Goal: Task Accomplishment & Management: Complete application form

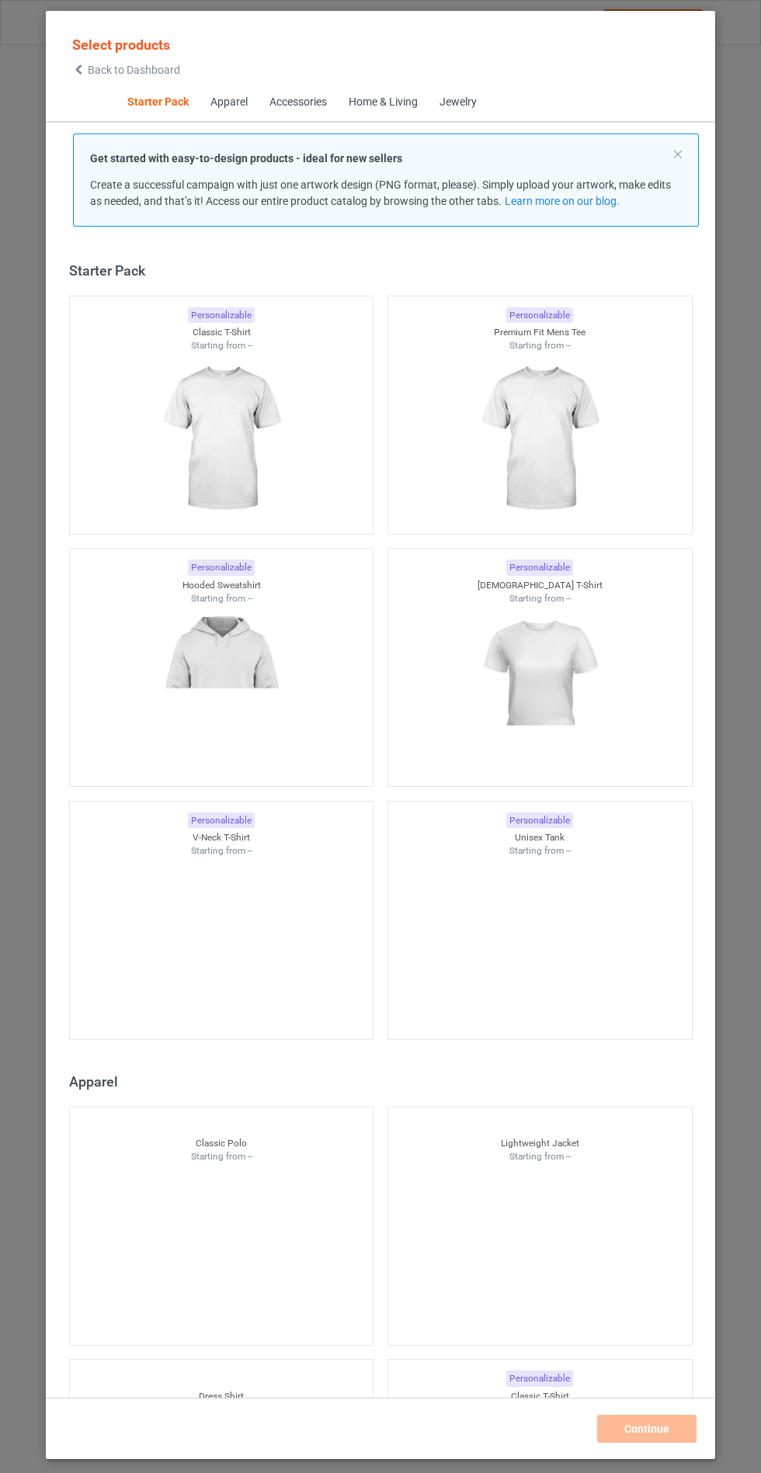
scroll to position [19, 0]
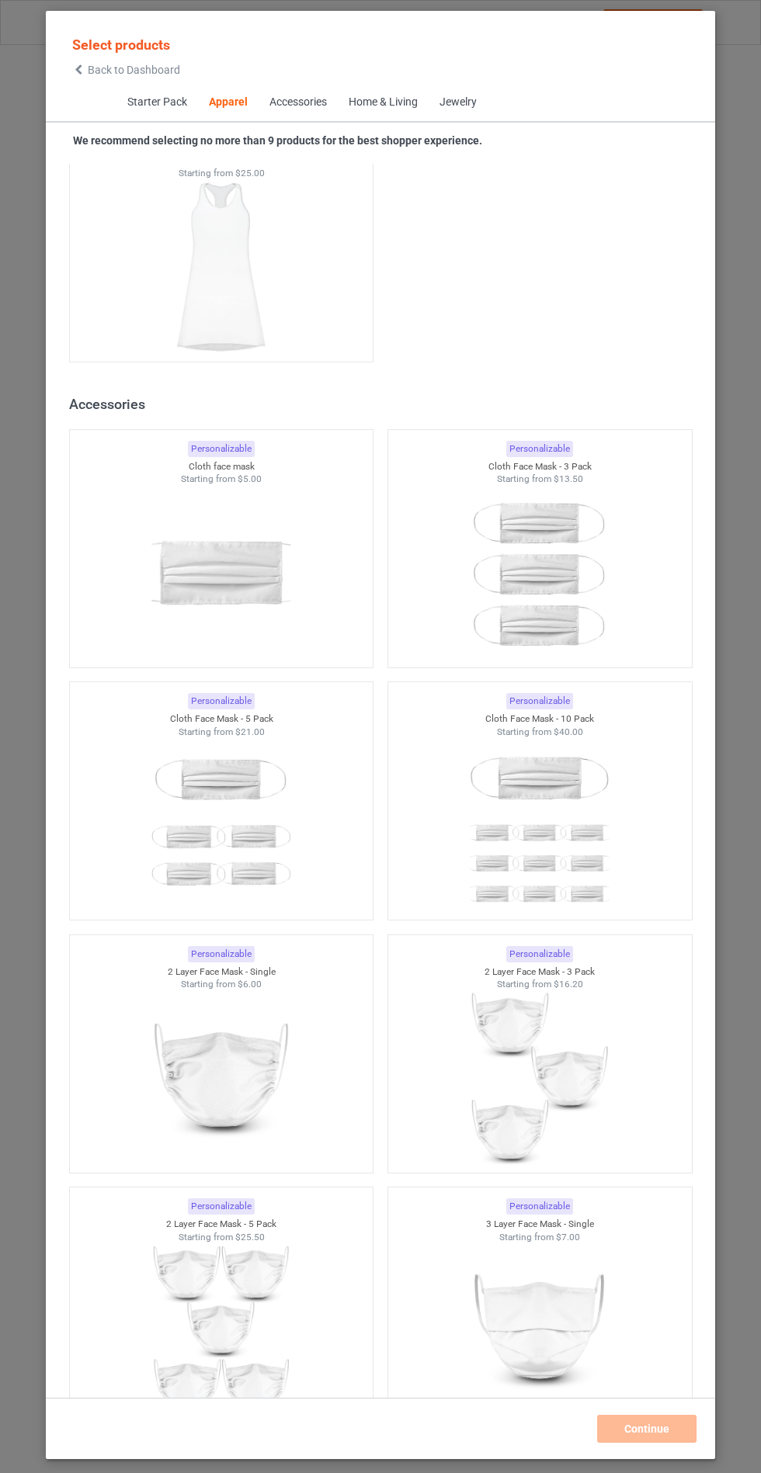
scroll to position [6181, 0]
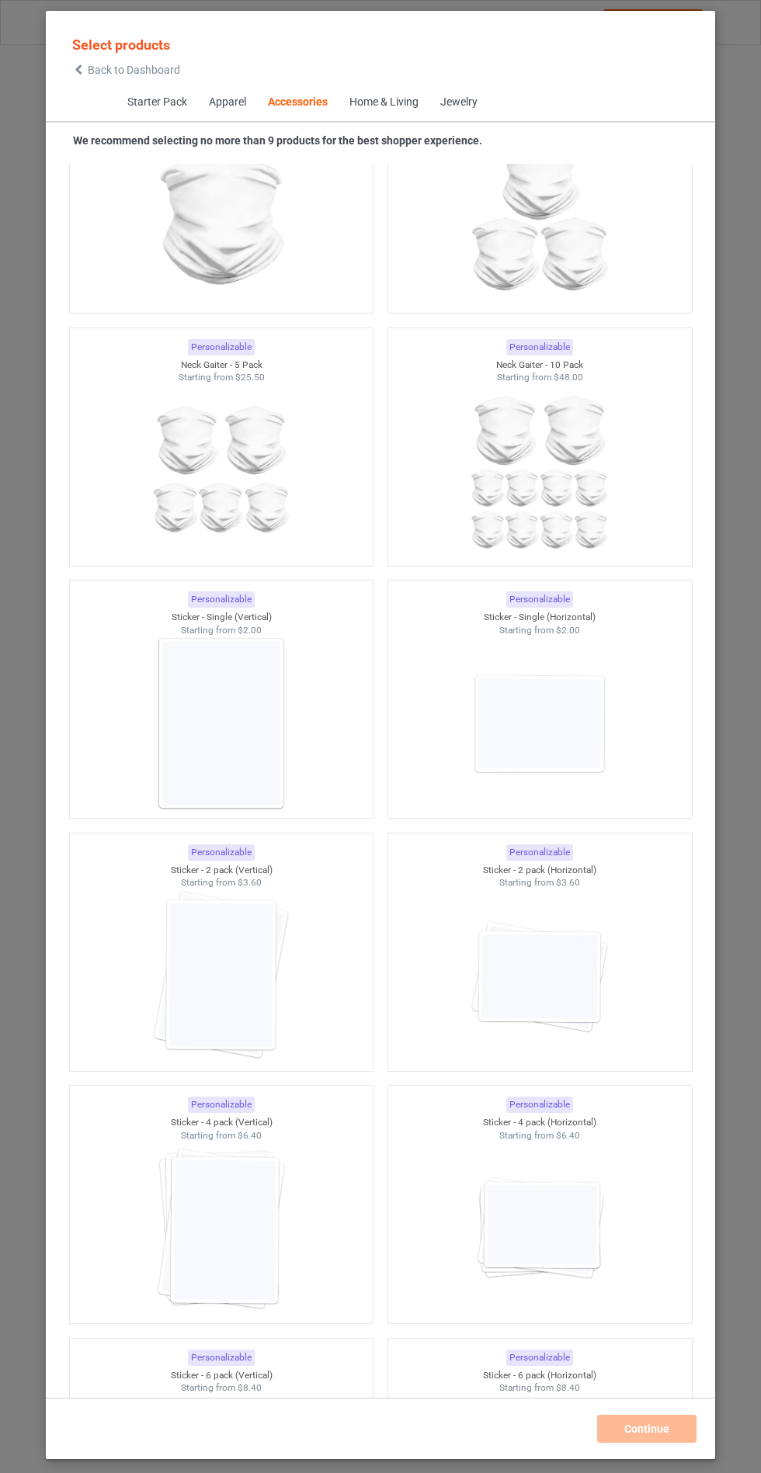
scroll to position [9844, 0]
click at [746, 959] on div "Select products Back to Dashboard Starter Pack Apparel Accessories Home & Livin…" at bounding box center [380, 736] width 761 height 1473
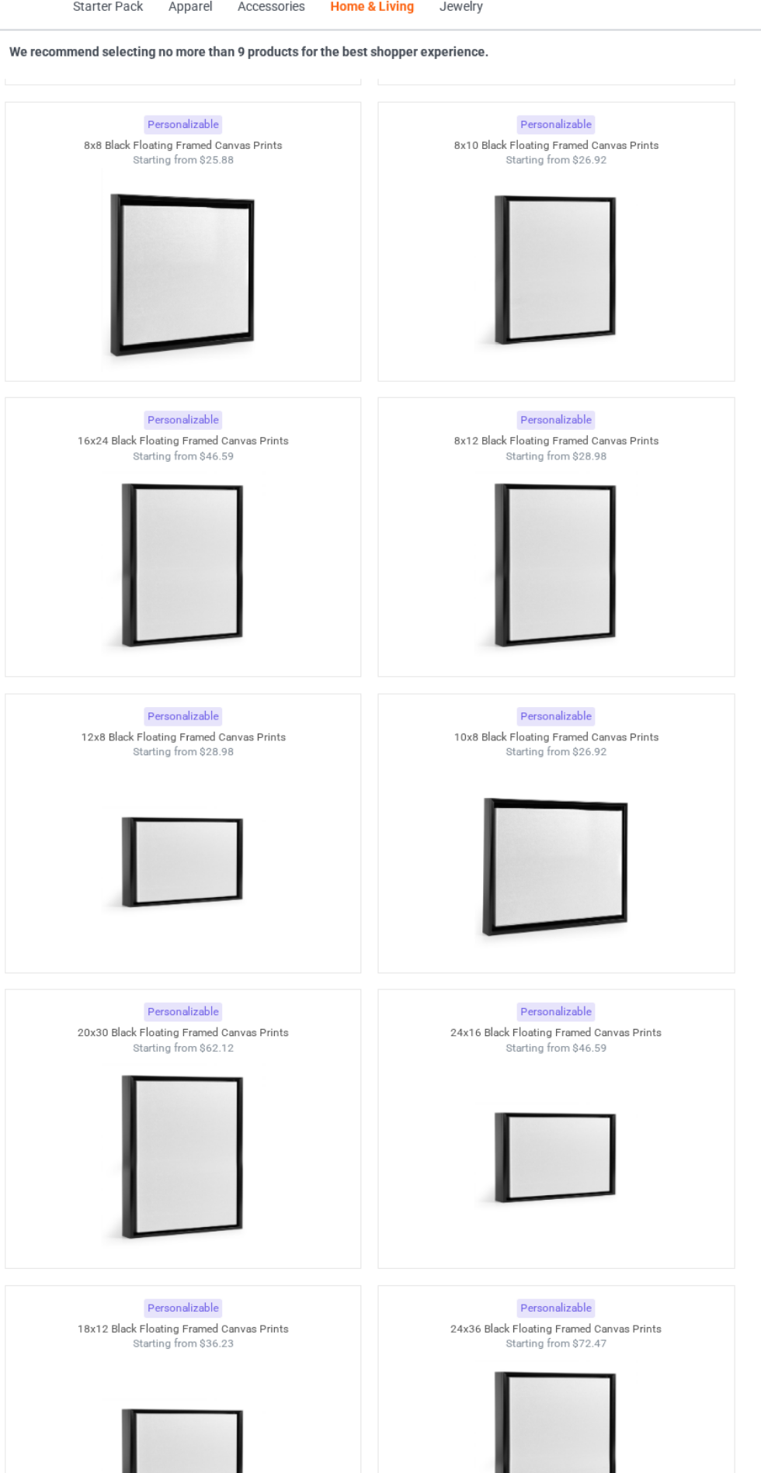
scroll to position [28037, 0]
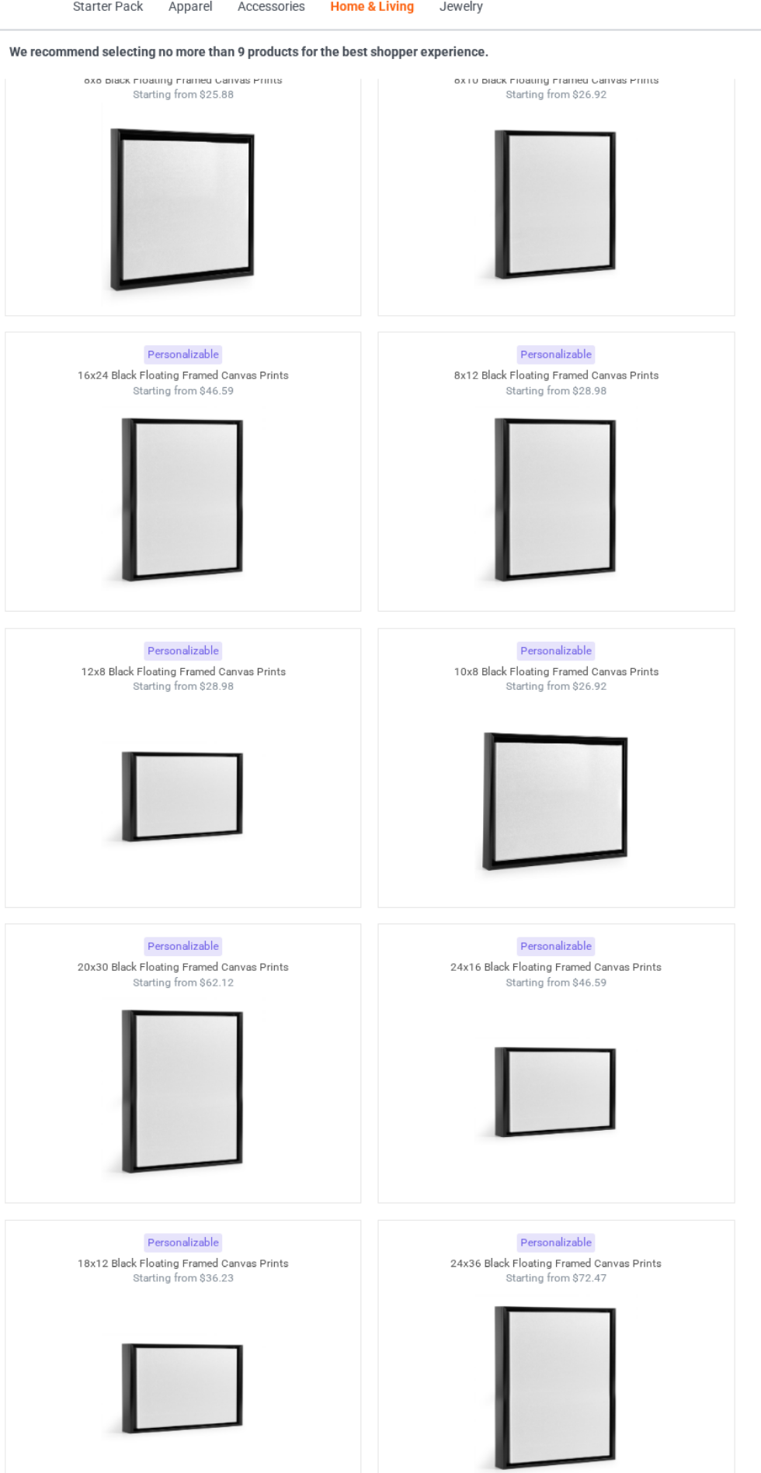
click at [267, 740] on img at bounding box center [220, 776] width 139 height 174
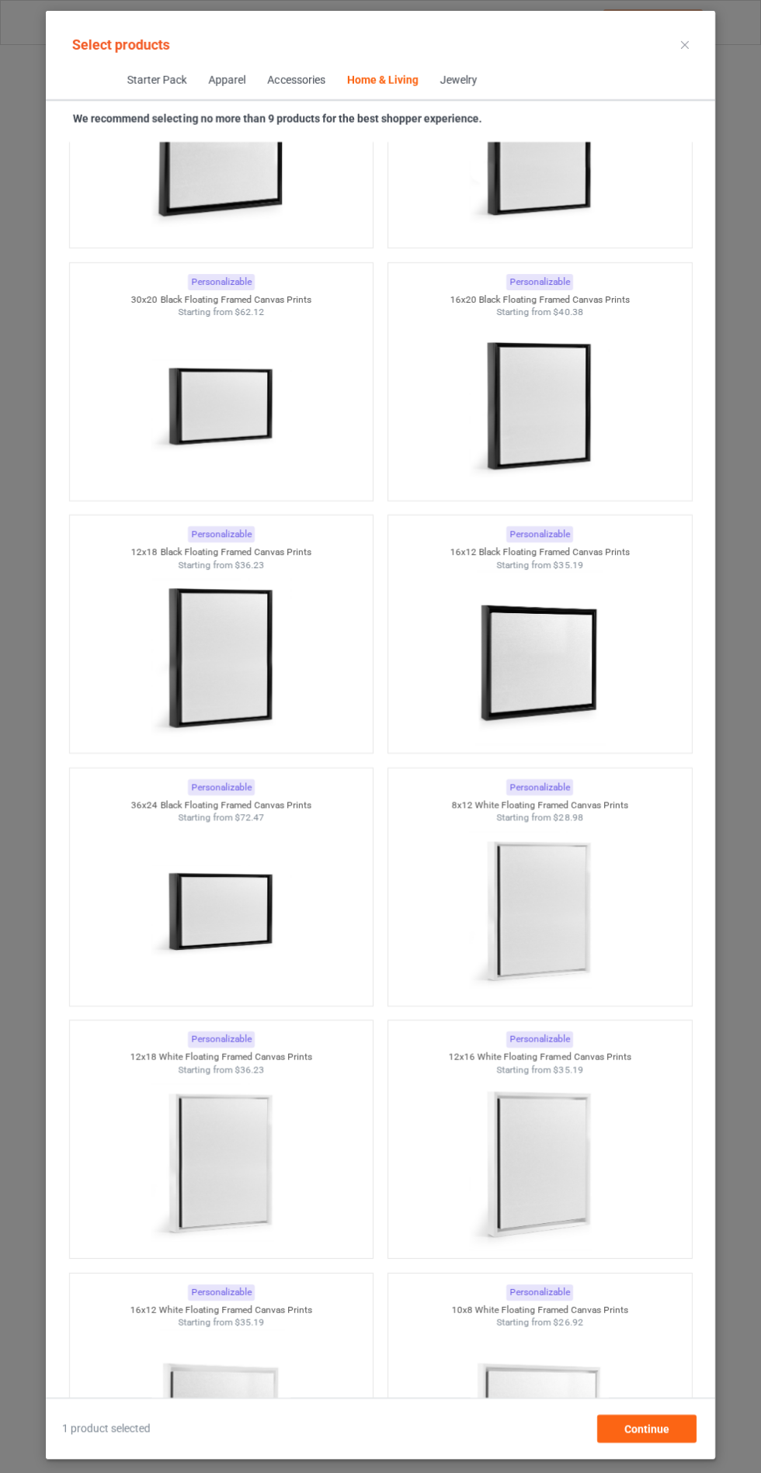
scroll to position [90, 0]
click at [679, 1437] on div "Continue" at bounding box center [646, 1429] width 99 height 28
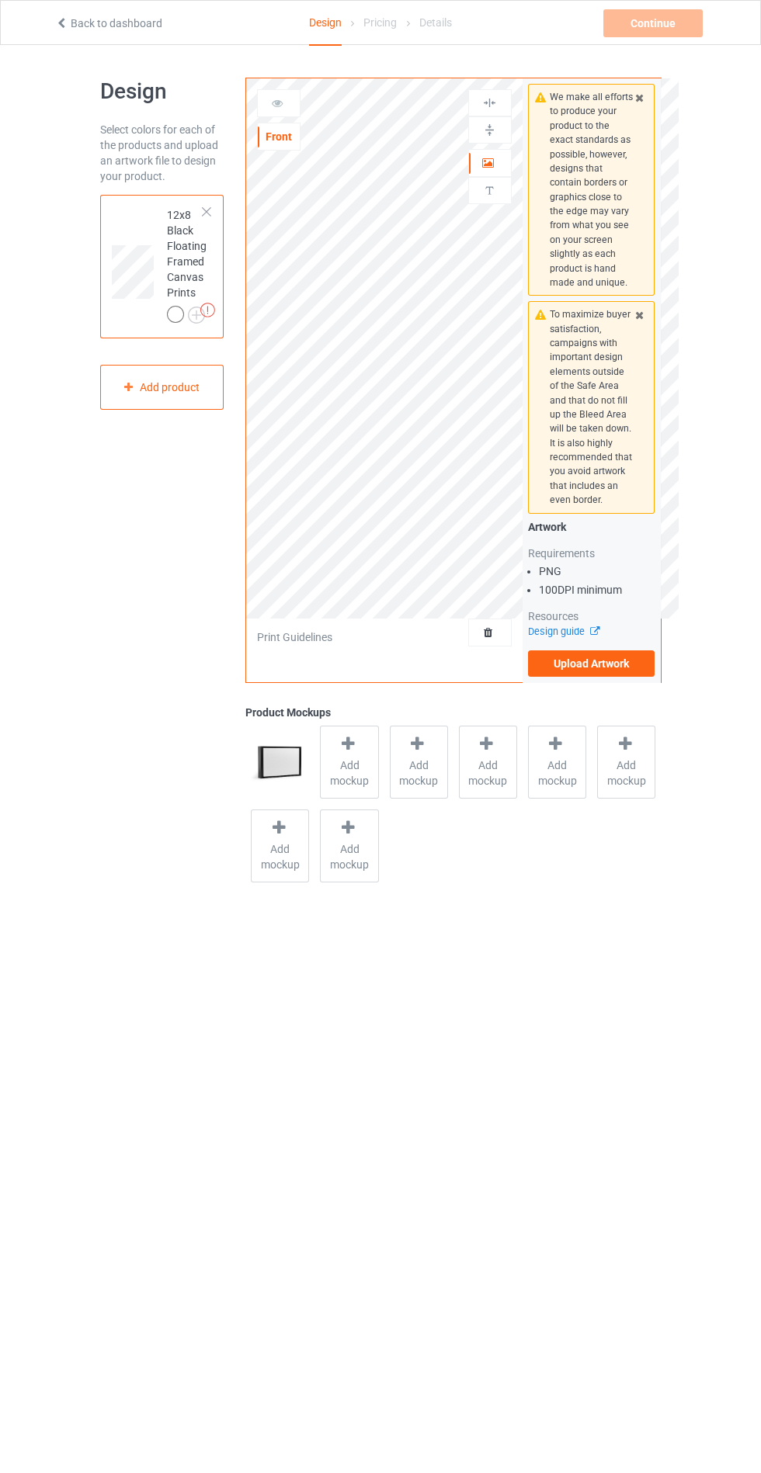
click at [630, 650] on label "Upload Artwork" at bounding box center [591, 663] width 127 height 26
click at [0, 0] on input "Upload Artwork" at bounding box center [0, 0] width 0 height 0
click at [632, 669] on label "Upload Artwork" at bounding box center [591, 663] width 127 height 26
click at [0, 0] on input "Upload Artwork" at bounding box center [0, 0] width 0 height 0
click at [212, 213] on div at bounding box center [206, 211] width 11 height 11
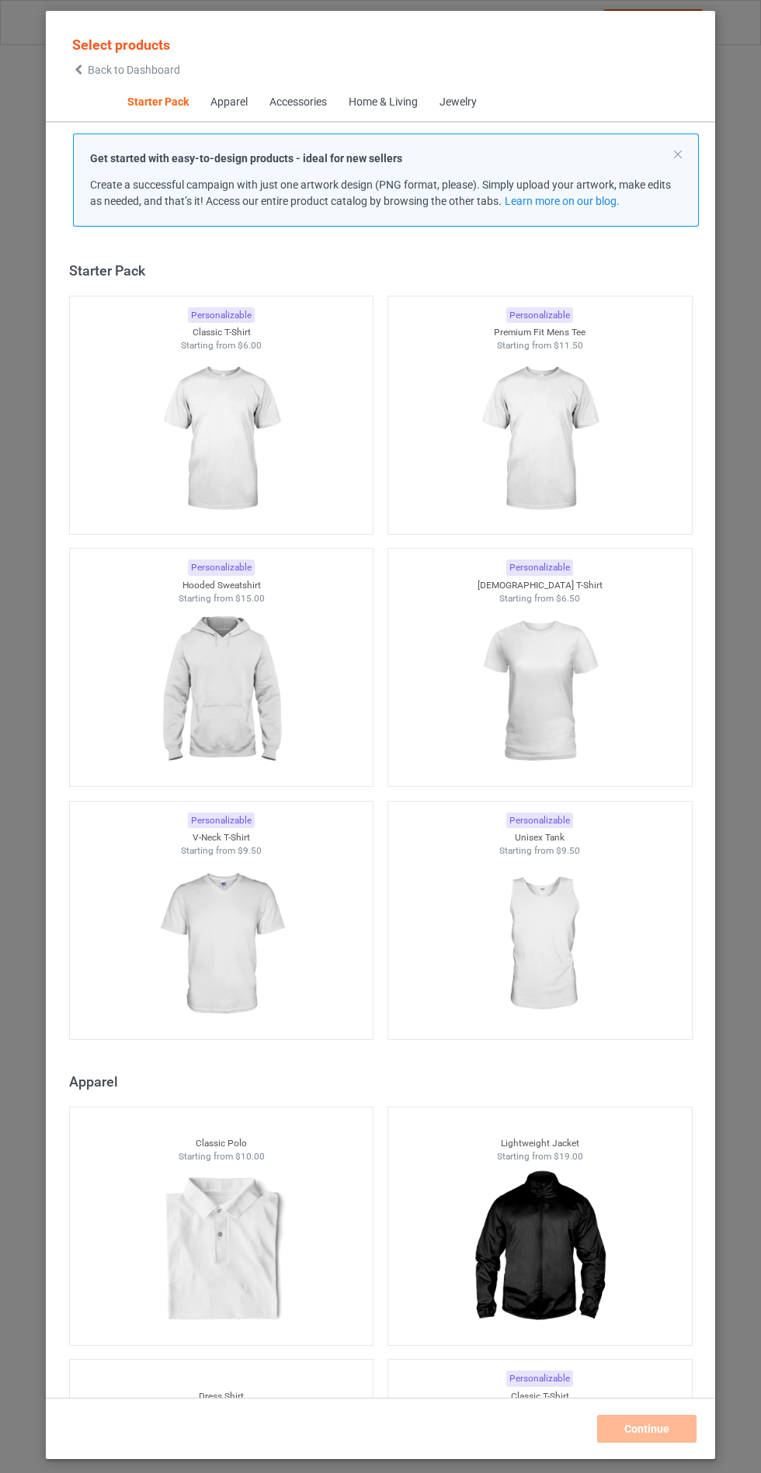
click at [218, 200] on span "Create a successful campaign with just one artwork design (PNG format, please).…" at bounding box center [380, 192] width 580 height 29
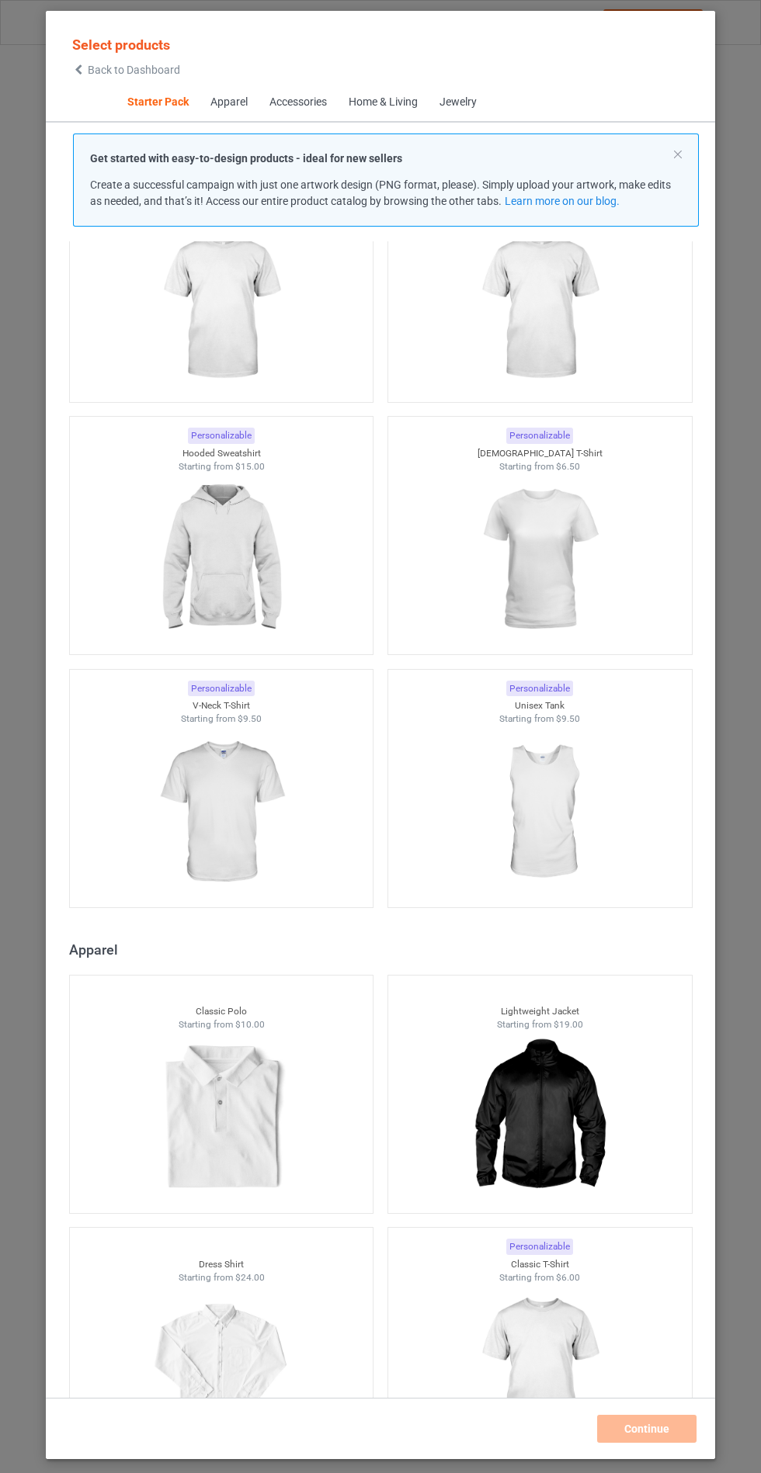
scroll to position [159, 0]
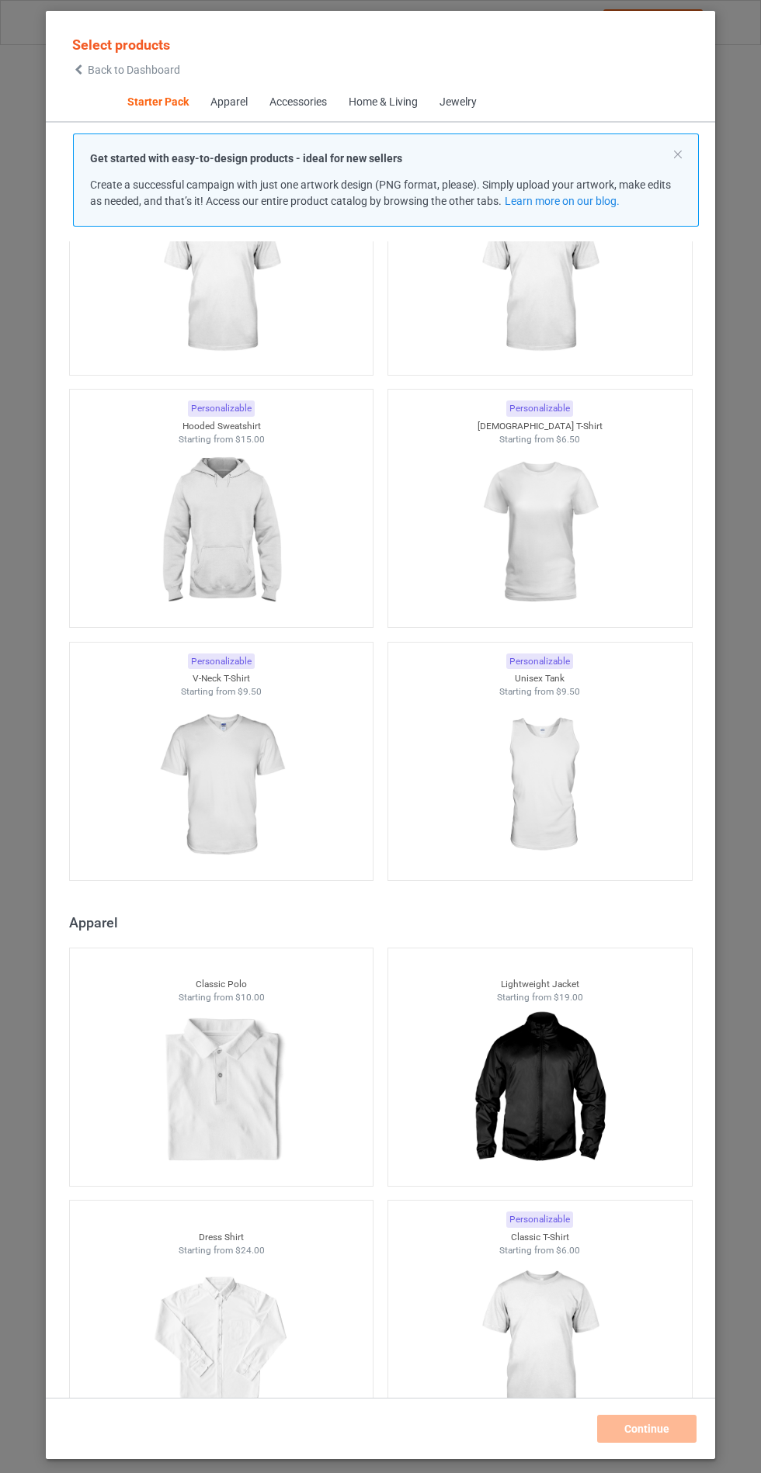
click at [300, 532] on div at bounding box center [221, 532] width 303 height 174
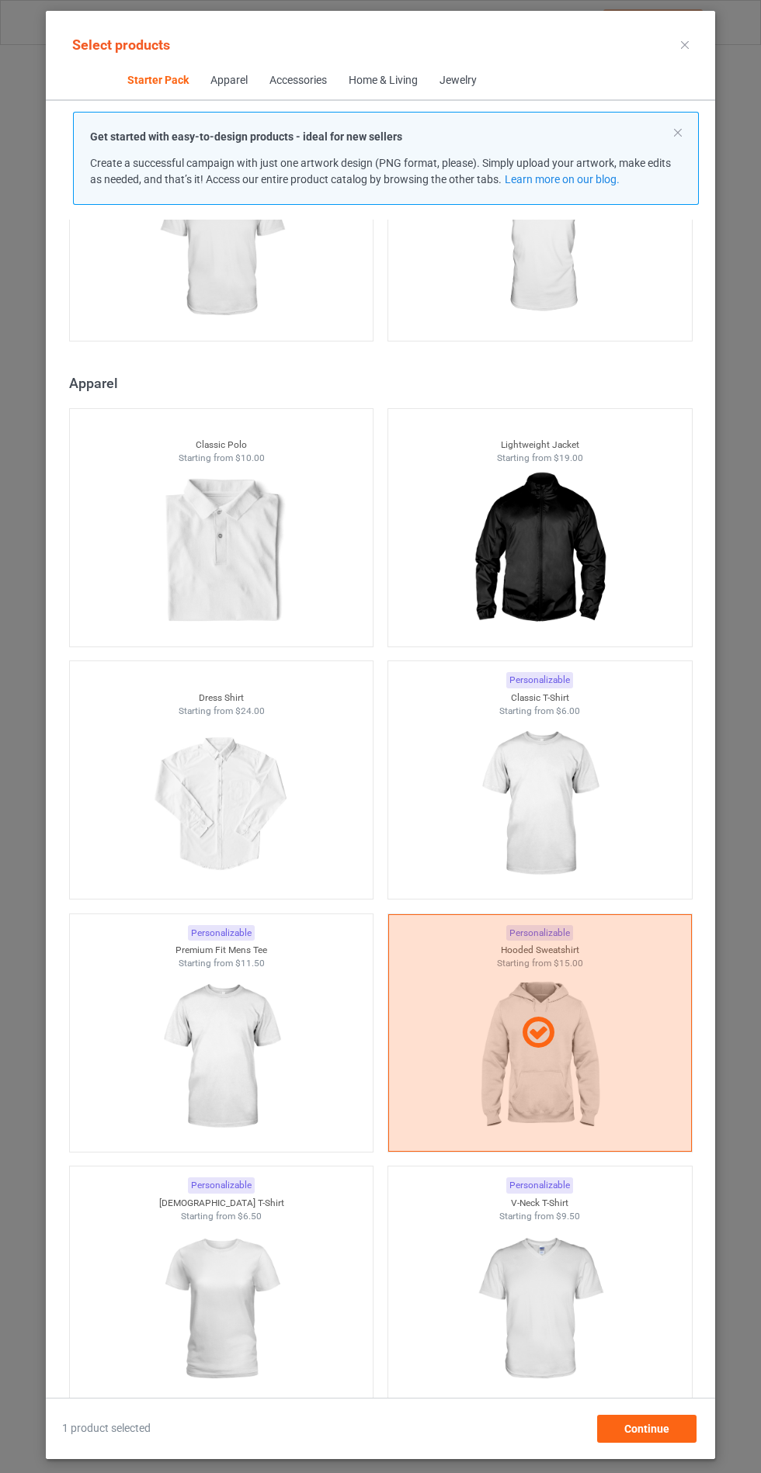
scroll to position [676, 0]
click at [676, 1423] on div "Continue" at bounding box center [646, 1429] width 99 height 28
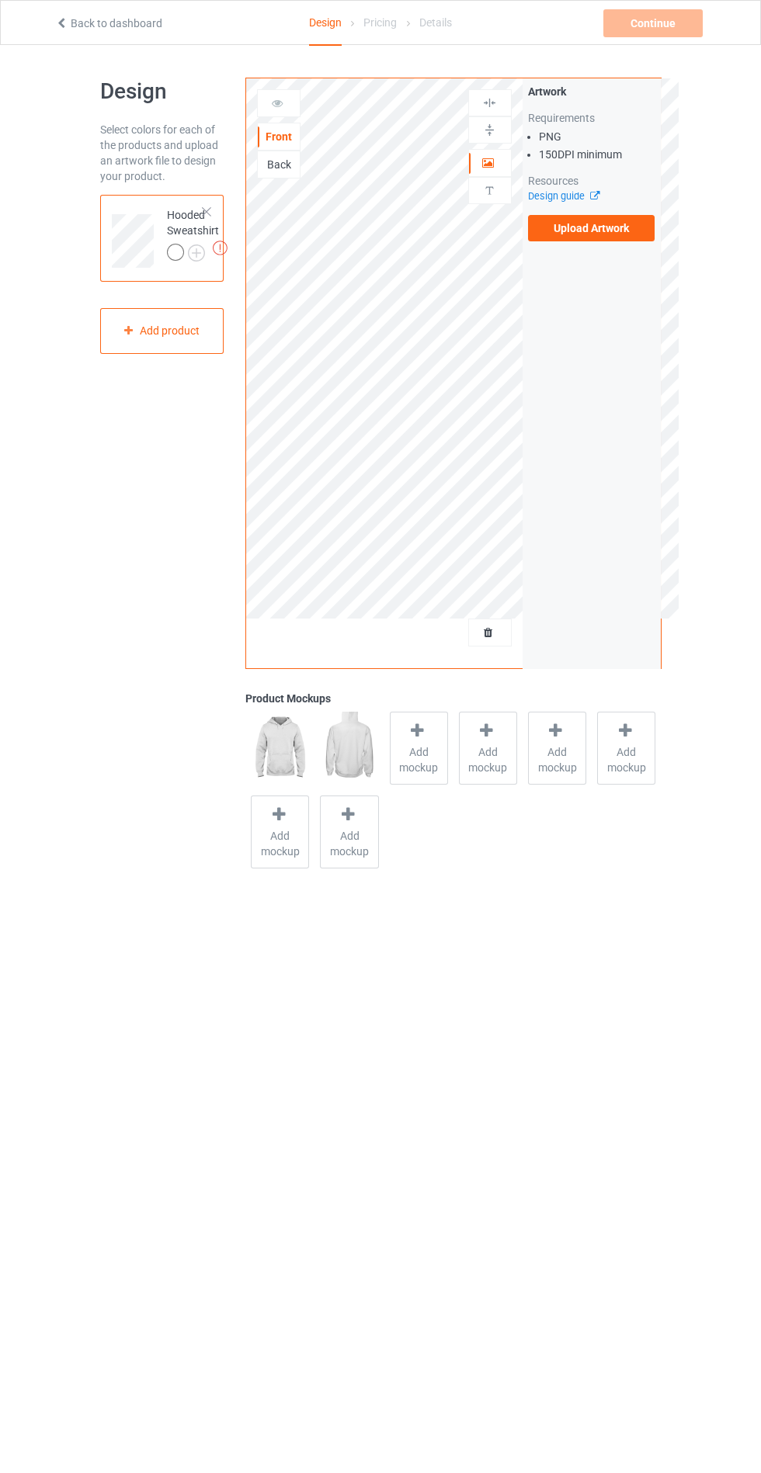
scroll to position [11, 0]
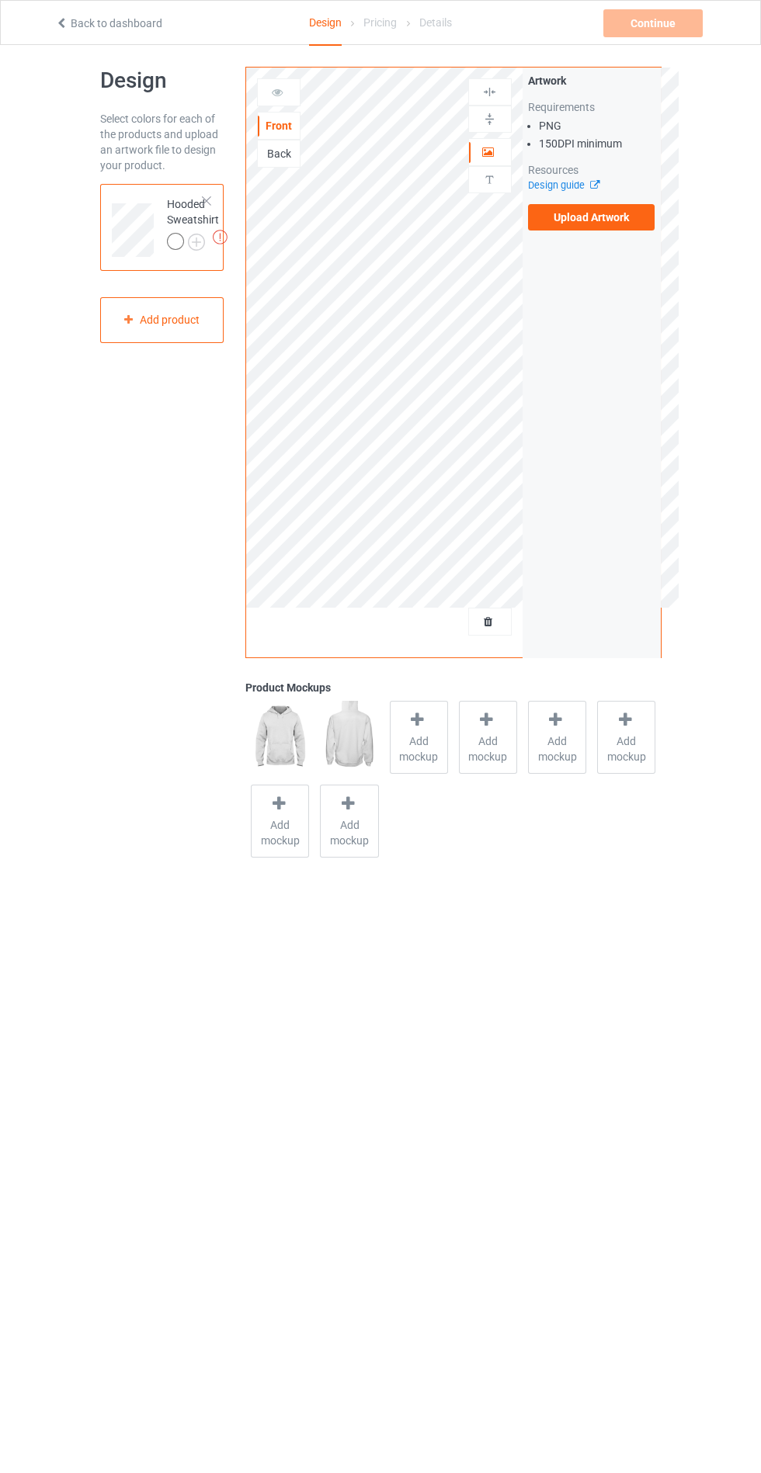
click at [421, 742] on span "Add mockup" at bounding box center [418, 748] width 57 height 31
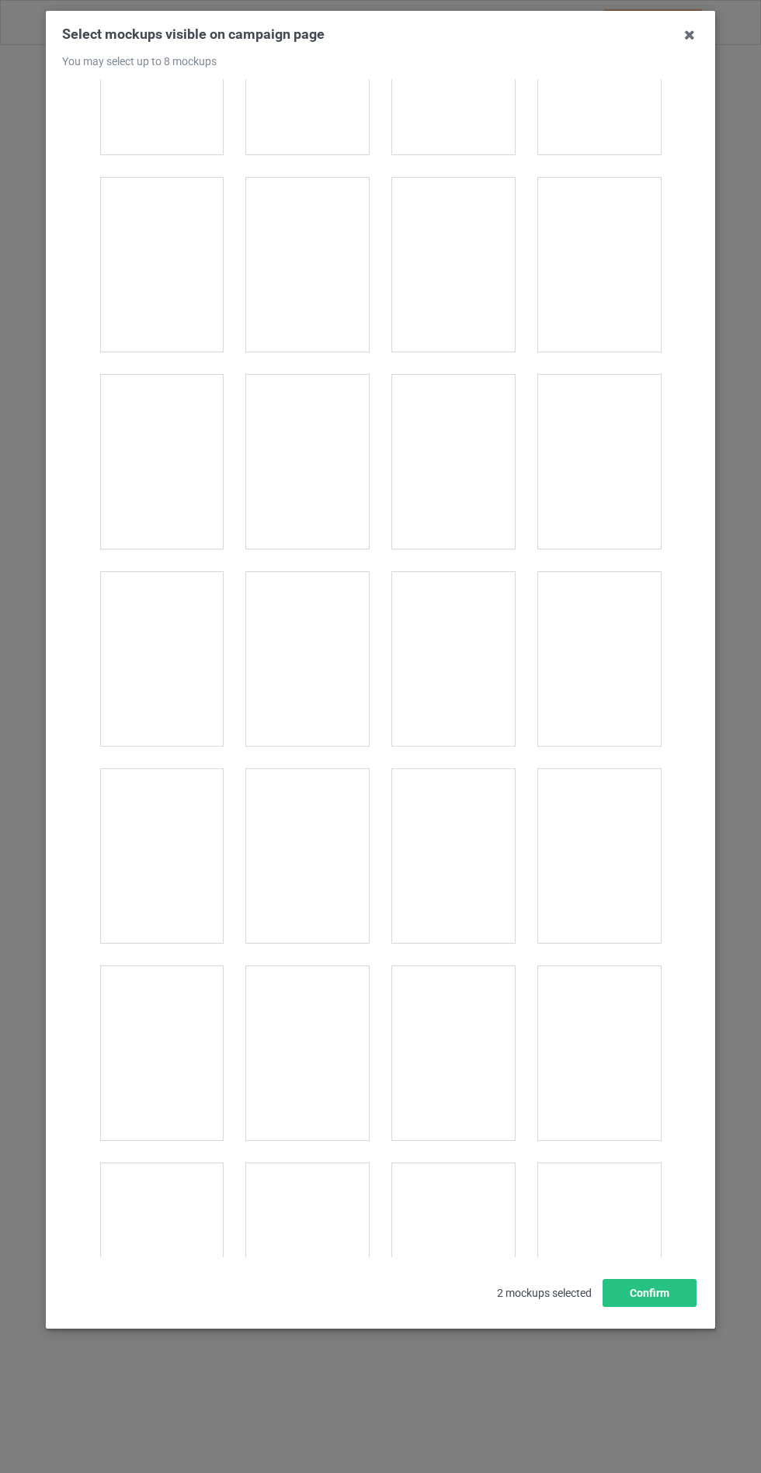
scroll to position [12526, 0]
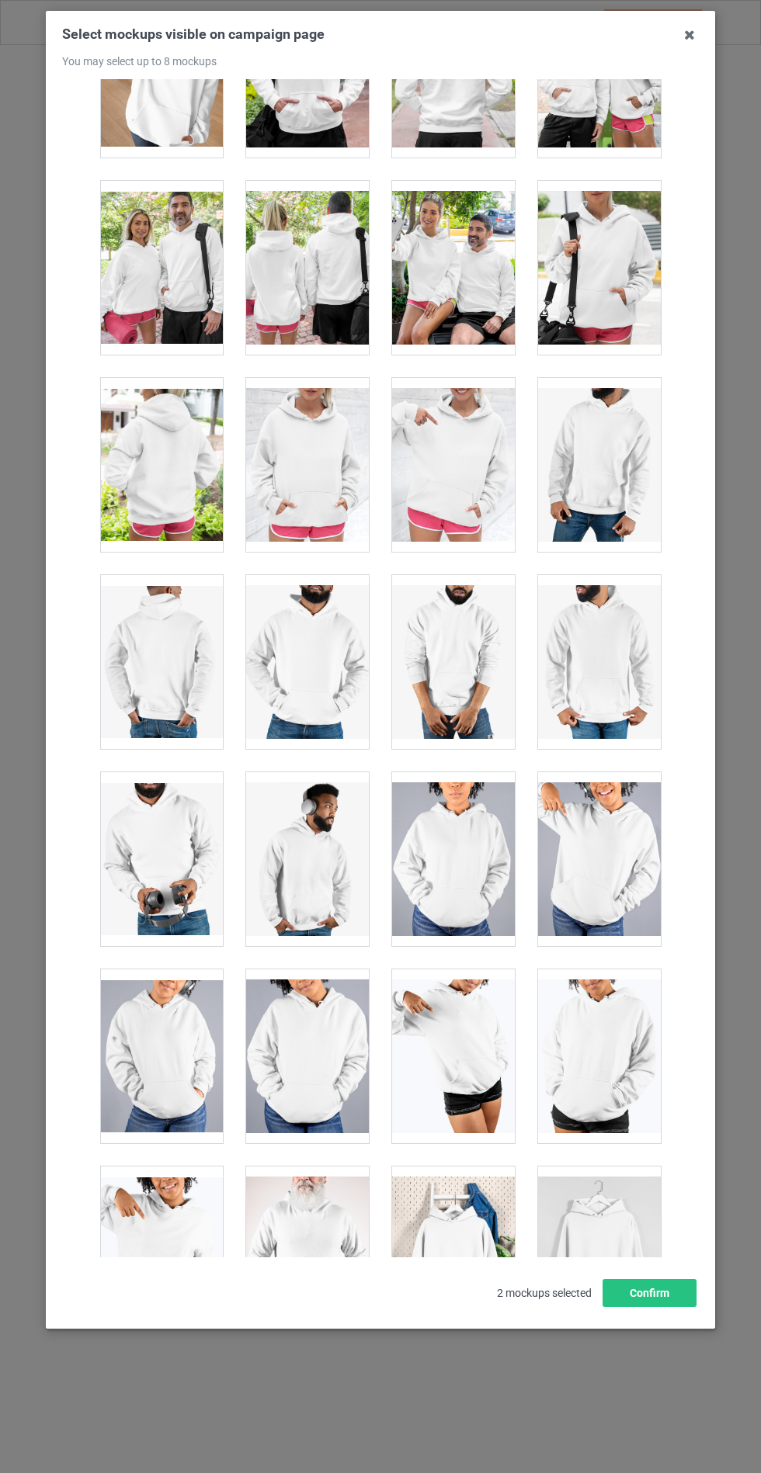
click at [307, 464] on div at bounding box center [307, 465] width 123 height 174
click at [646, 1307] on button "Confirm" at bounding box center [649, 1293] width 94 height 28
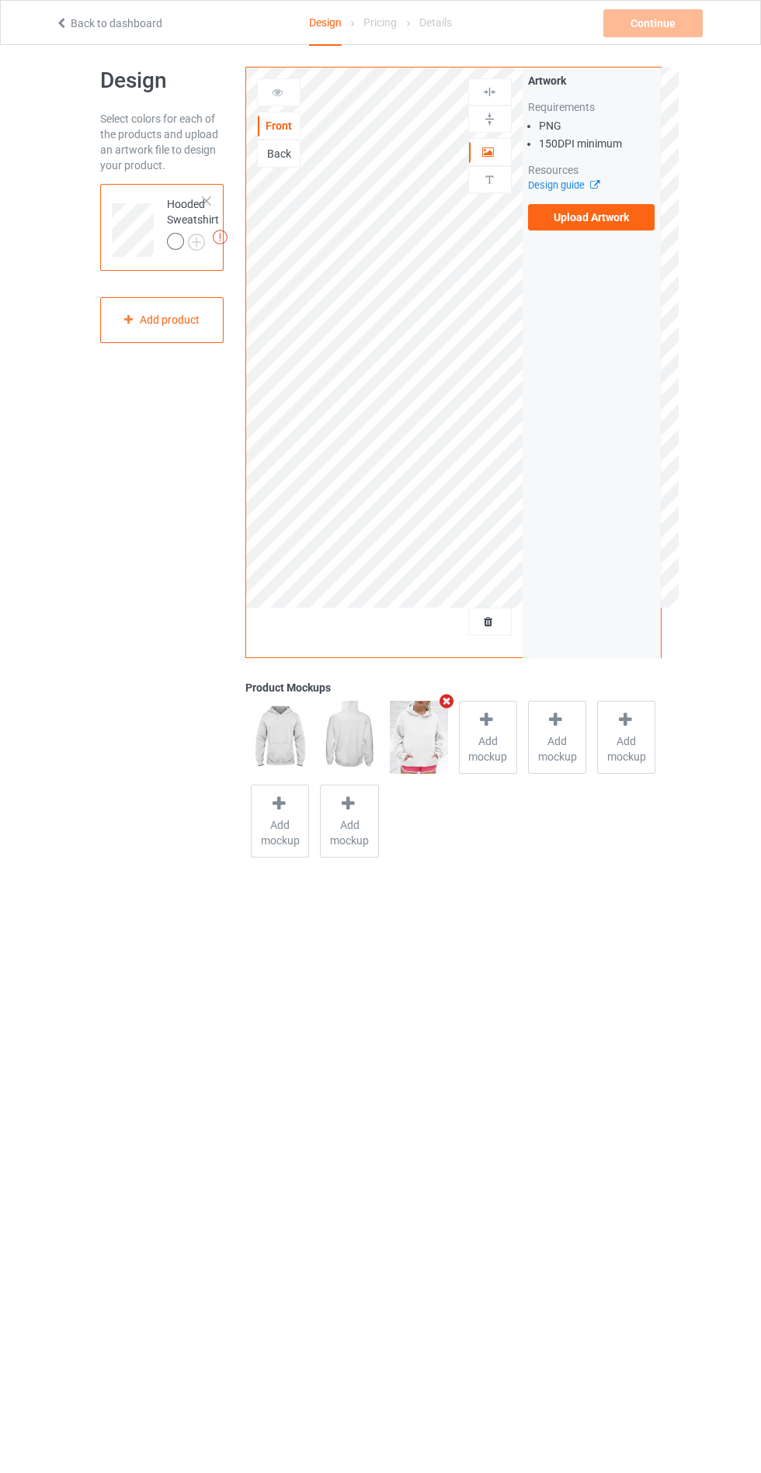
click at [594, 247] on div "Artwork Requirements PNG 150 DPI minimum Resources Design guide Upload Artwork" at bounding box center [591, 363] width 138 height 590
click at [611, 222] on label "Upload Artwork" at bounding box center [591, 217] width 127 height 26
click at [0, 0] on input "Upload Artwork" at bounding box center [0, 0] width 0 height 0
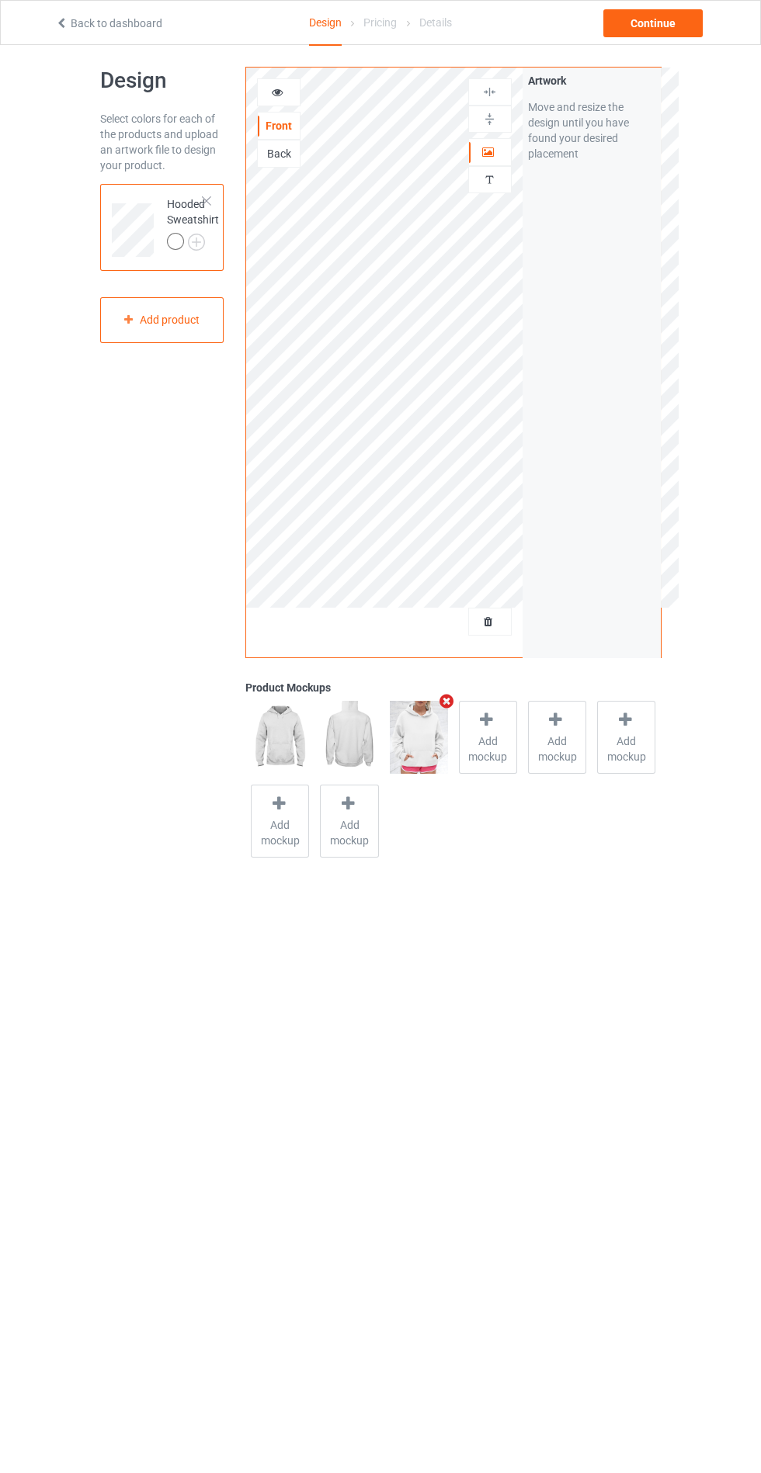
click at [0, 0] on img at bounding box center [0, 0] width 0 height 0
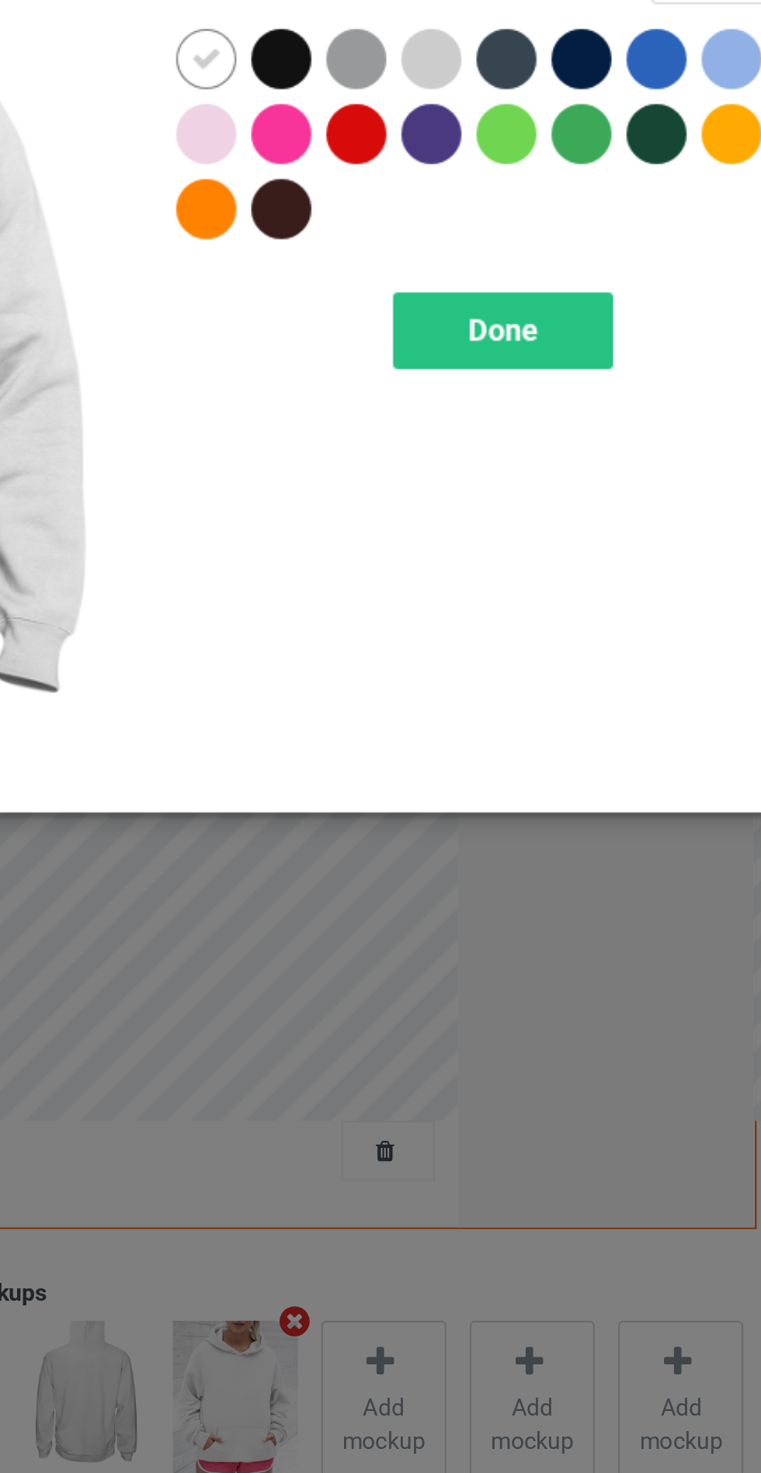
click at [401, 164] on div at bounding box center [405, 159] width 28 height 28
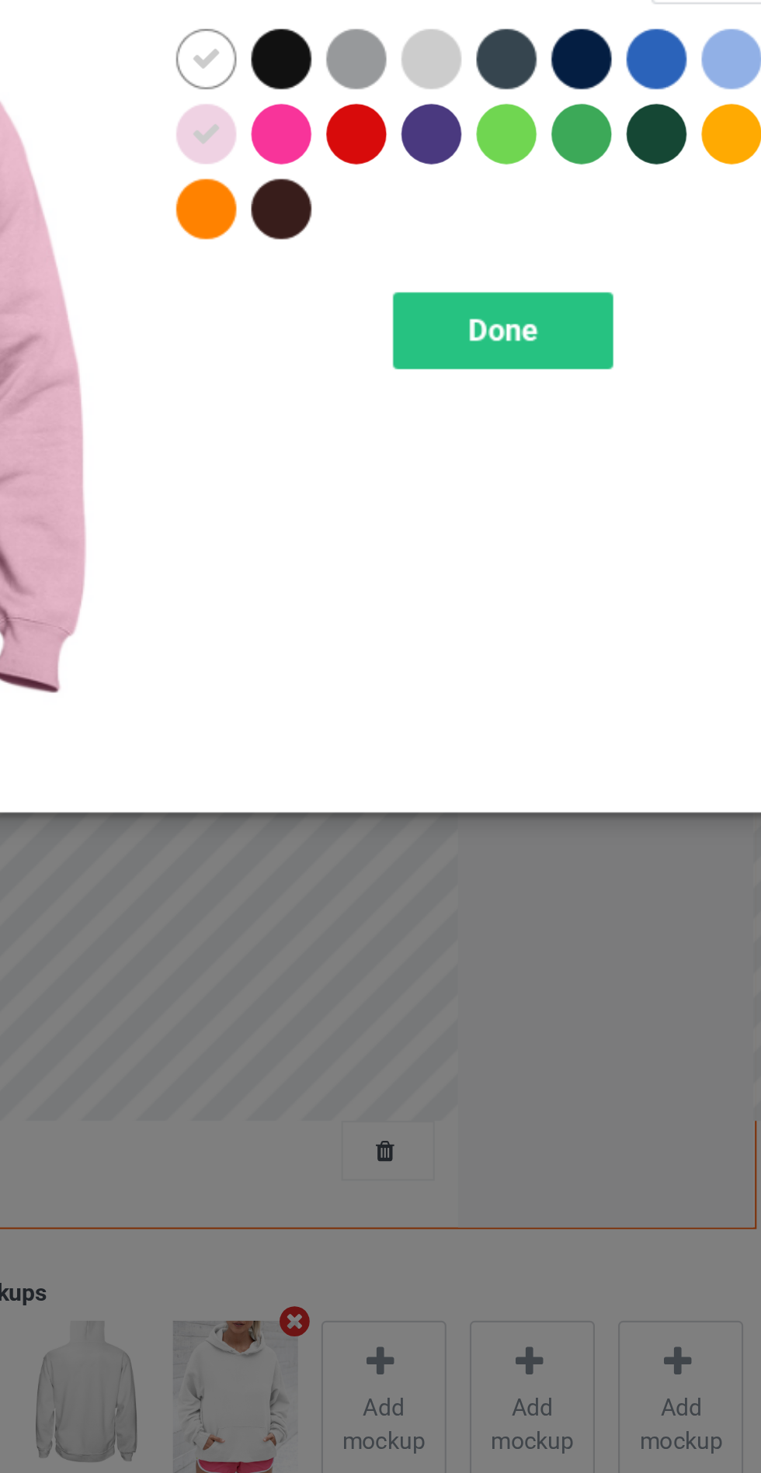
click at [473, 125] on div at bounding box center [475, 124] width 28 height 28
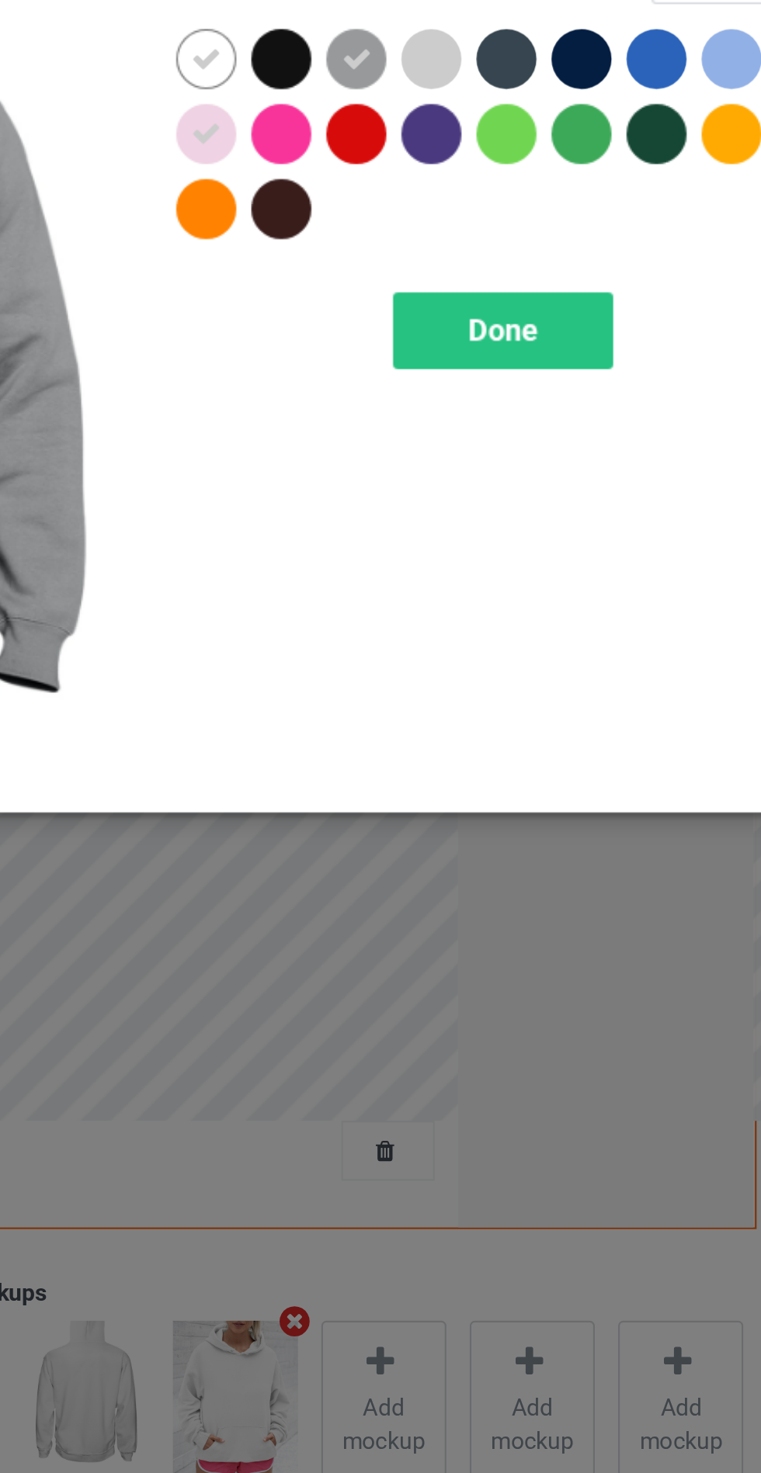
click at [509, 124] on div at bounding box center [510, 124] width 28 height 28
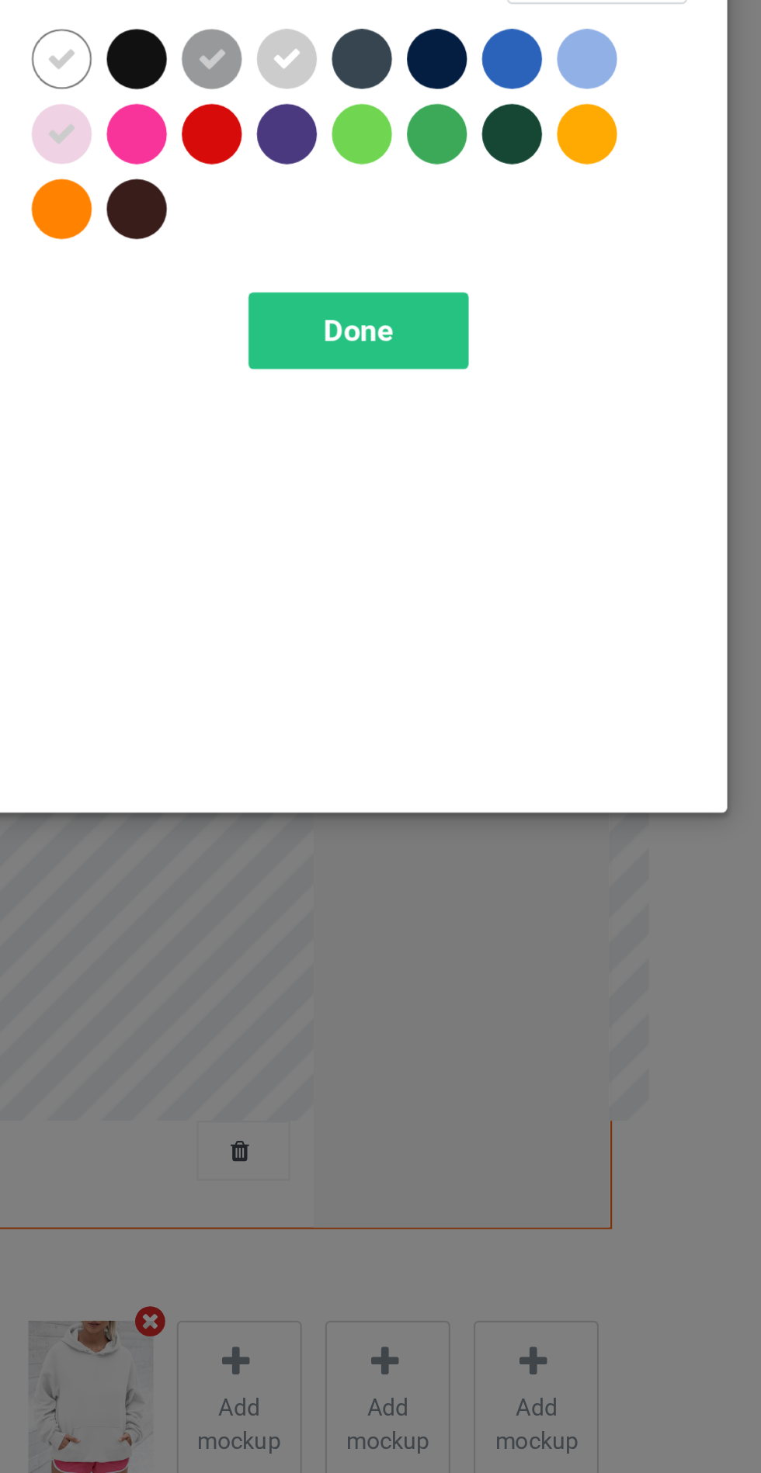
click at [477, 125] on icon at bounding box center [475, 124] width 14 height 14
click at [650, 124] on div at bounding box center [650, 124] width 28 height 28
click at [648, 158] on div at bounding box center [650, 159] width 28 height 28
click at [439, 162] on div at bounding box center [440, 159] width 28 height 28
click at [555, 244] on span "Done" at bounding box center [543, 250] width 33 height 16
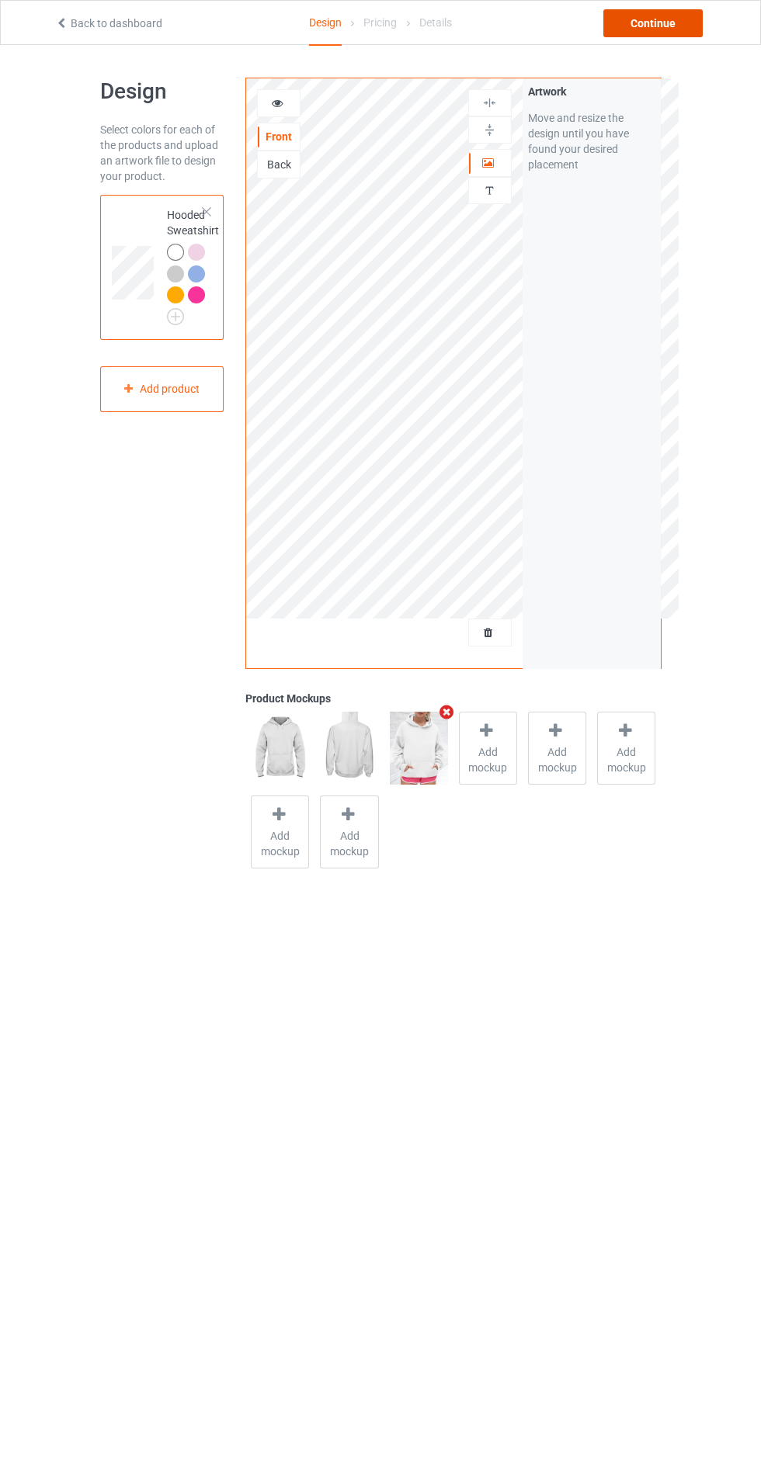
click at [661, 23] on div "Continue" at bounding box center [652, 23] width 99 height 28
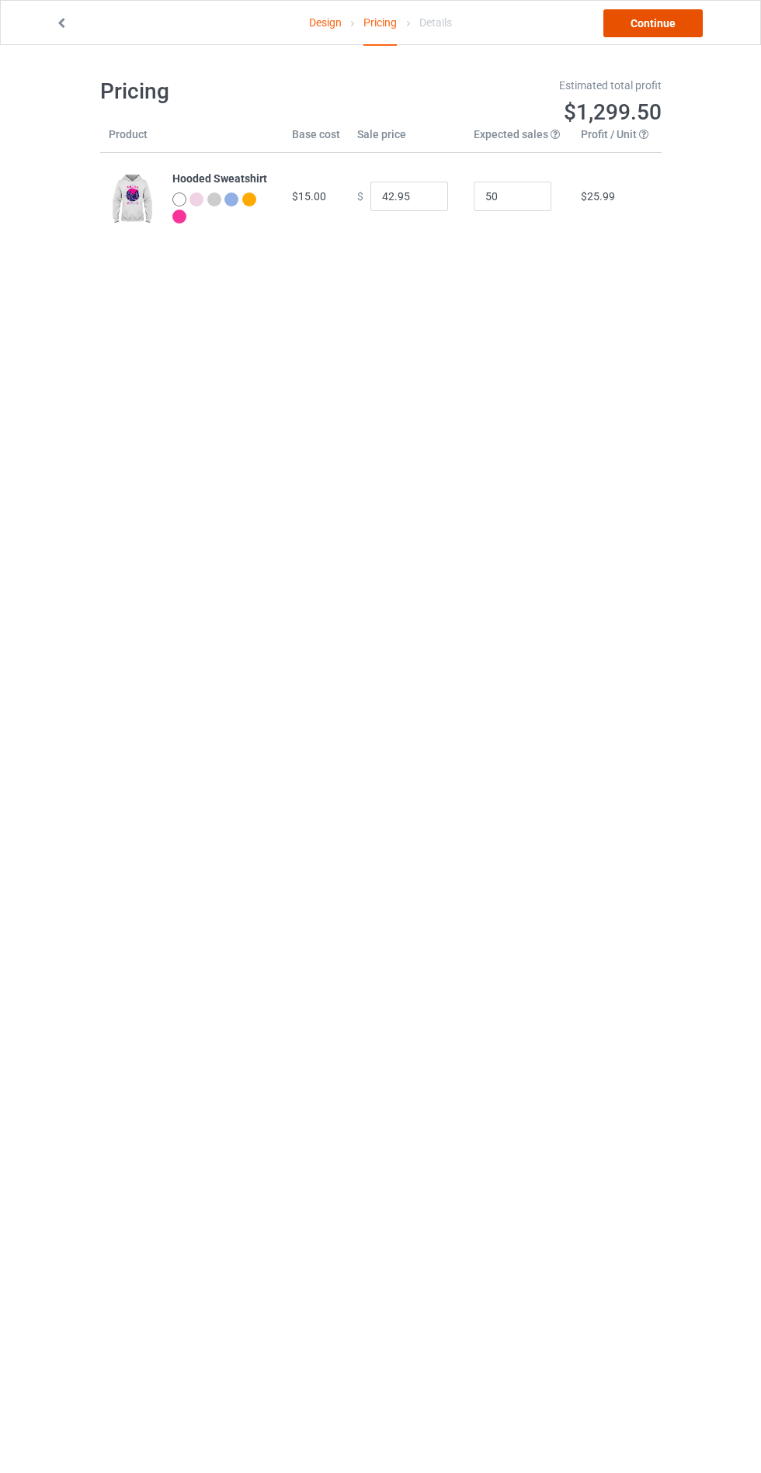
click at [640, 34] on link "Continue" at bounding box center [652, 23] width 99 height 28
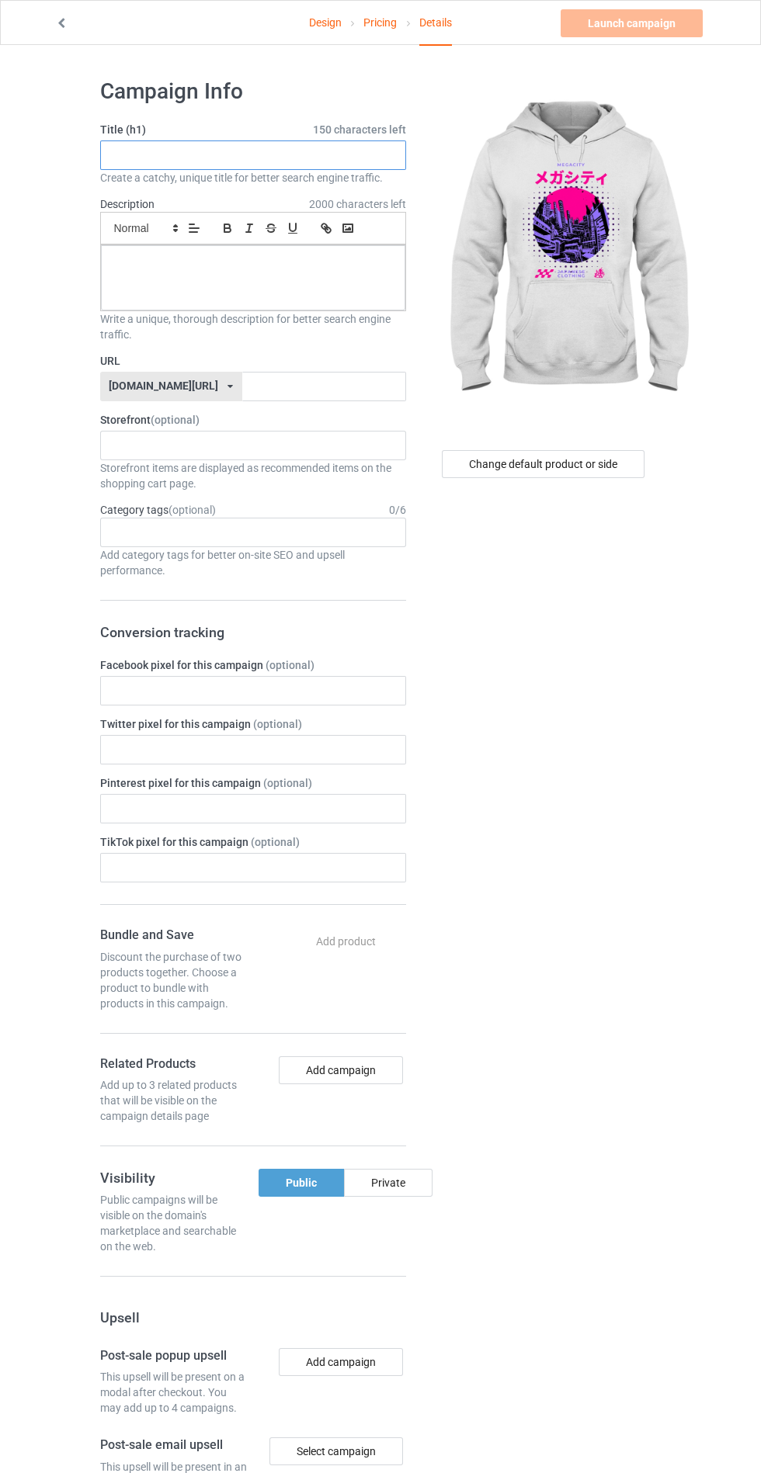
click at [306, 154] on input "text" at bounding box center [253, 154] width 306 height 29
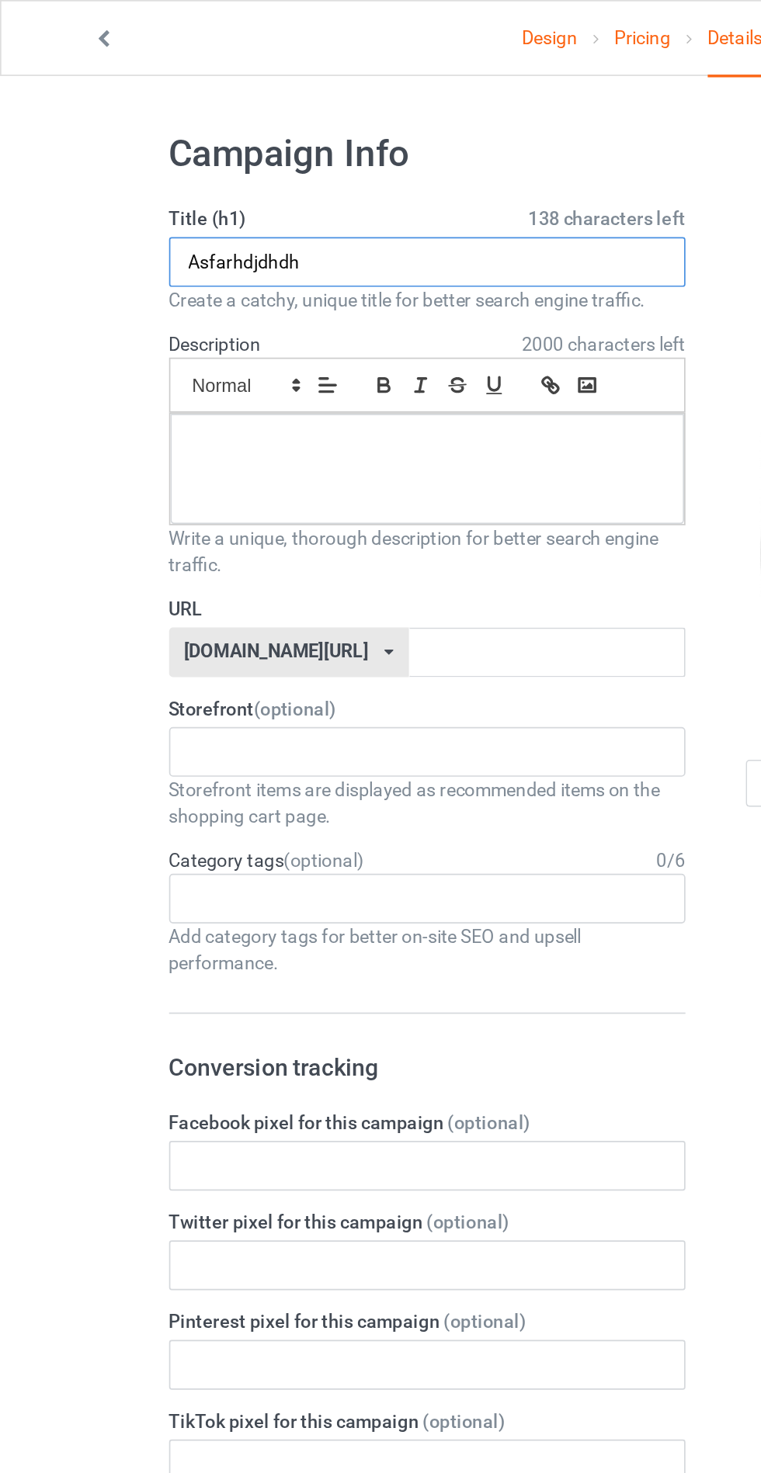
type input "Asfarhdjdhdh"
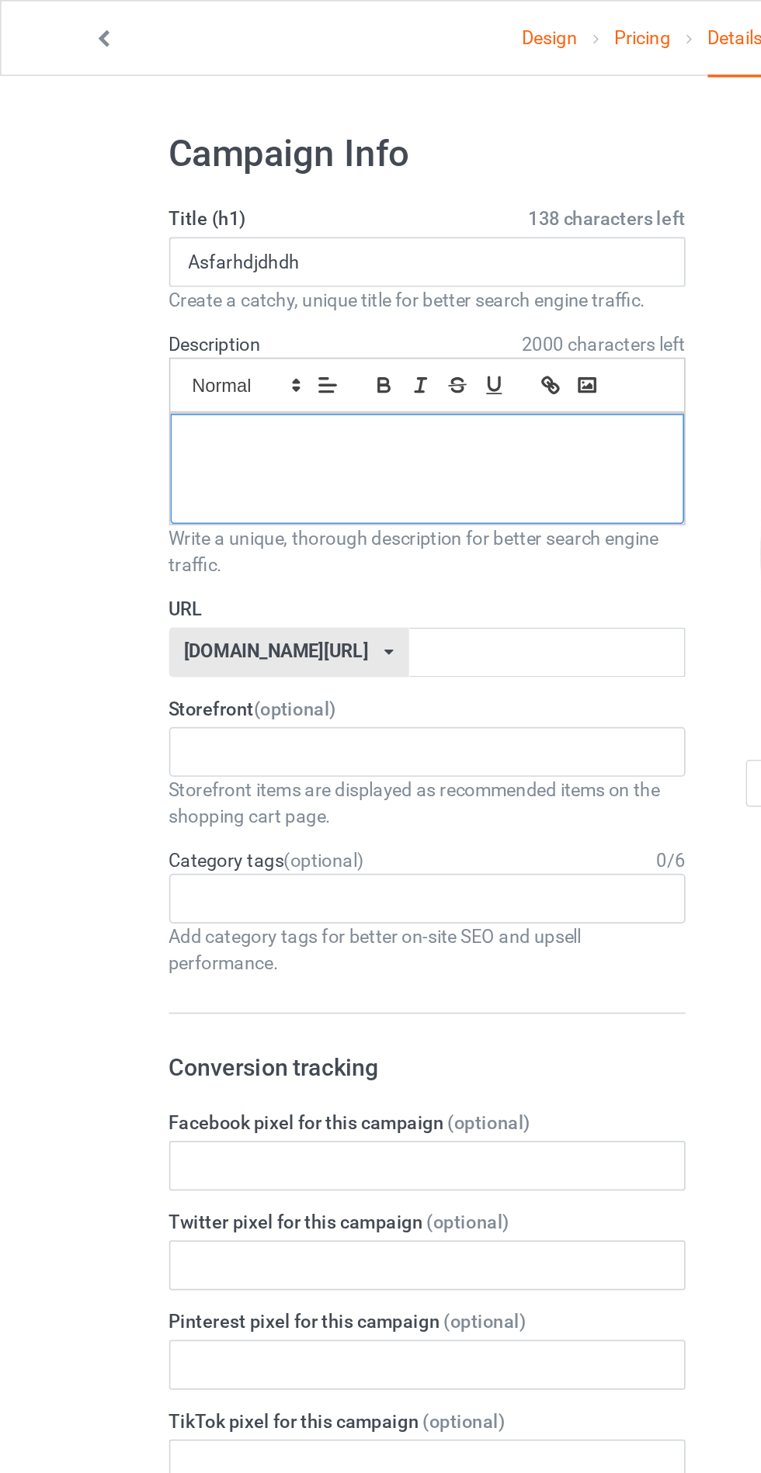
click at [140, 289] on div at bounding box center [253, 277] width 304 height 65
click at [242, 382] on input "text" at bounding box center [324, 386] width 164 height 29
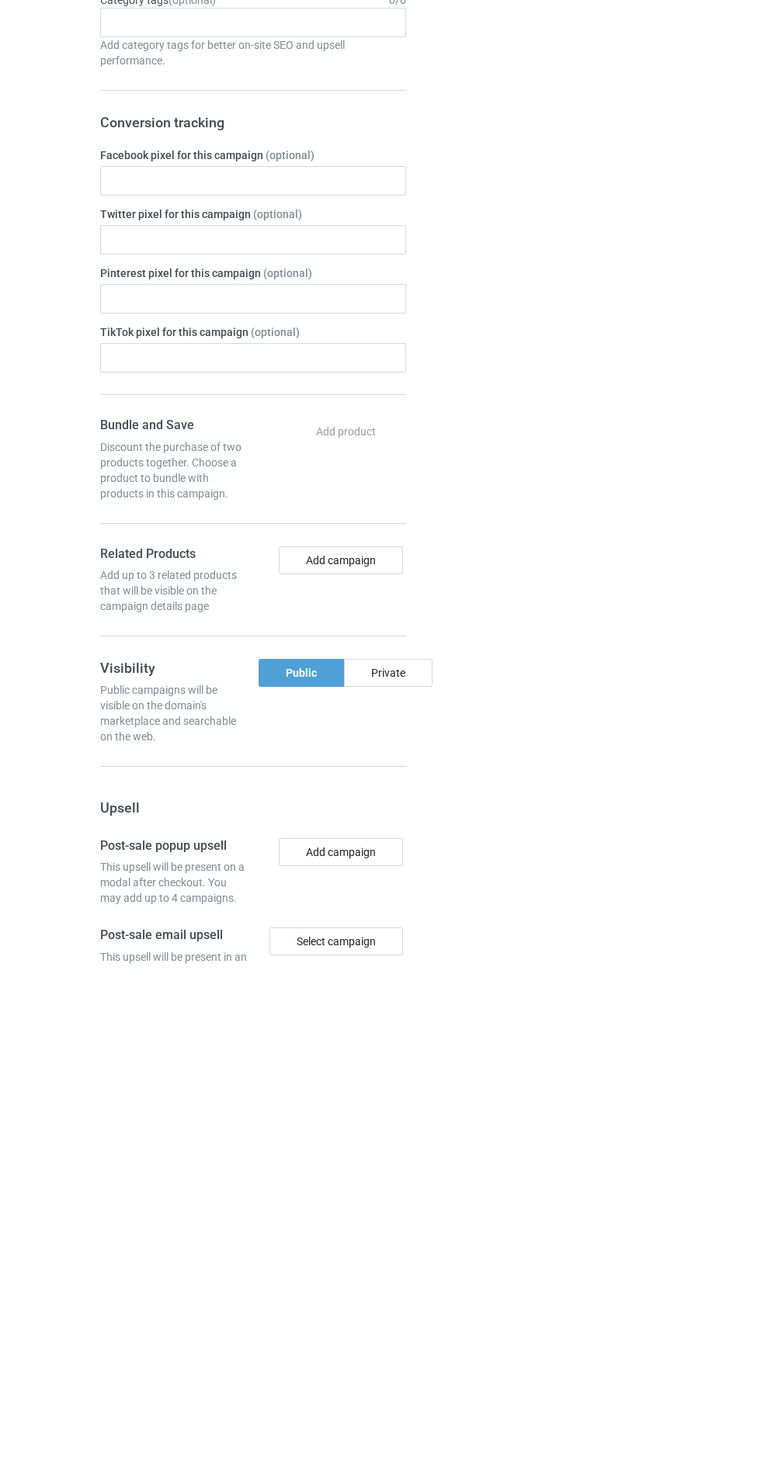
type input "Jdhhdjdudh"
click at [396, 1181] on div "Private" at bounding box center [388, 1183] width 88 height 28
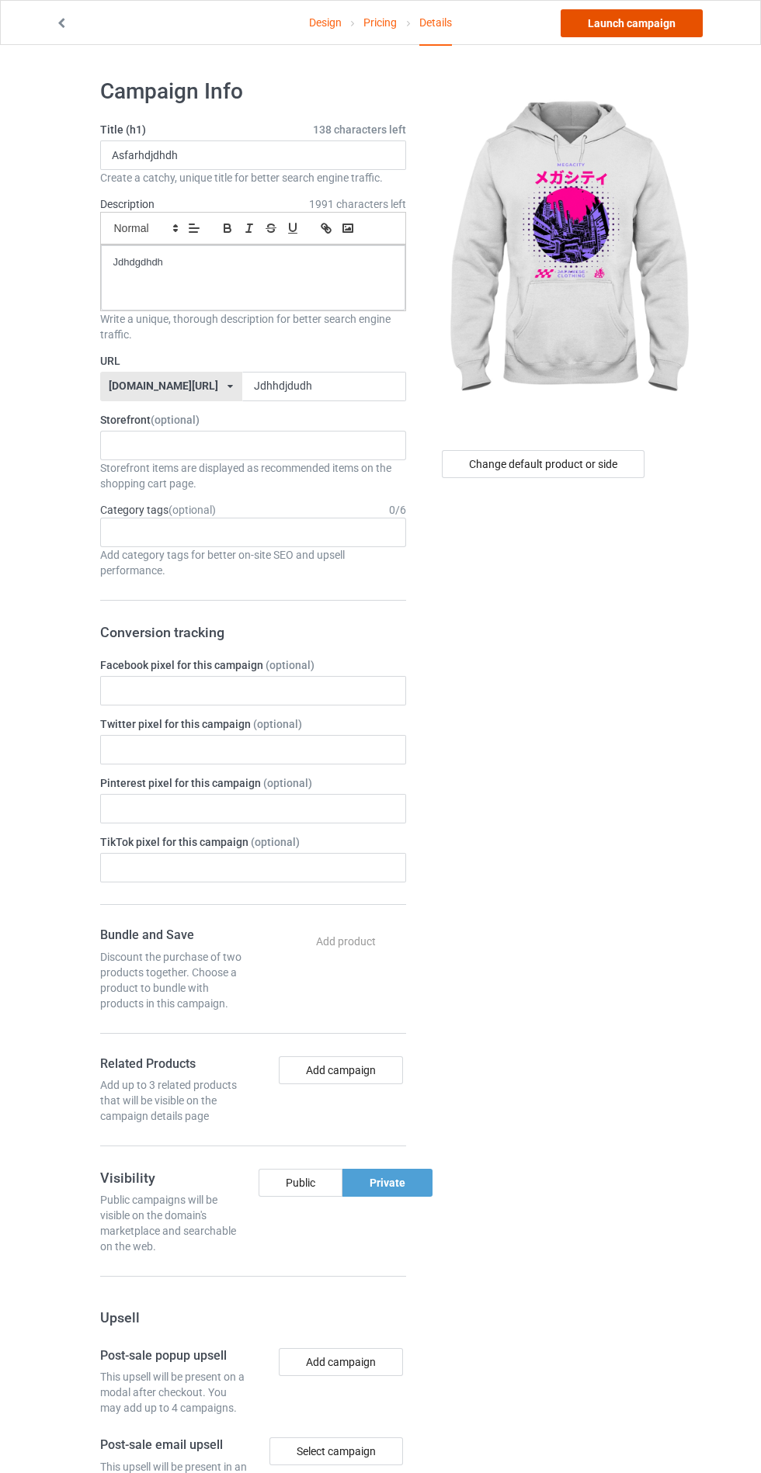
click at [660, 23] on link "Launch campaign" at bounding box center [631, 23] width 142 height 28
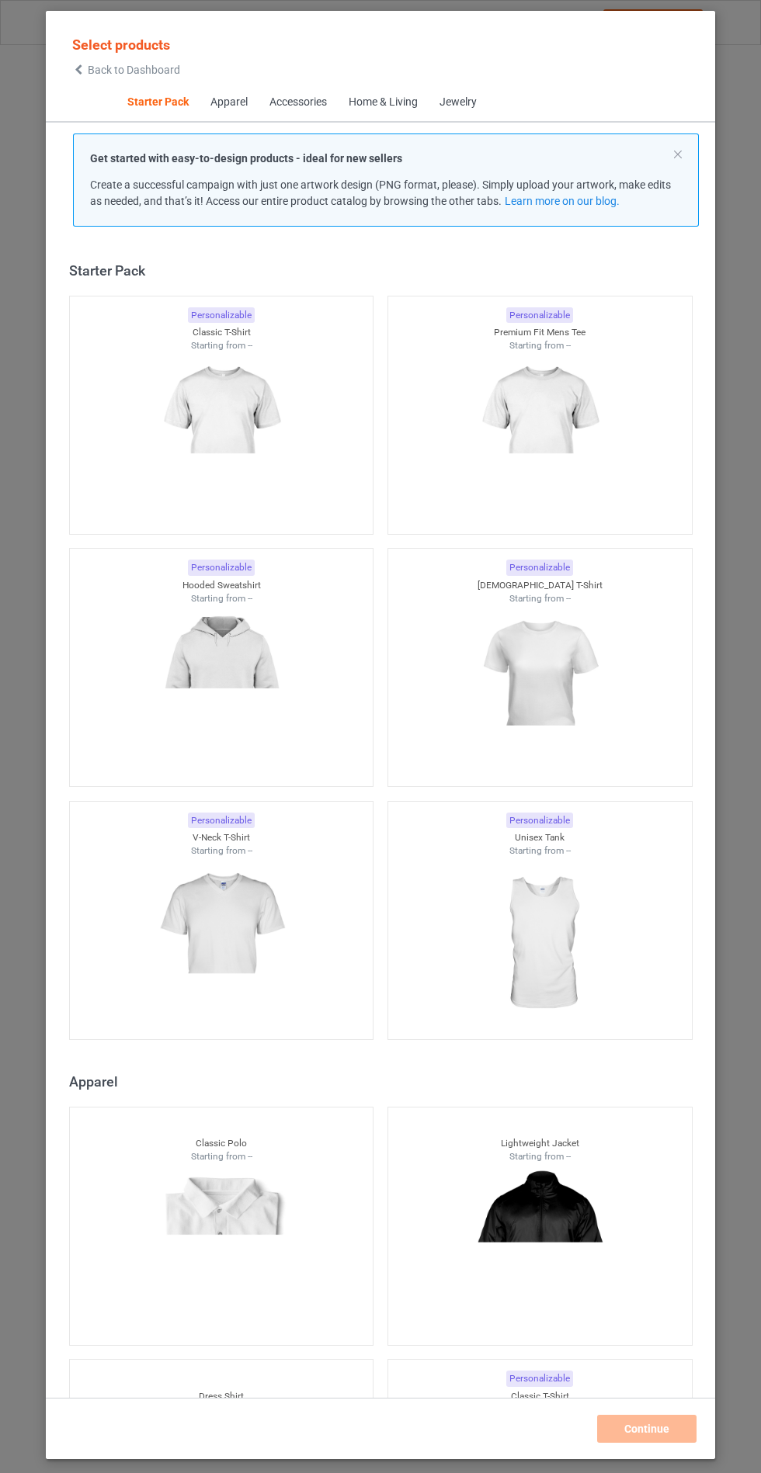
scroll to position [19, 0]
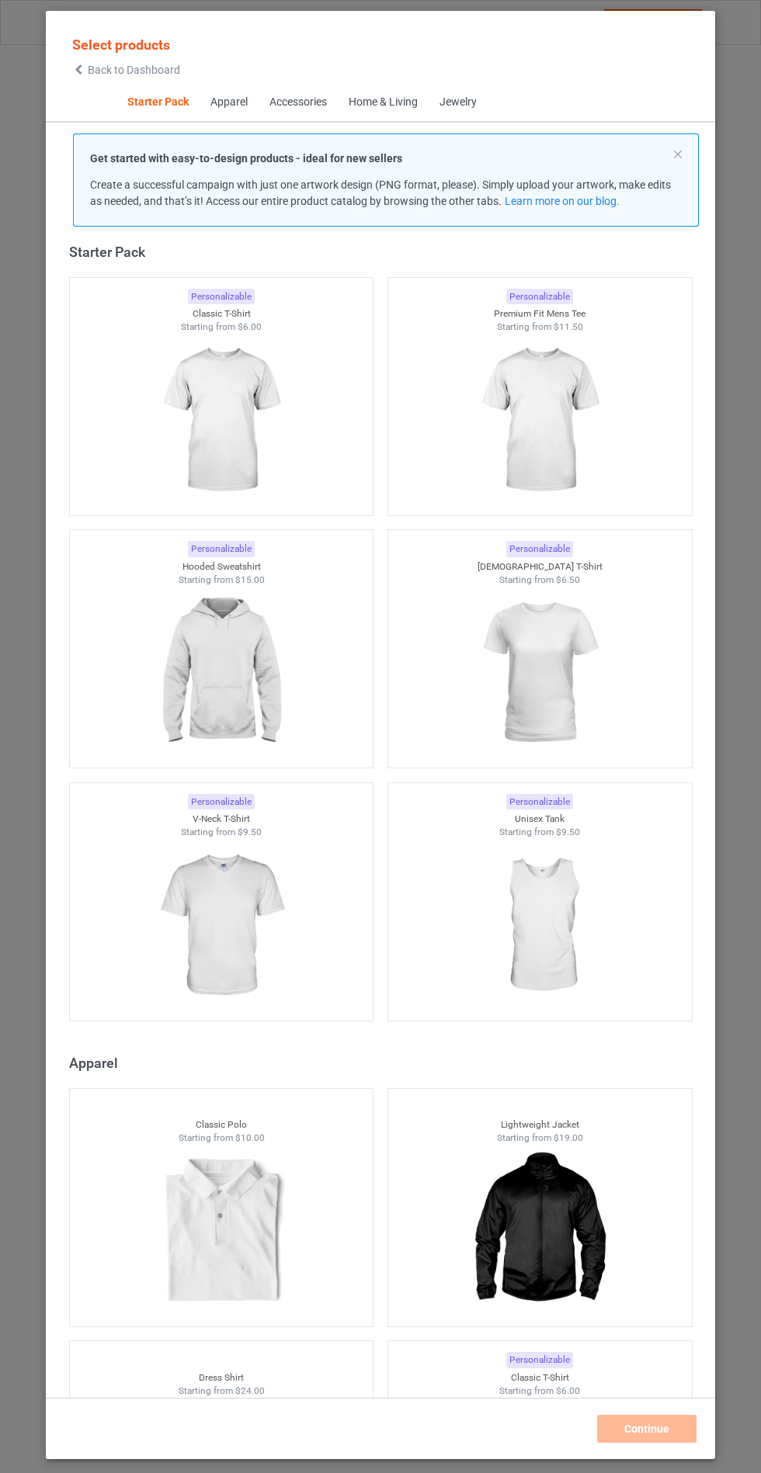
click at [288, 719] on img at bounding box center [220, 673] width 139 height 174
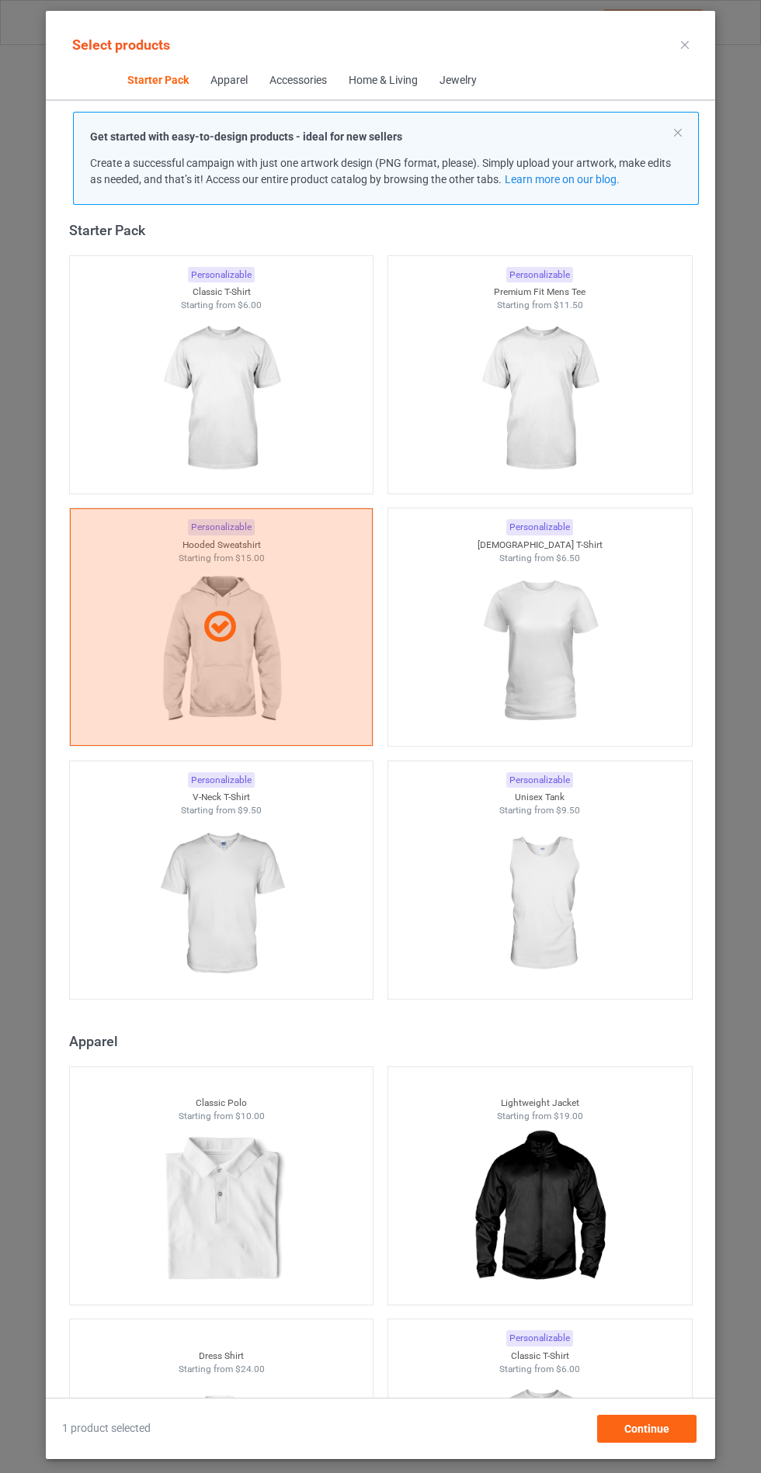
scroll to position [90, 0]
click at [667, 1438] on div "Continue" at bounding box center [646, 1429] width 99 height 28
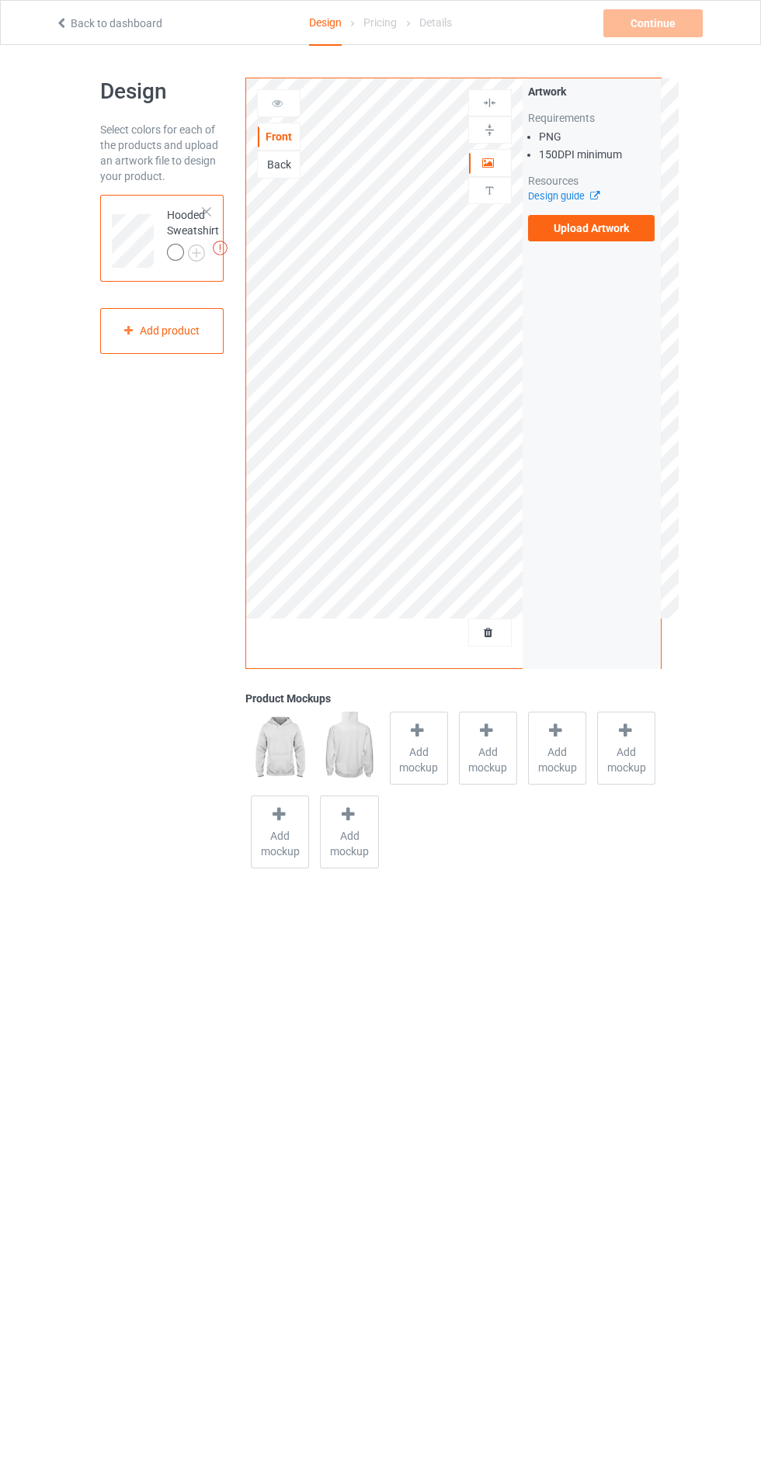
click at [582, 228] on label "Upload Artwork" at bounding box center [591, 228] width 127 height 26
click at [0, 0] on input "Upload Artwork" at bounding box center [0, 0] width 0 height 0
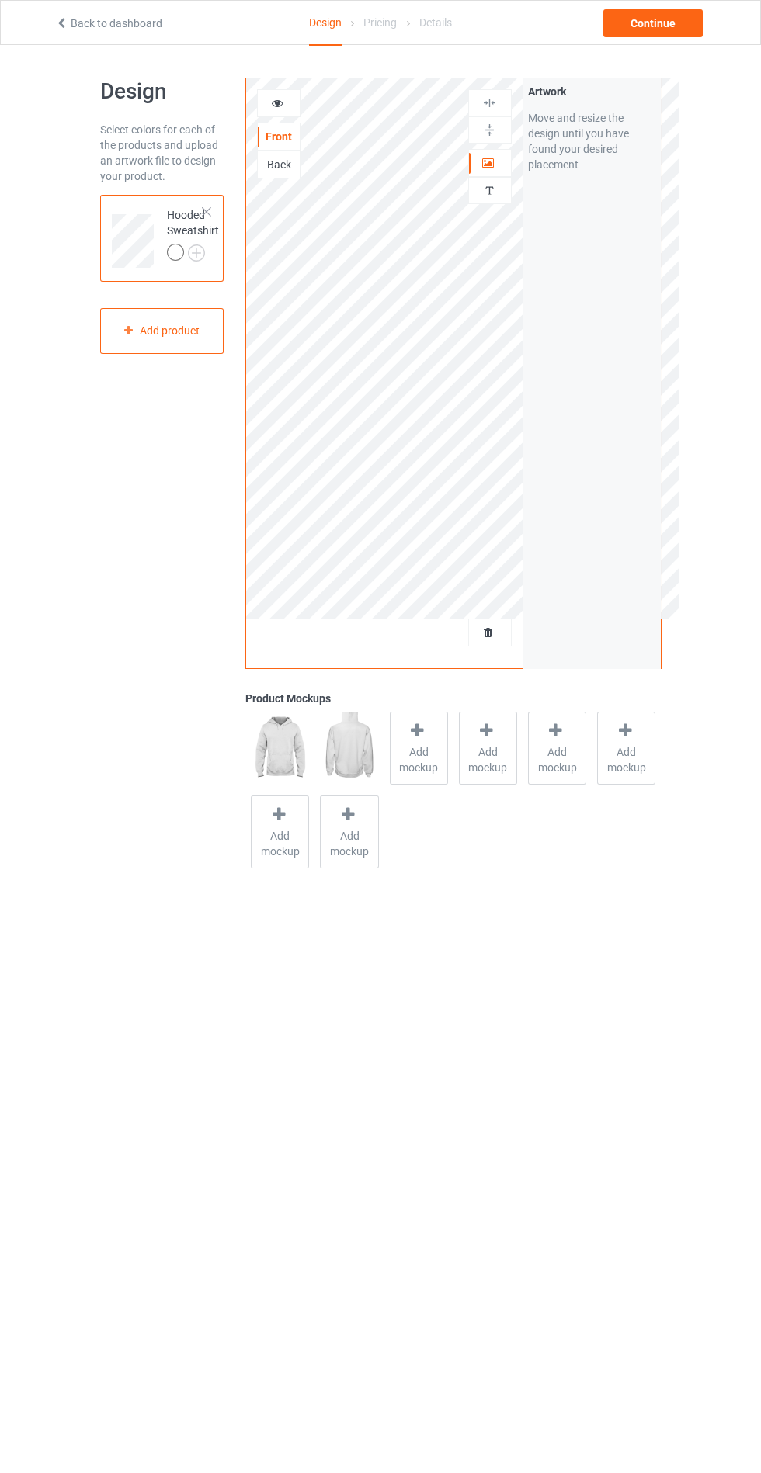
click at [414, 755] on span "Add mockup" at bounding box center [418, 759] width 57 height 31
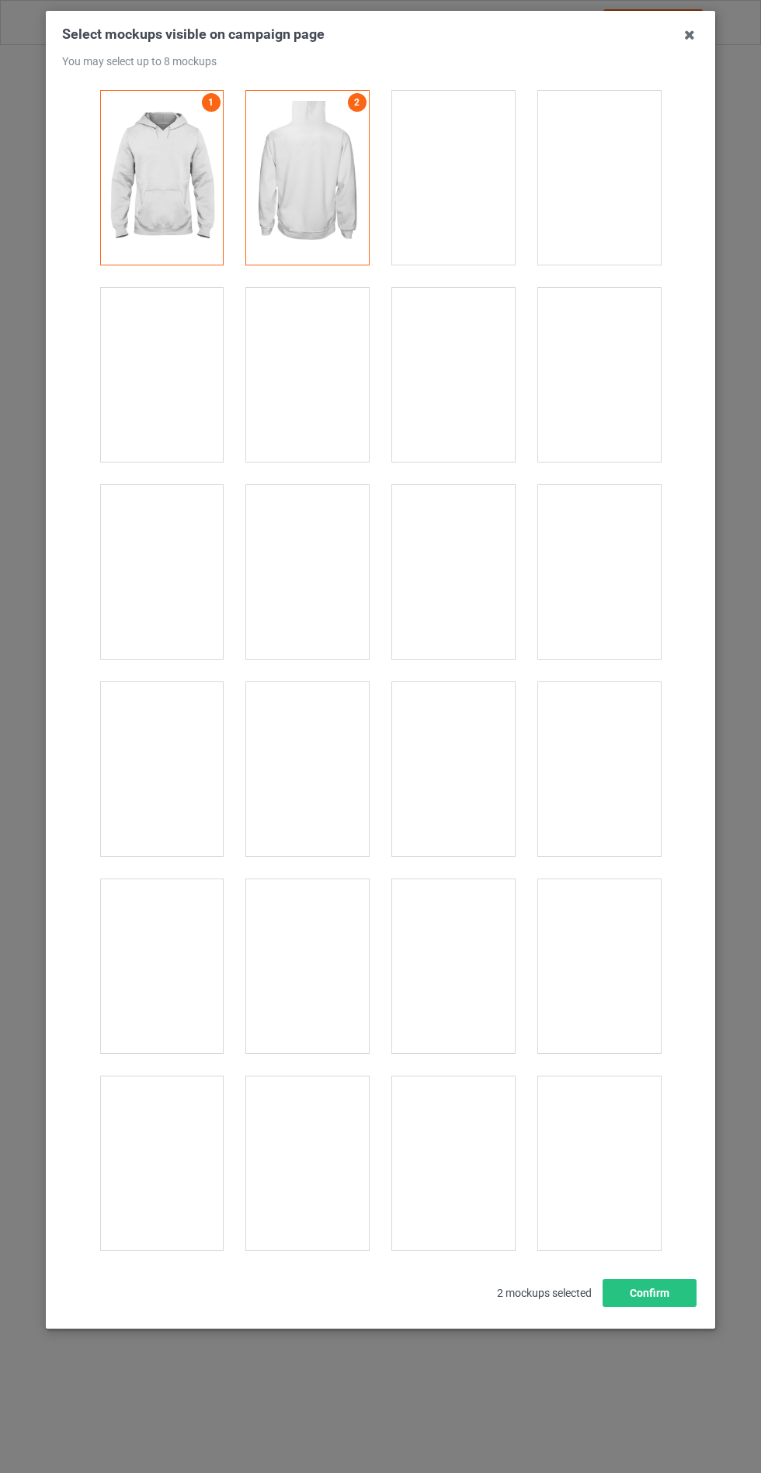
scroll to position [12526, 0]
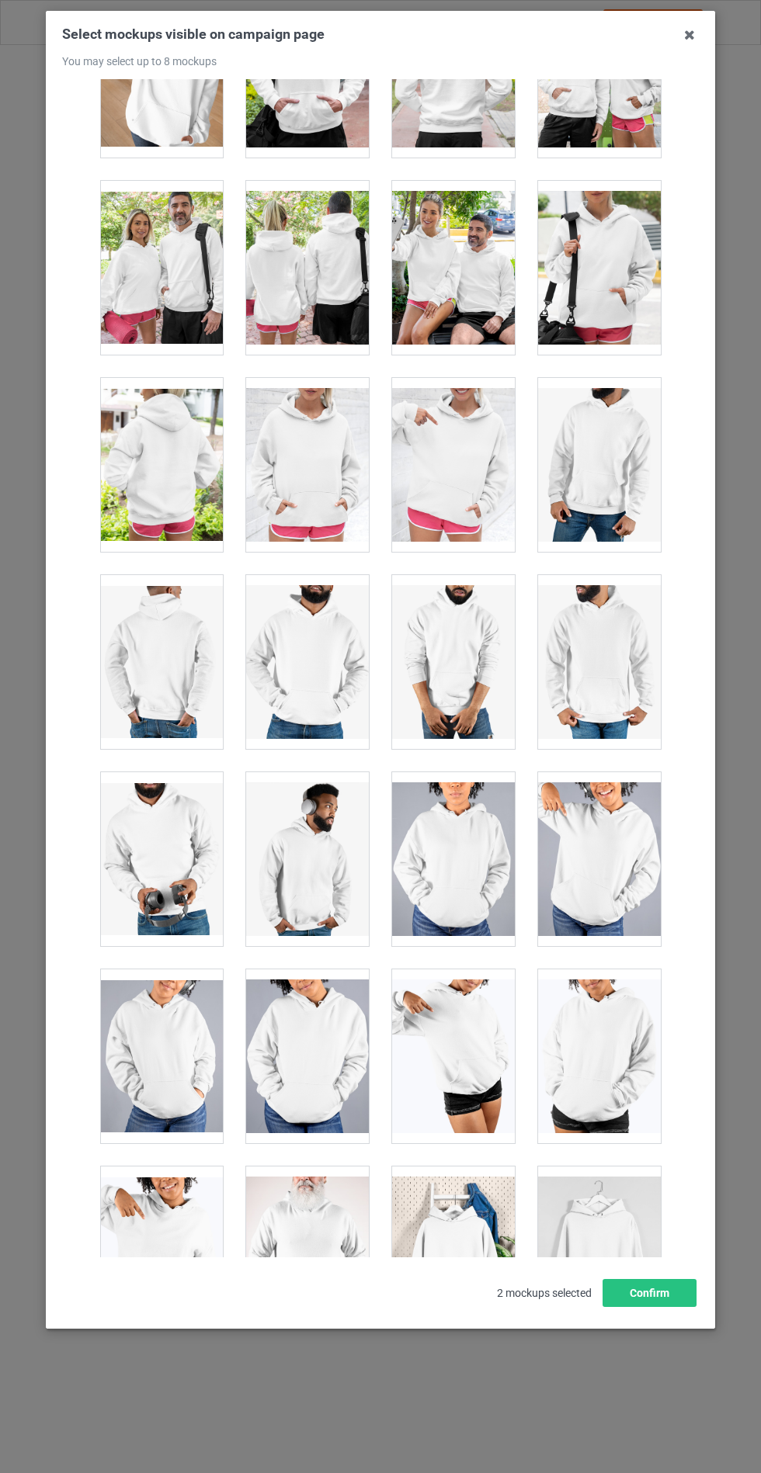
click at [310, 427] on div at bounding box center [307, 465] width 123 height 174
click at [663, 1307] on button "Confirm" at bounding box center [649, 1293] width 94 height 28
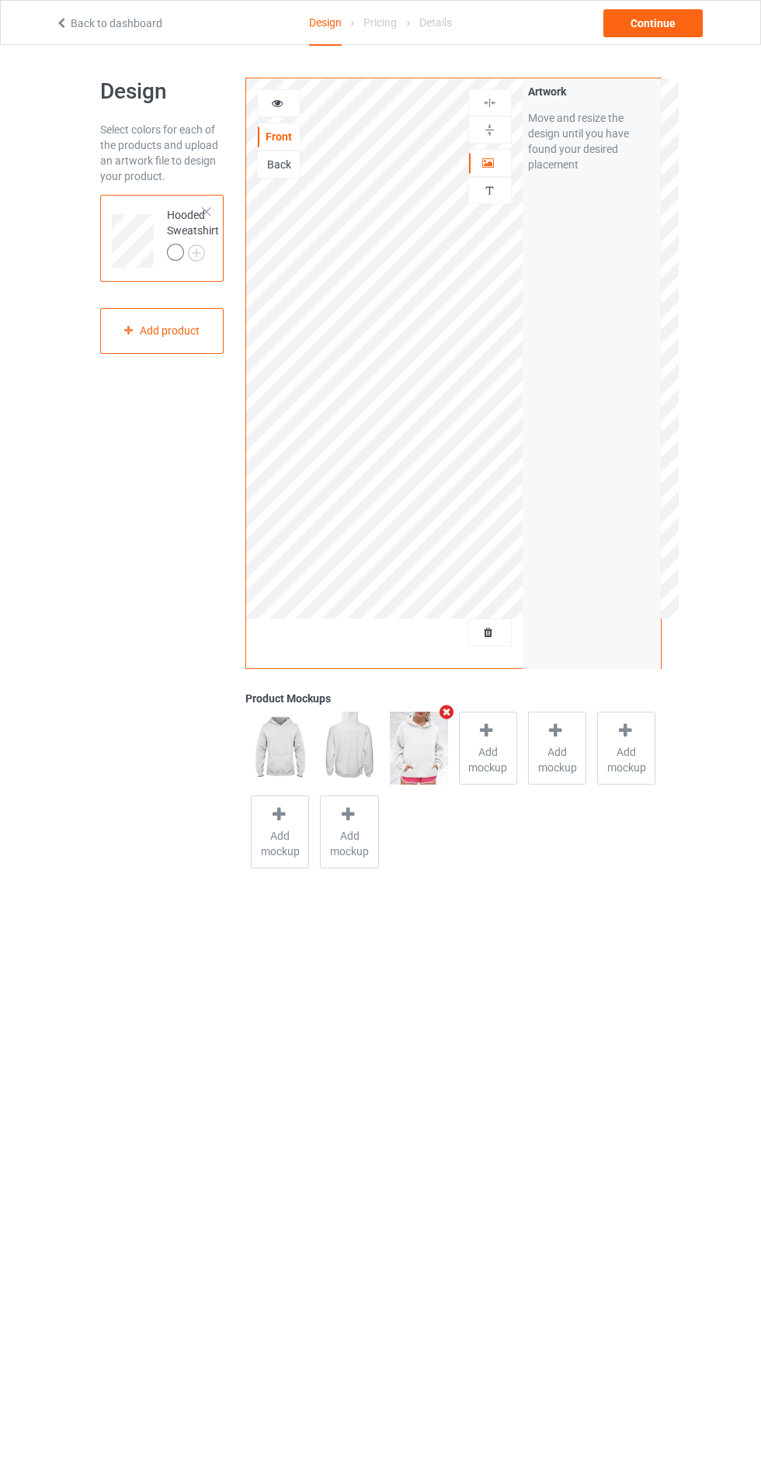
click at [0, 0] on img at bounding box center [0, 0] width 0 height 0
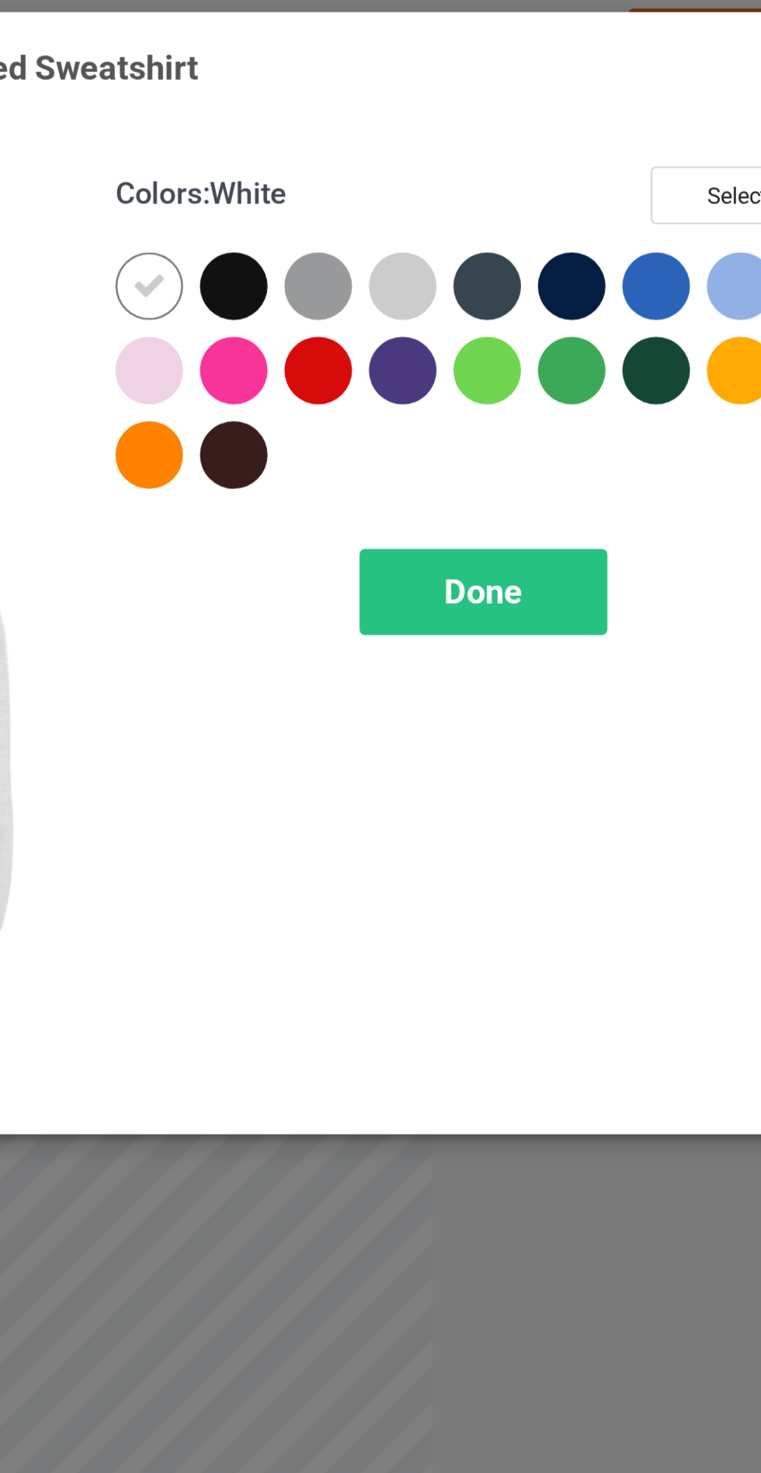
click at [512, 120] on div at bounding box center [510, 124] width 28 height 28
click at [478, 125] on div at bounding box center [475, 124] width 28 height 28
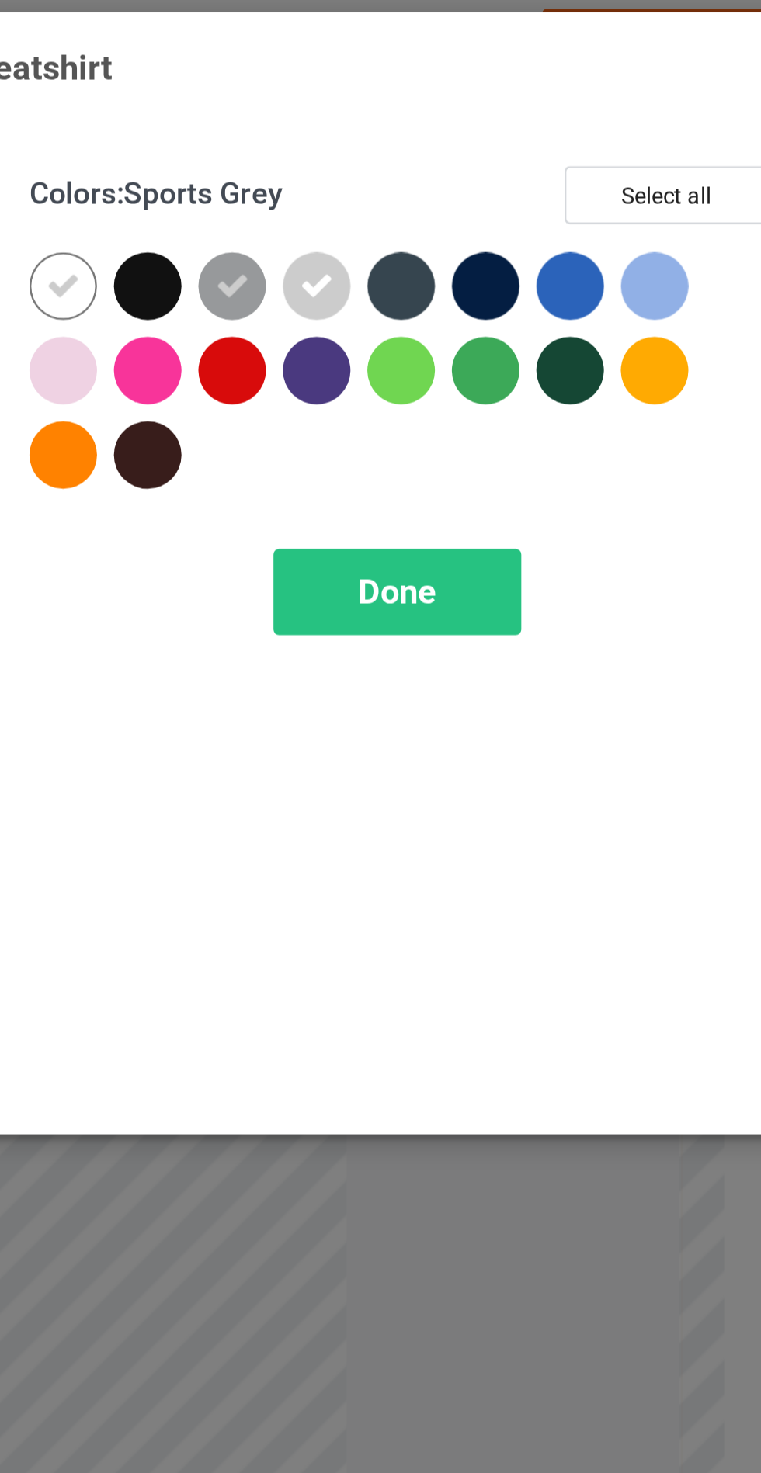
click at [407, 155] on div at bounding box center [405, 159] width 28 height 28
click at [643, 122] on div at bounding box center [650, 124] width 28 height 28
click at [546, 119] on div at bounding box center [545, 124] width 28 height 28
click at [578, 123] on div at bounding box center [580, 124] width 28 height 28
click at [445, 193] on div at bounding box center [440, 194] width 28 height 28
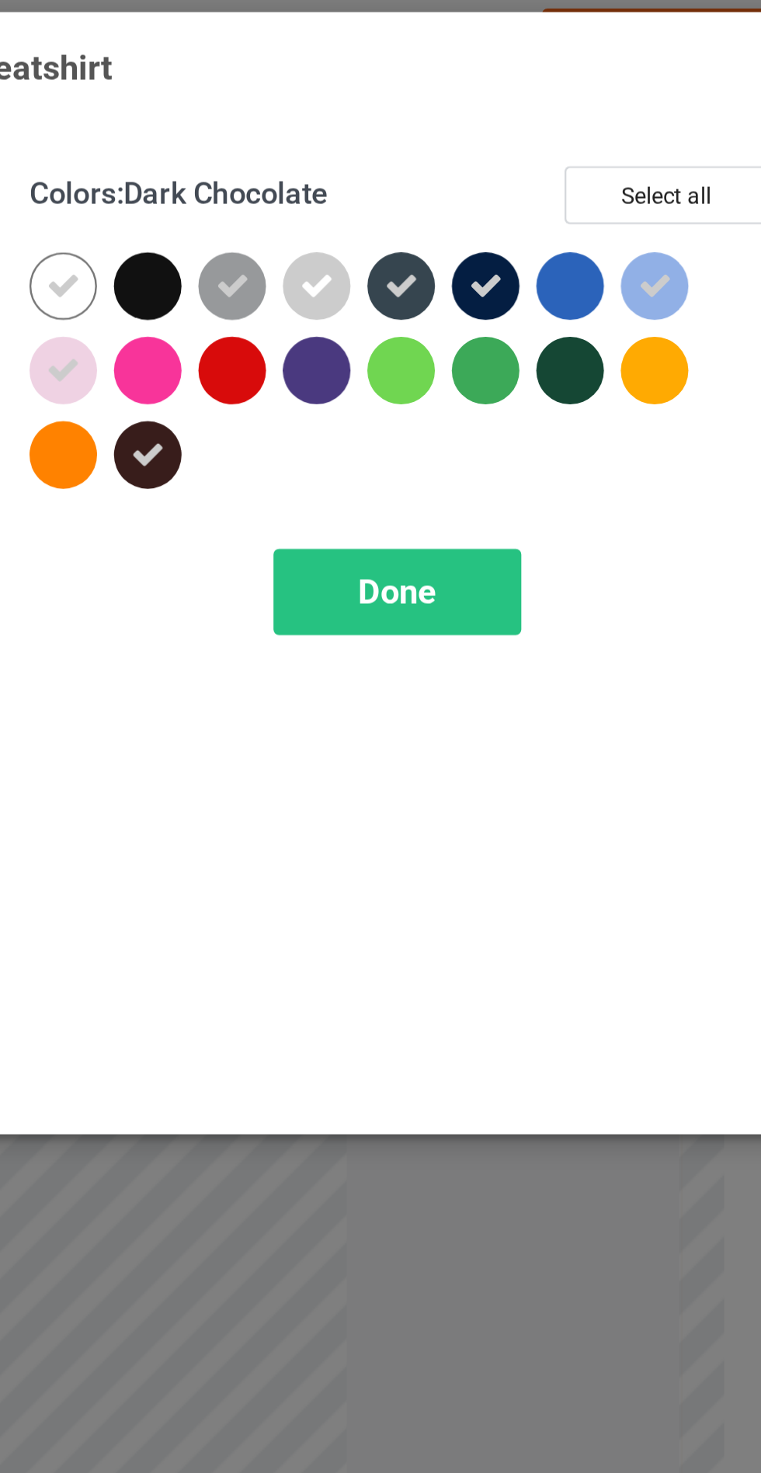
click at [515, 160] on div at bounding box center [510, 159] width 28 height 28
click at [542, 161] on div at bounding box center [545, 159] width 28 height 28
click at [643, 165] on div at bounding box center [650, 159] width 28 height 28
click at [445, 120] on div at bounding box center [440, 124] width 28 height 28
click at [448, 149] on div at bounding box center [440, 159] width 28 height 28
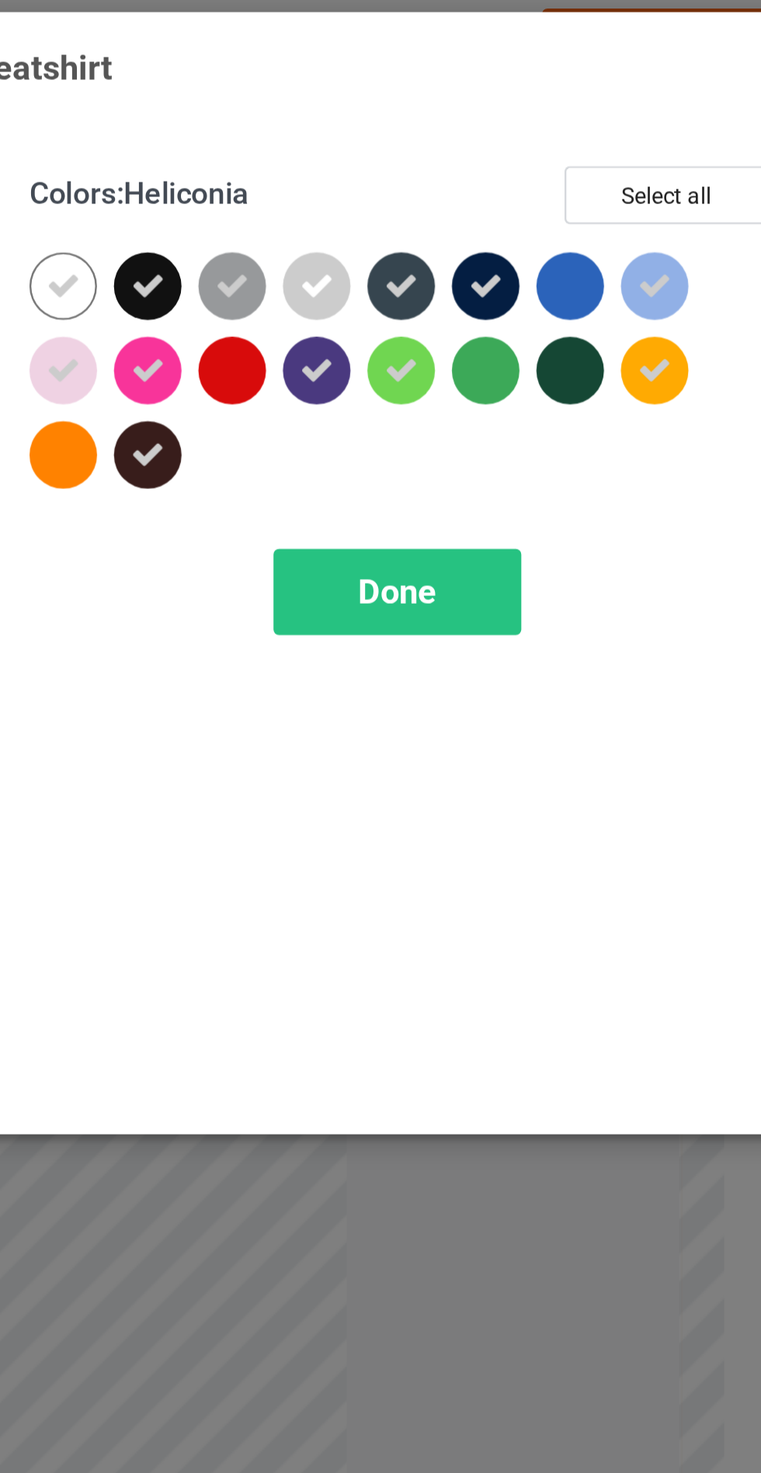
click at [401, 189] on div at bounding box center [405, 194] width 28 height 28
click at [546, 248] on span "Done" at bounding box center [543, 250] width 33 height 16
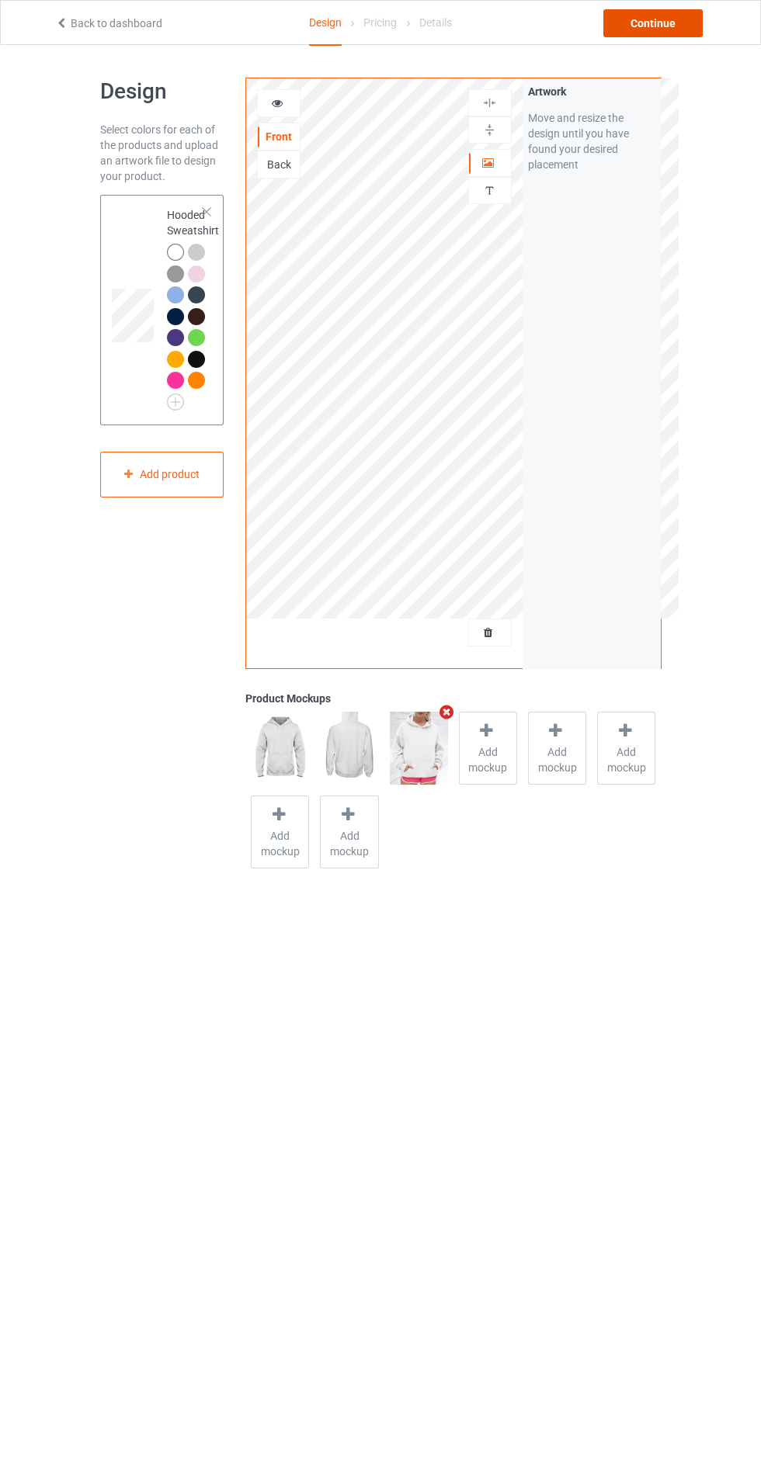
click at [660, 29] on div "Continue" at bounding box center [652, 23] width 99 height 28
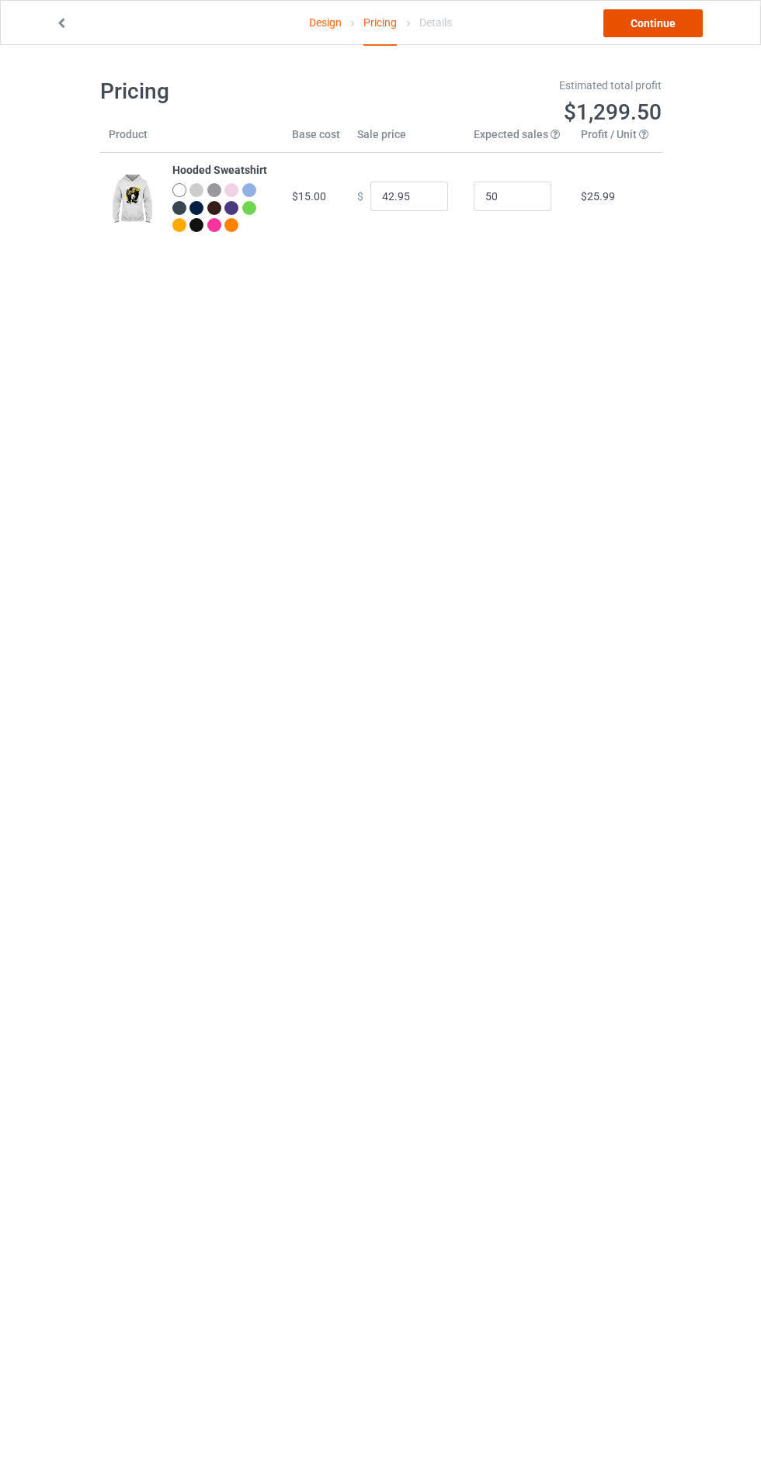
click at [648, 24] on link "Continue" at bounding box center [652, 23] width 99 height 28
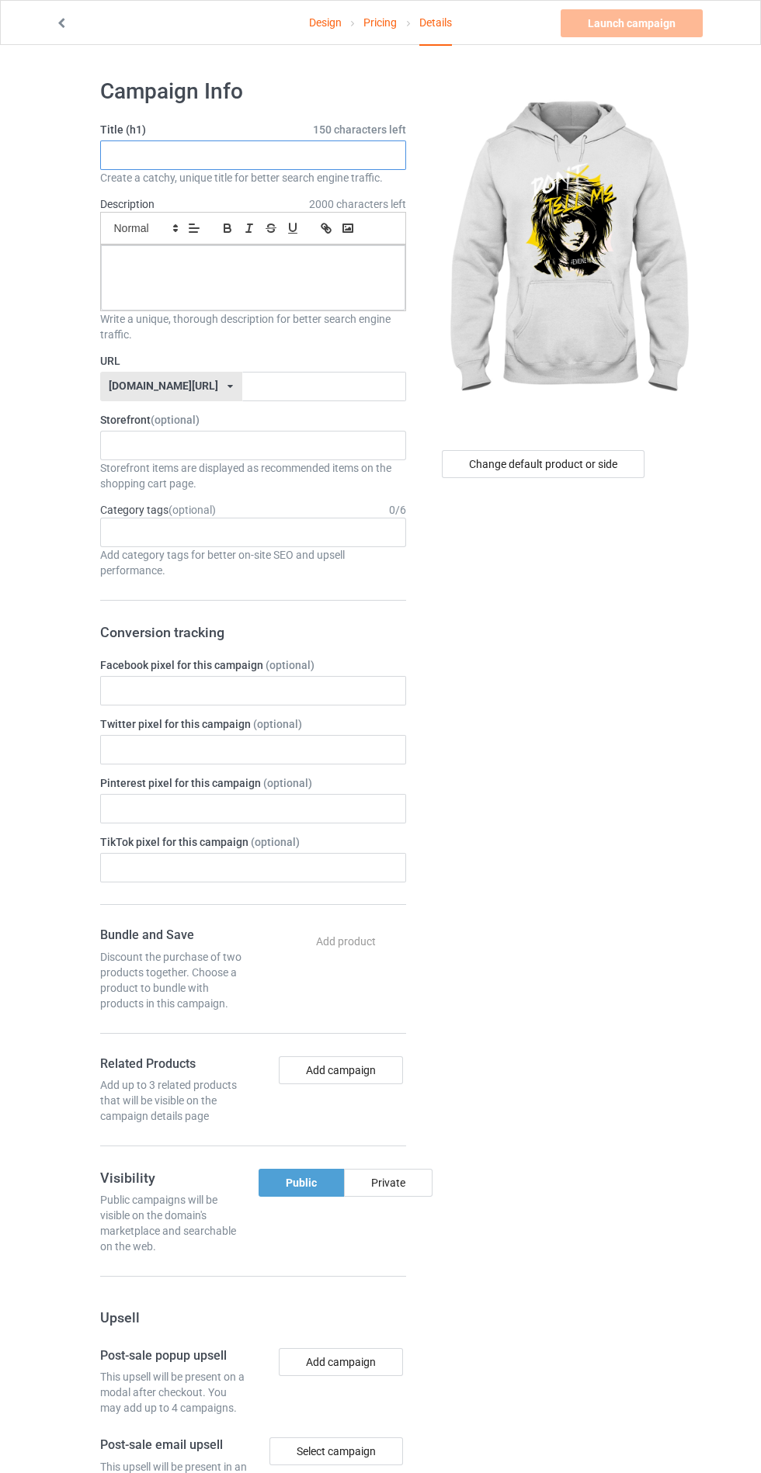
click at [333, 161] on input "text" at bounding box center [253, 154] width 306 height 29
click at [758, 761] on div "Design Pricing Details Launch campaign Please enter campaign title Campaign Inf…" at bounding box center [380, 943] width 761 height 1796
click at [149, 159] on input "text" at bounding box center [253, 154] width 306 height 29
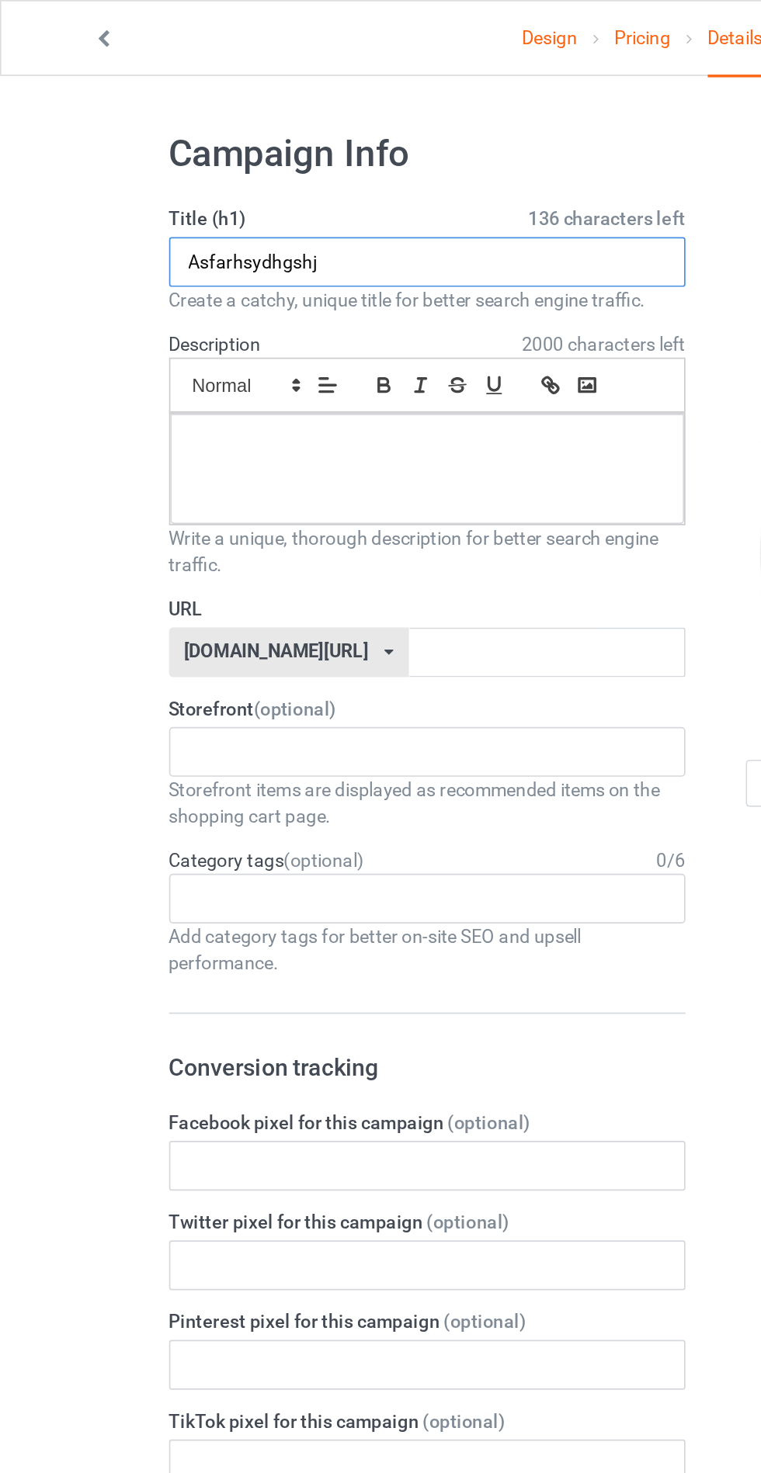
type input "Asfarhsydhgshj"
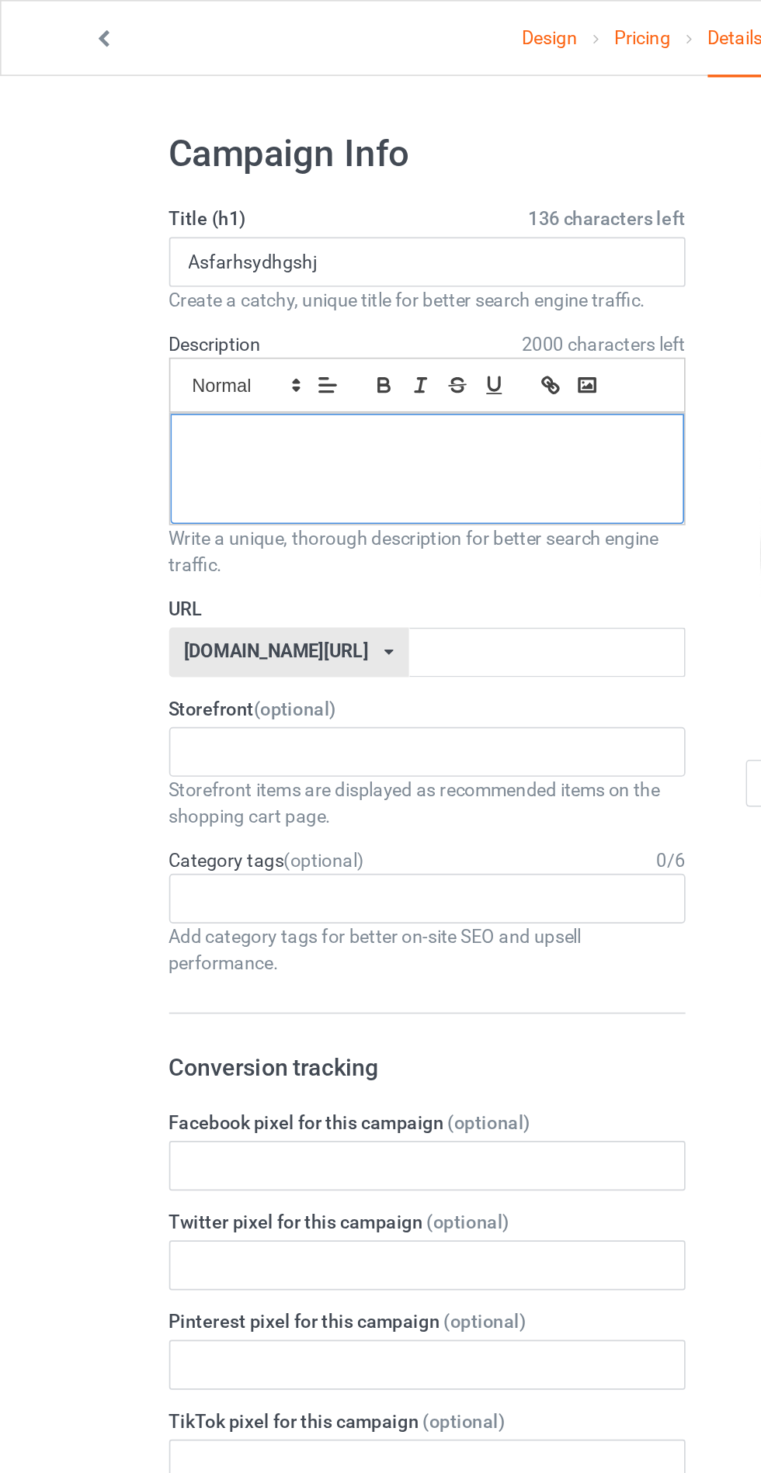
click at [141, 307] on div at bounding box center [253, 277] width 304 height 65
click at [345, 379] on input "text" at bounding box center [324, 386] width 164 height 29
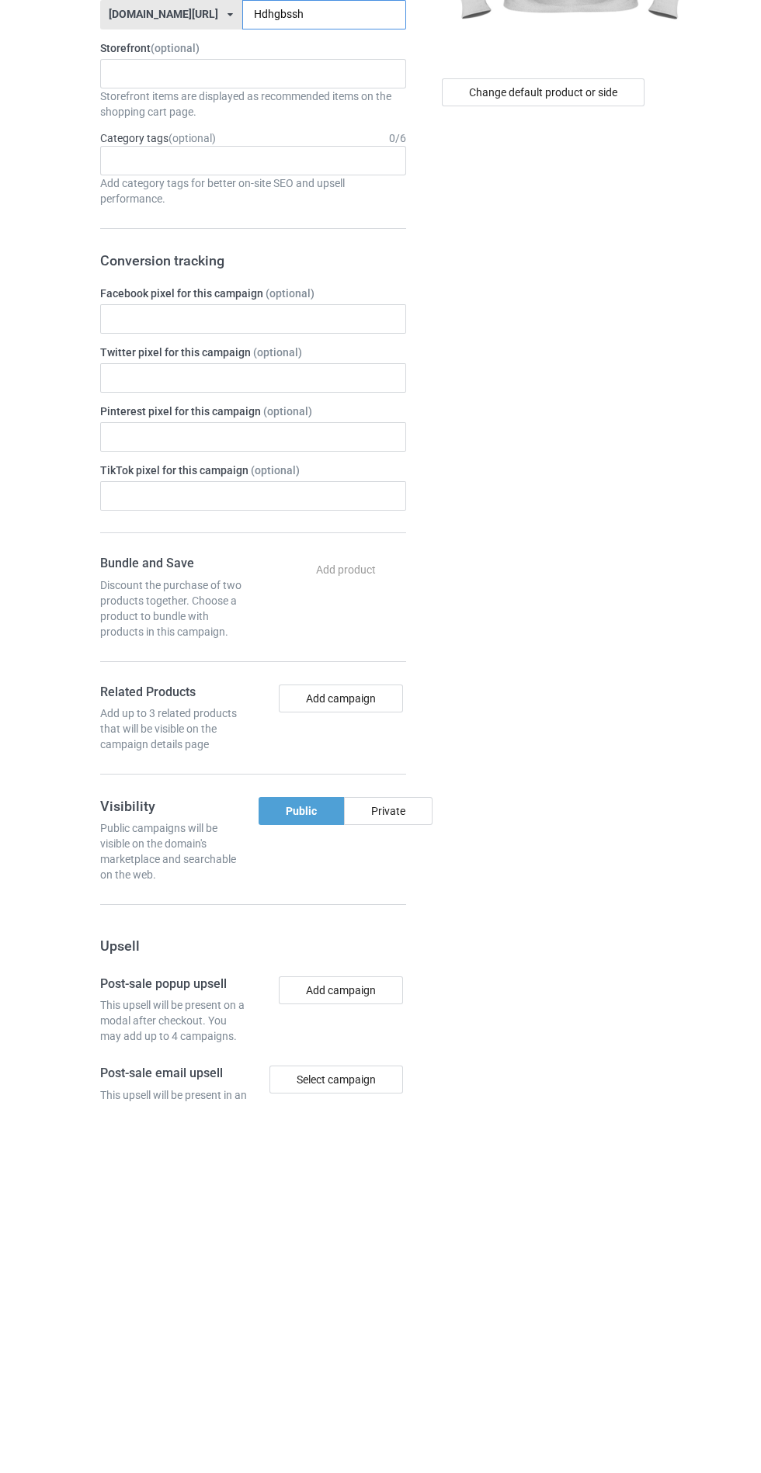
type input "Hdhgbssh"
click at [406, 1178] on div "Private" at bounding box center [388, 1183] width 88 height 28
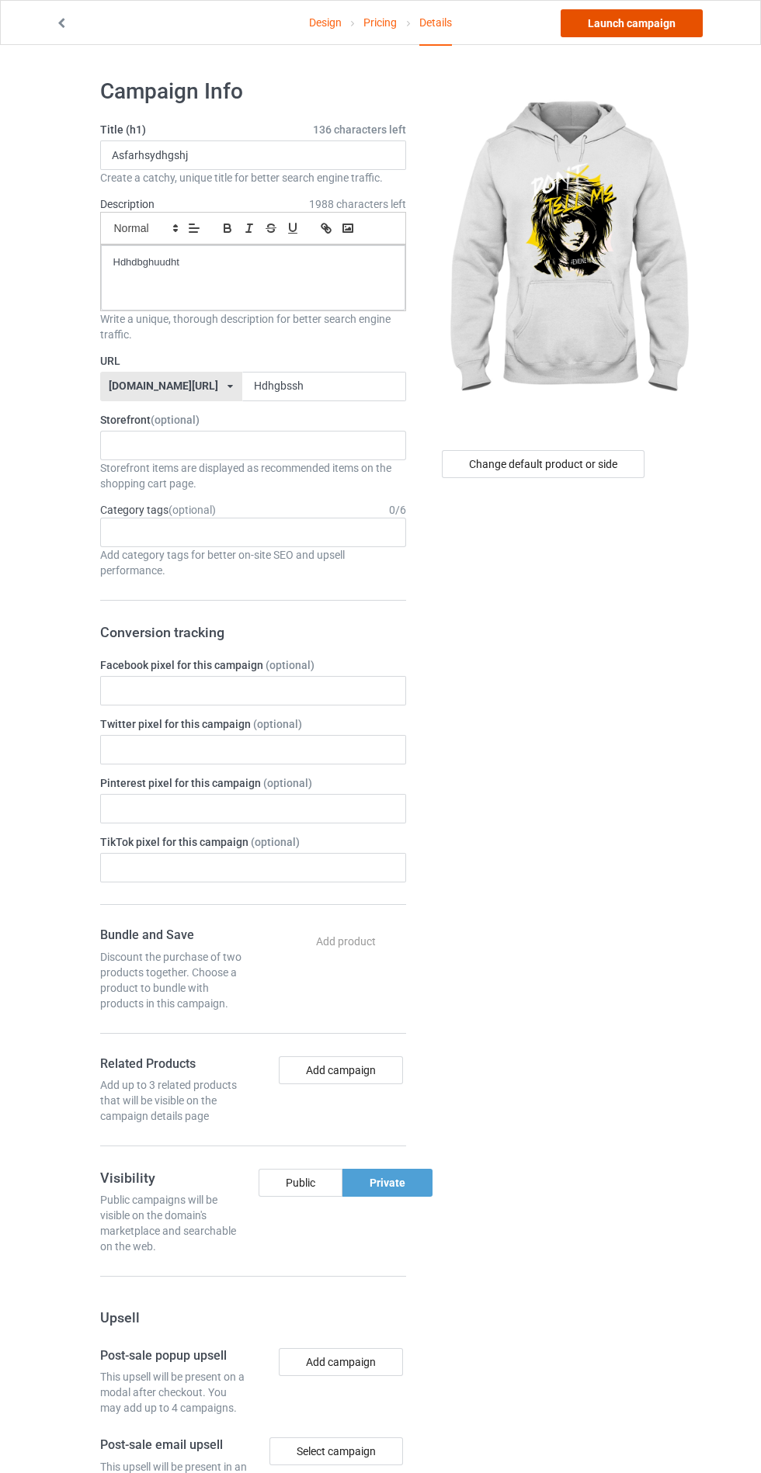
click at [676, 19] on link "Launch campaign" at bounding box center [631, 23] width 142 height 28
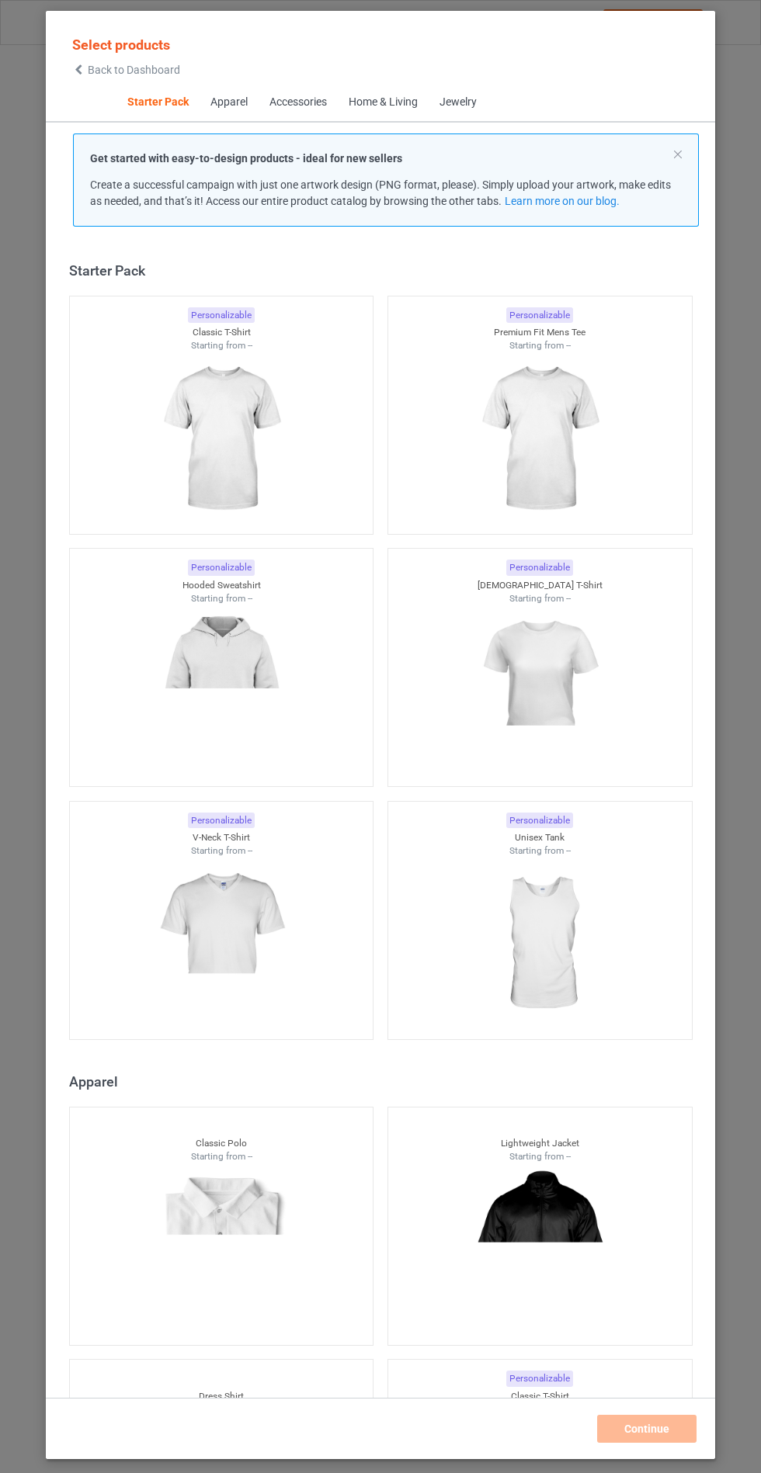
scroll to position [19, 0]
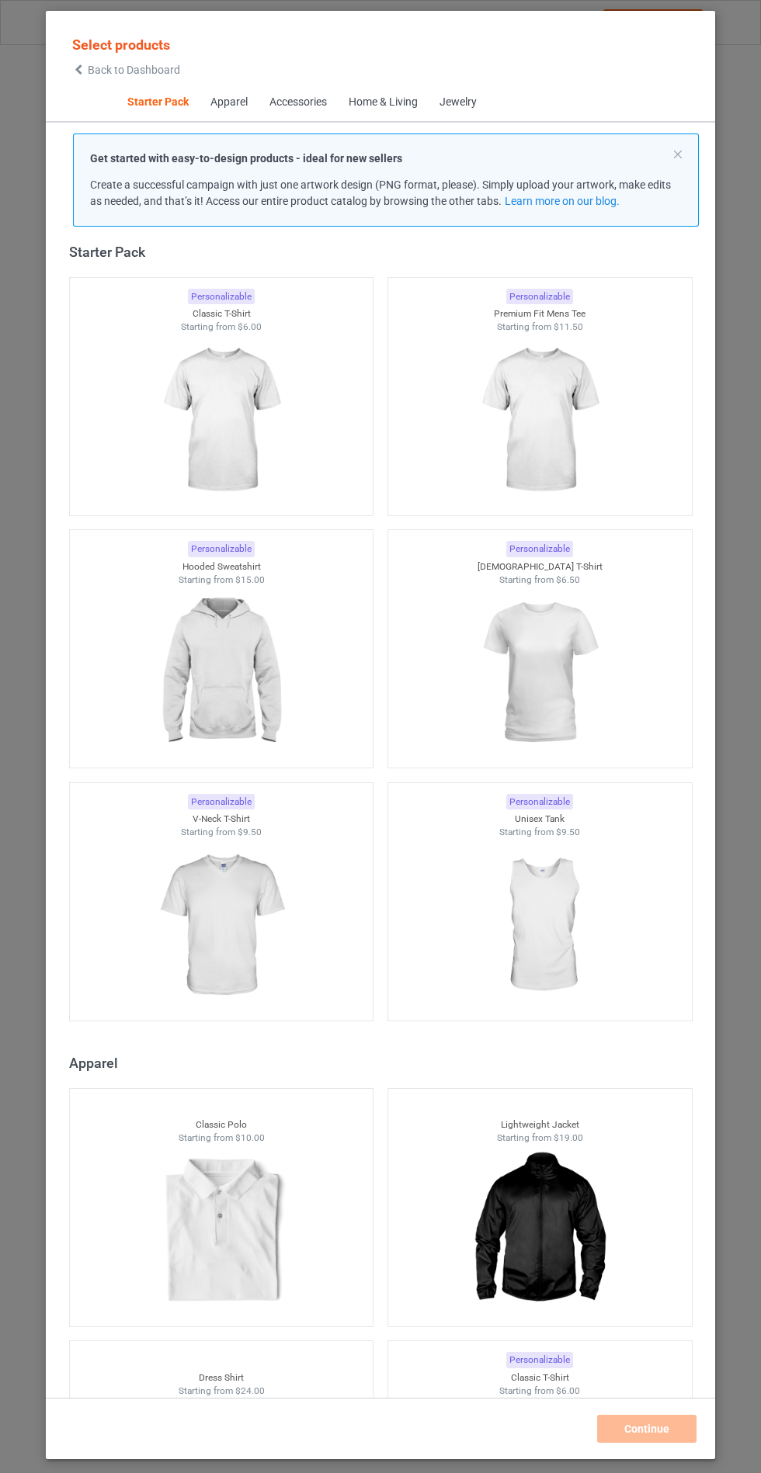
click at [262, 643] on img at bounding box center [220, 673] width 139 height 174
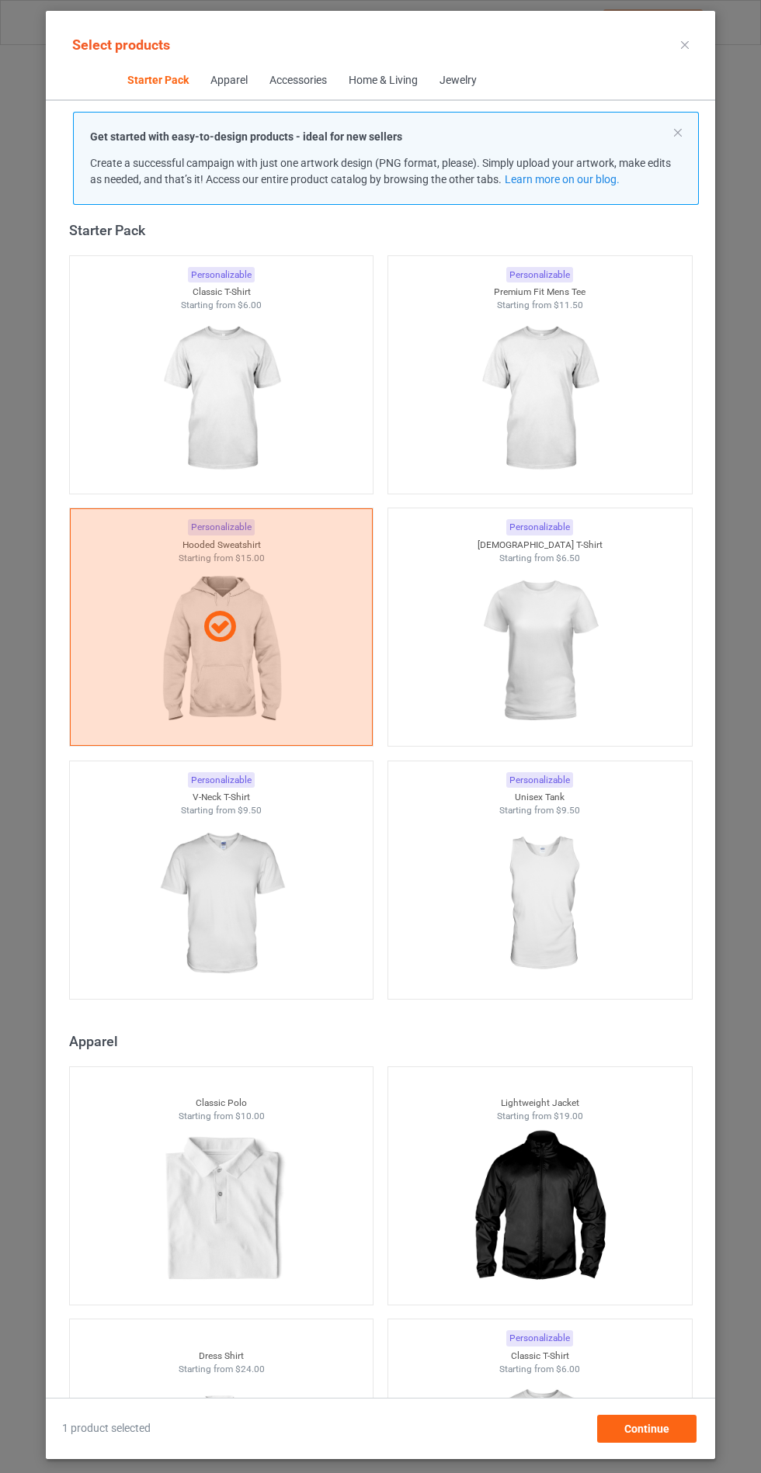
scroll to position [90, 0]
click at [657, 1427] on span "Continue" at bounding box center [646, 1429] width 45 height 12
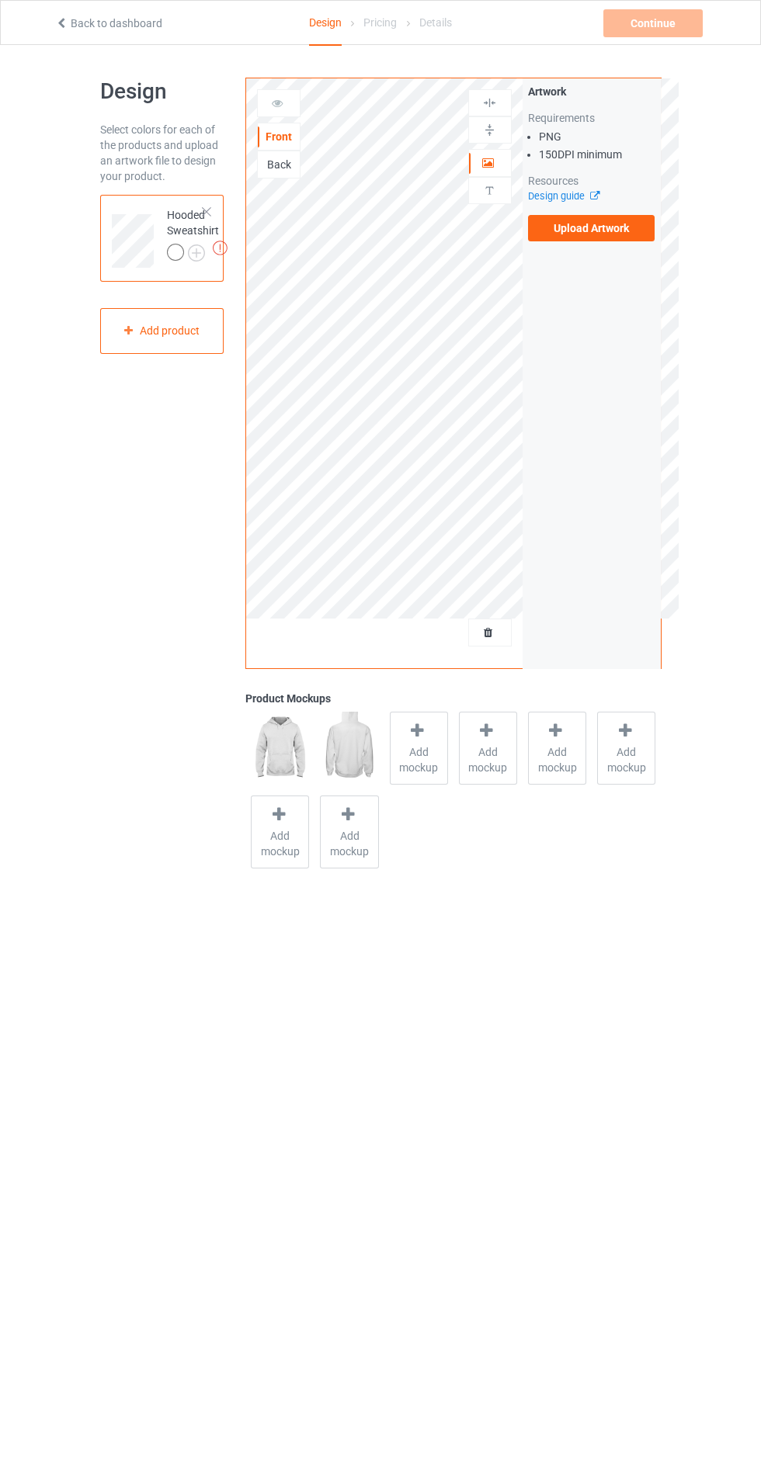
click at [617, 228] on label "Upload Artwork" at bounding box center [591, 228] width 127 height 26
click at [0, 0] on input "Upload Artwork" at bounding box center [0, 0] width 0 height 0
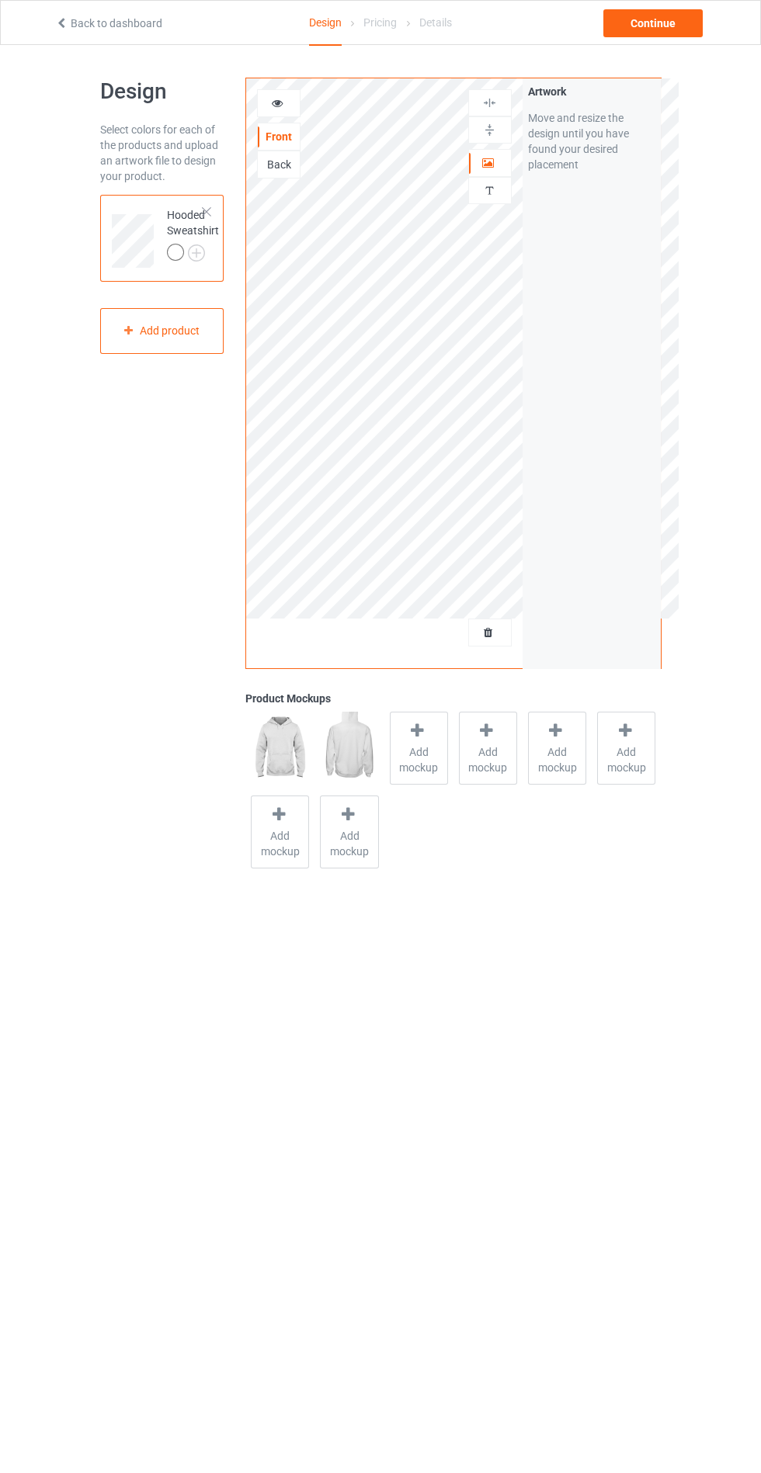
click at [421, 754] on span "Add mockup" at bounding box center [418, 759] width 57 height 31
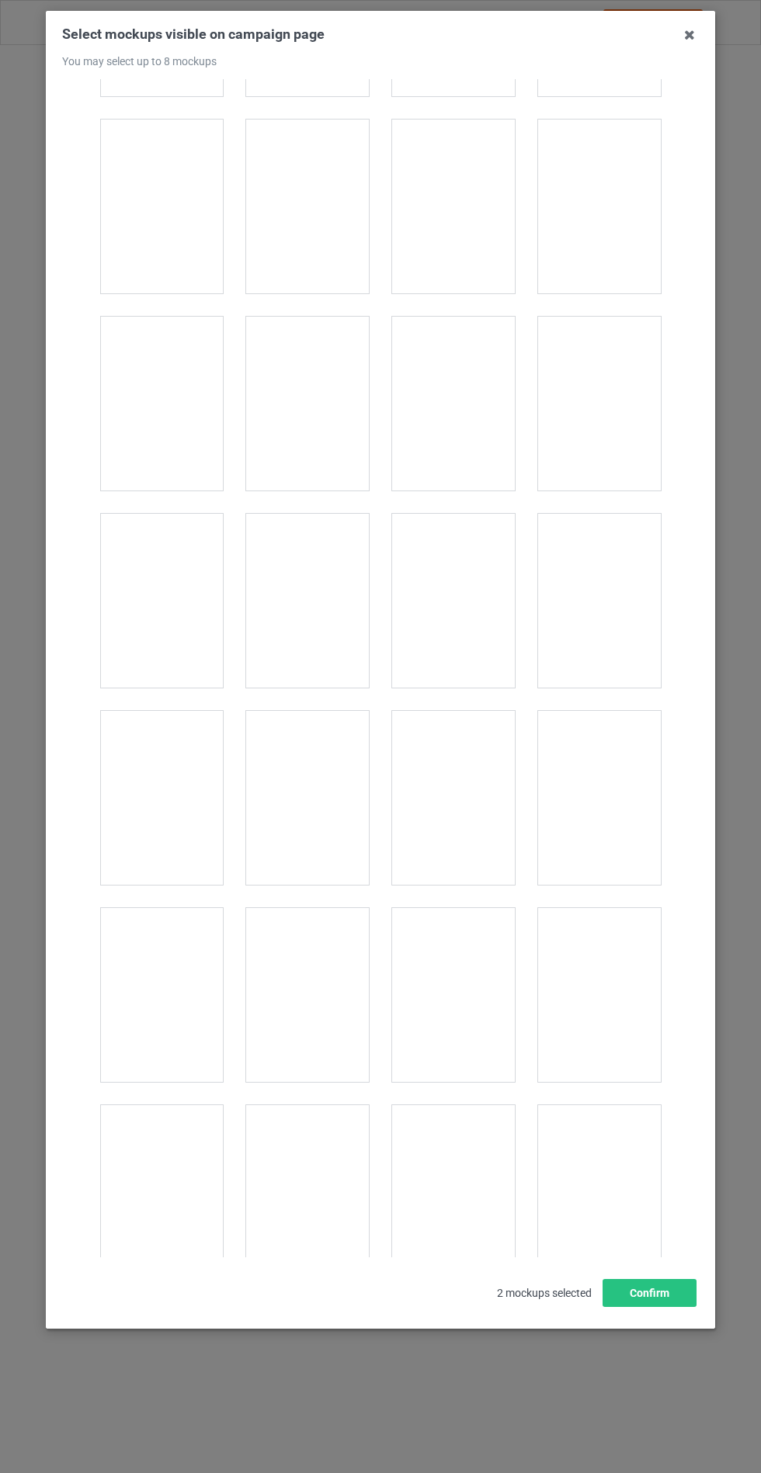
scroll to position [12526, 0]
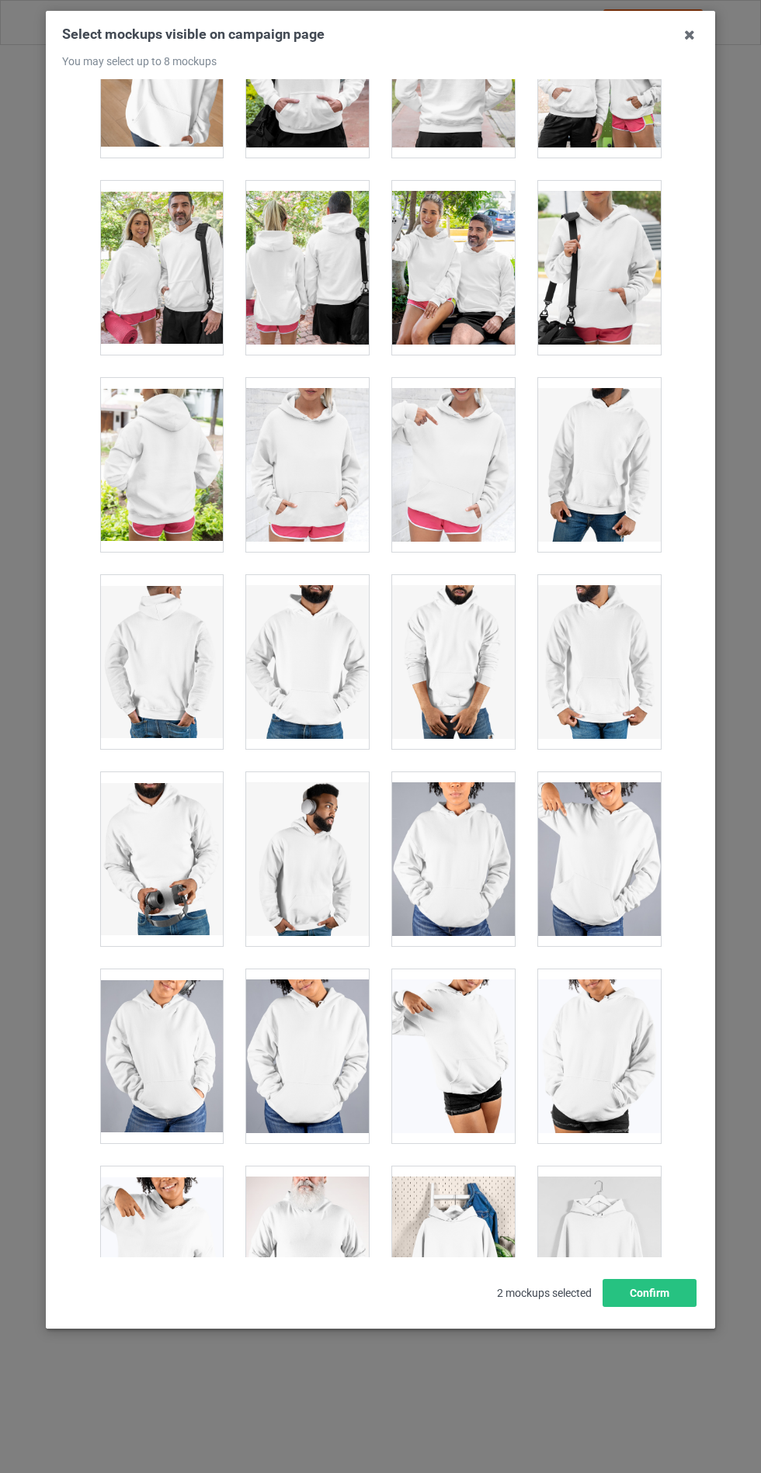
click at [318, 428] on div at bounding box center [307, 465] width 123 height 174
click at [671, 1307] on button "Confirm" at bounding box center [649, 1293] width 94 height 28
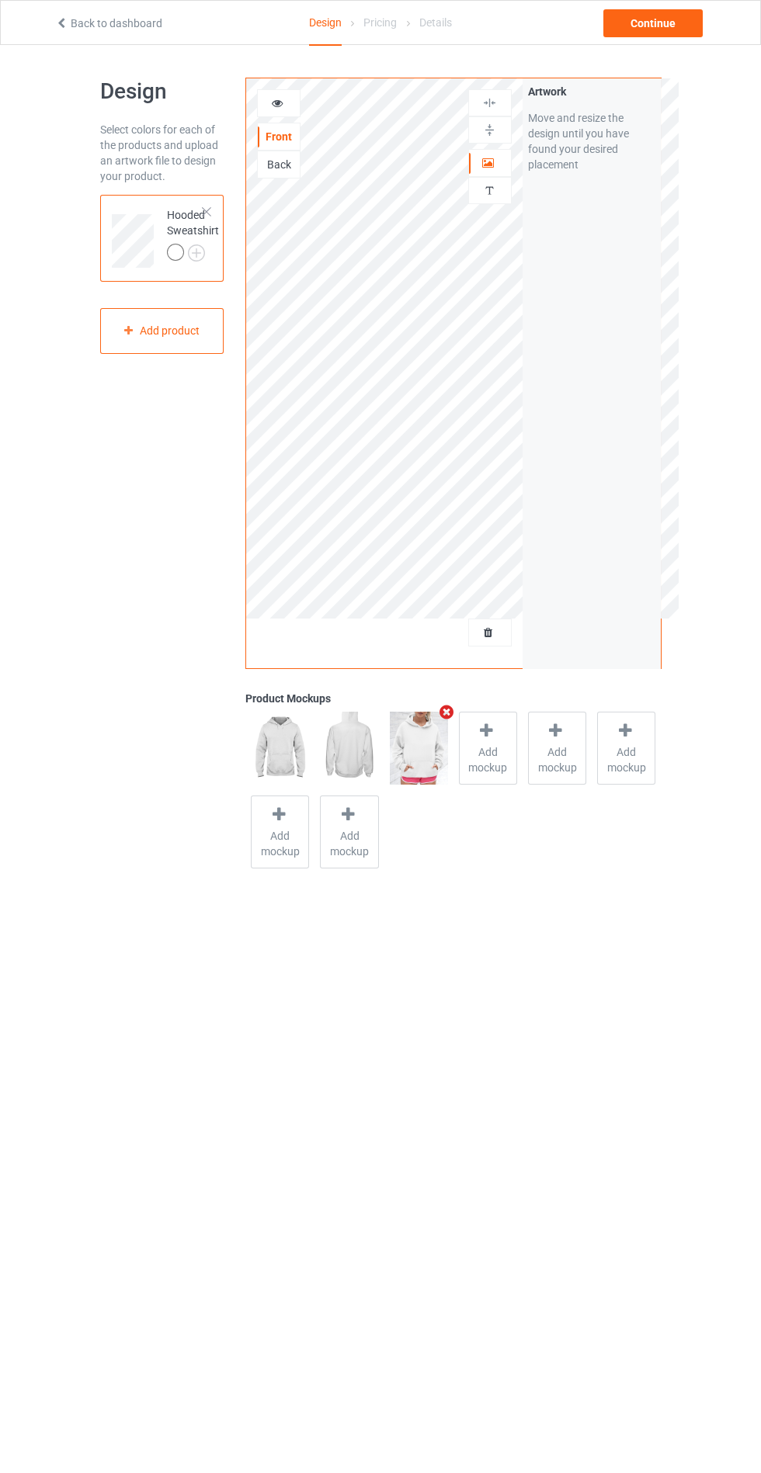
click at [0, 0] on img at bounding box center [0, 0] width 0 height 0
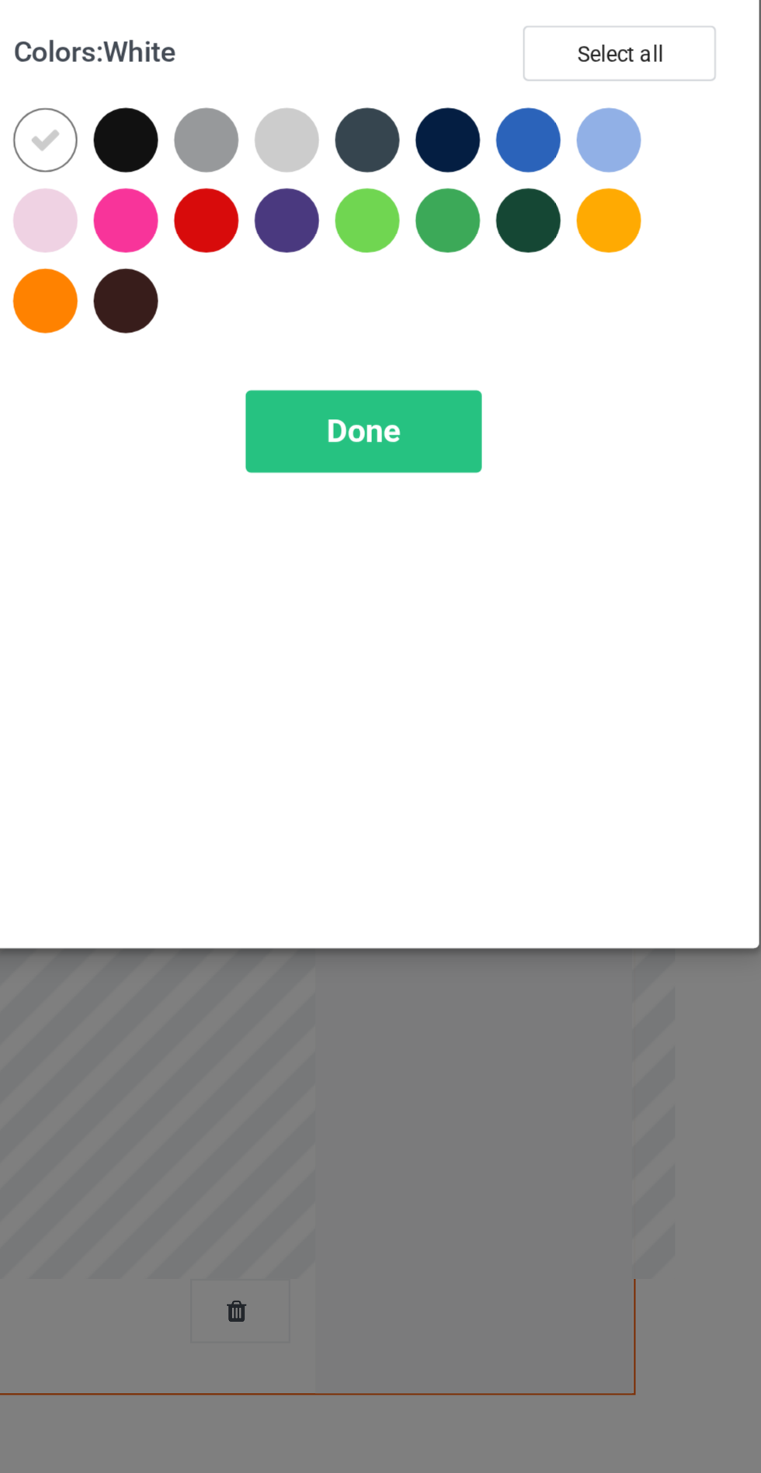
click at [445, 124] on div at bounding box center [440, 124] width 28 height 28
click at [473, 123] on div at bounding box center [475, 124] width 28 height 28
click at [537, 126] on div at bounding box center [545, 124] width 28 height 28
click at [572, 120] on div at bounding box center [580, 124] width 28 height 28
click at [442, 196] on div at bounding box center [440, 194] width 28 height 28
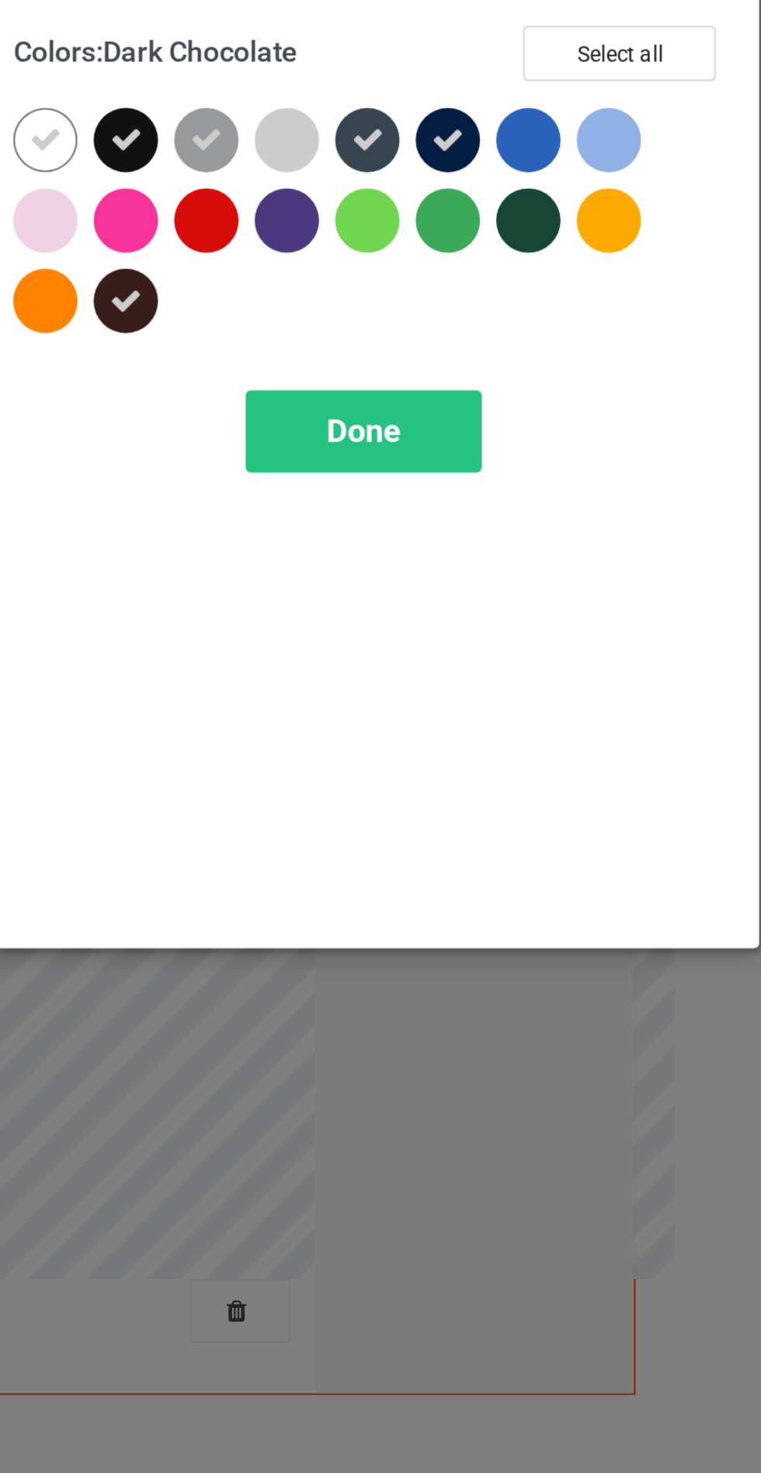
click at [515, 157] on div at bounding box center [510, 159] width 28 height 28
click at [549, 262] on div "Done" at bounding box center [543, 251] width 102 height 36
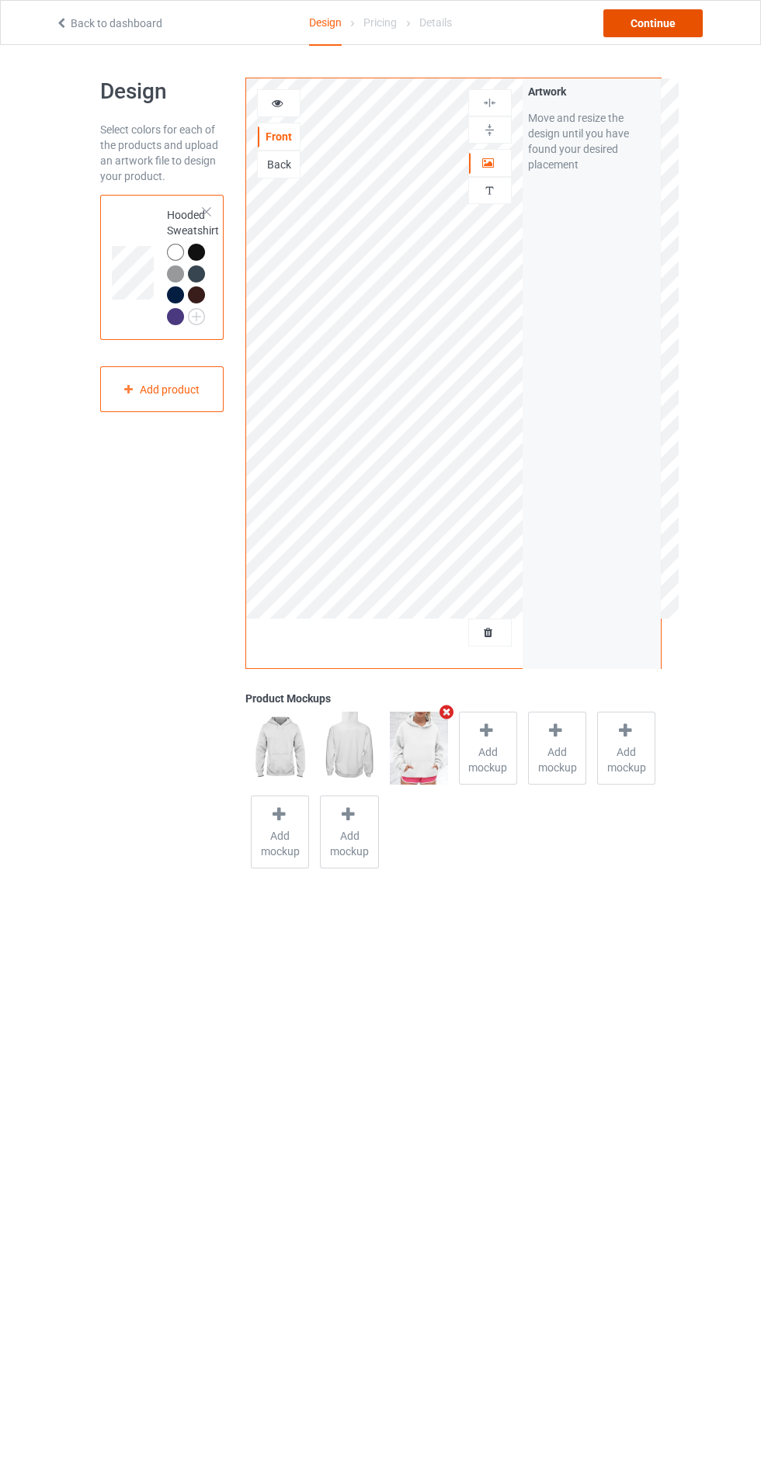
click at [666, 16] on div "Continue" at bounding box center [652, 23] width 99 height 28
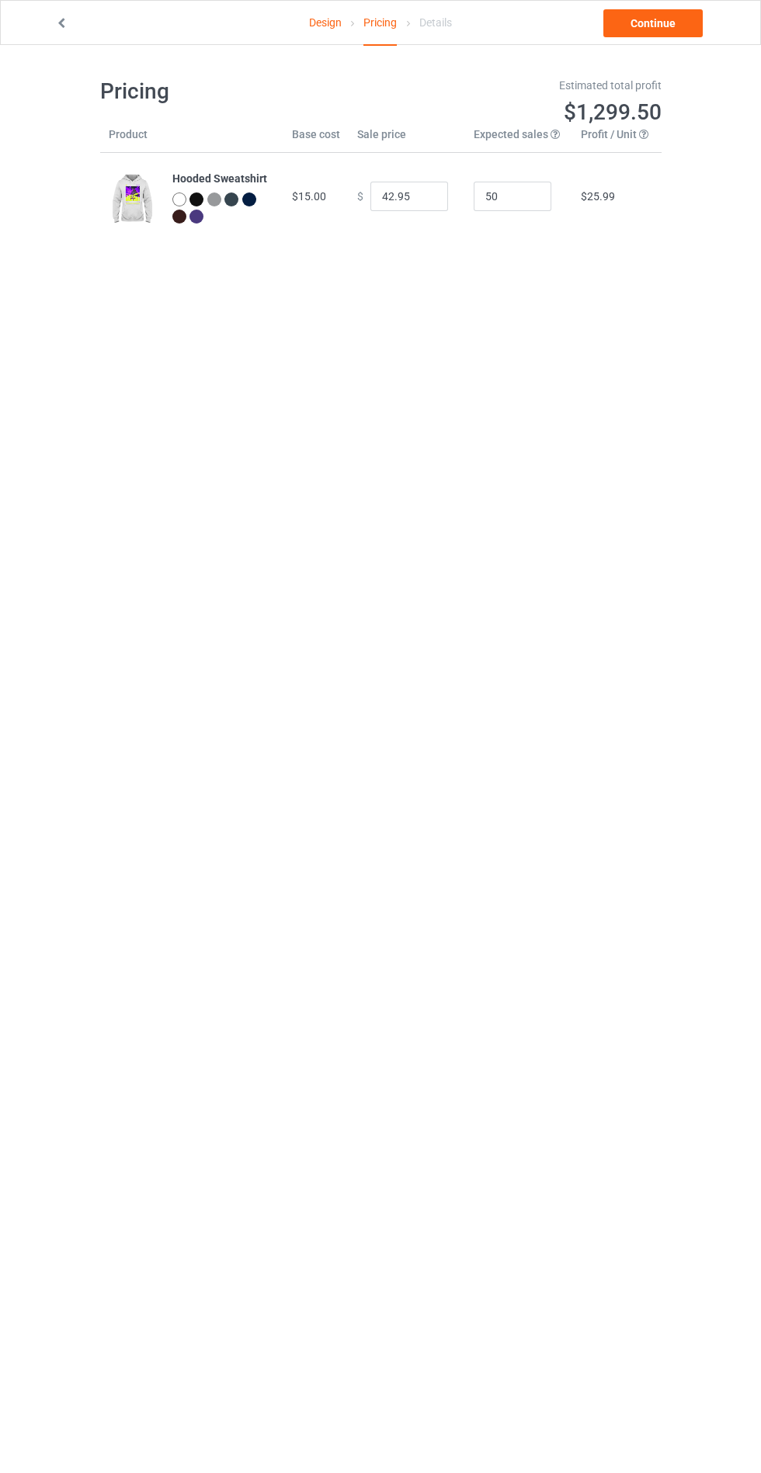
click at [678, 13] on link "Continue" at bounding box center [652, 23] width 99 height 28
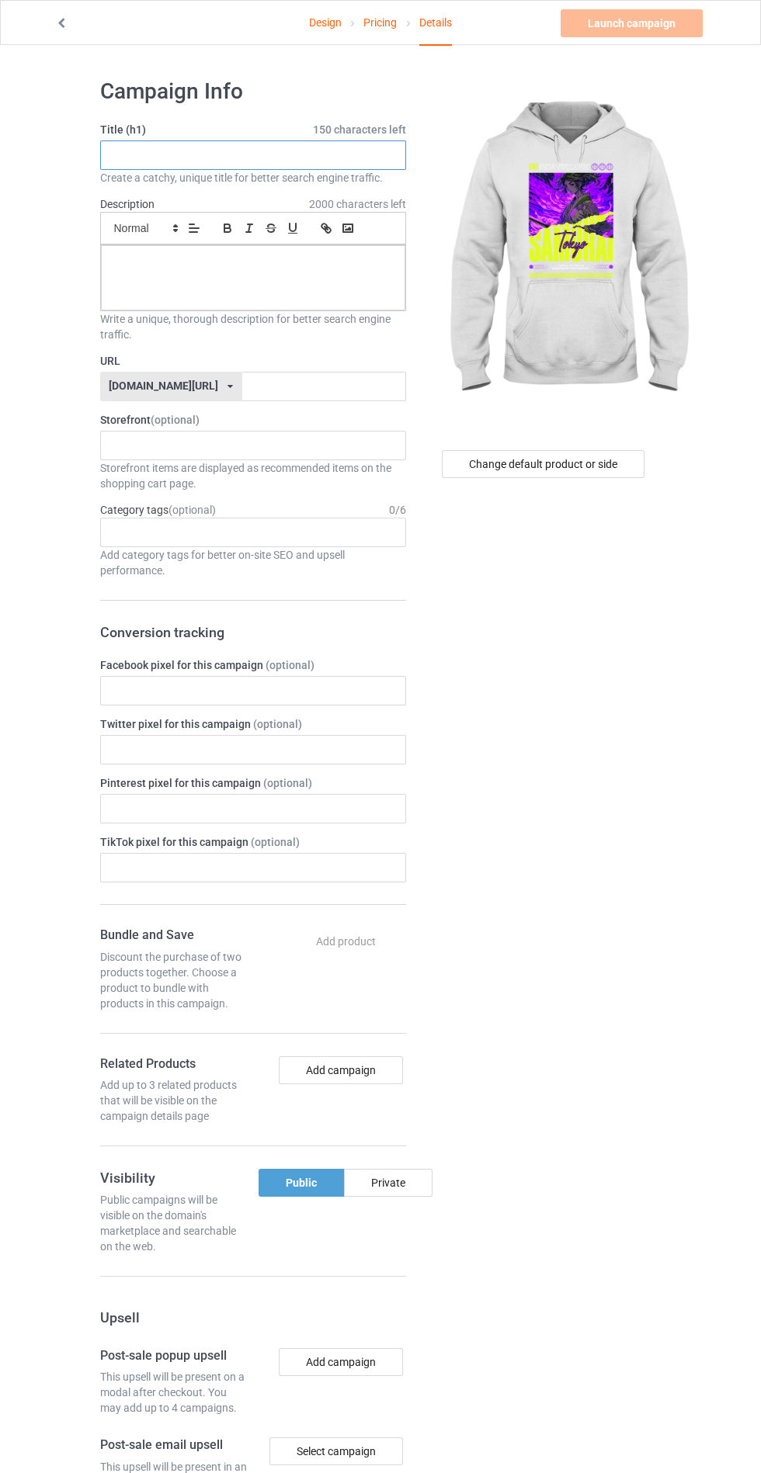
click at [342, 154] on input "text" at bounding box center [253, 154] width 306 height 29
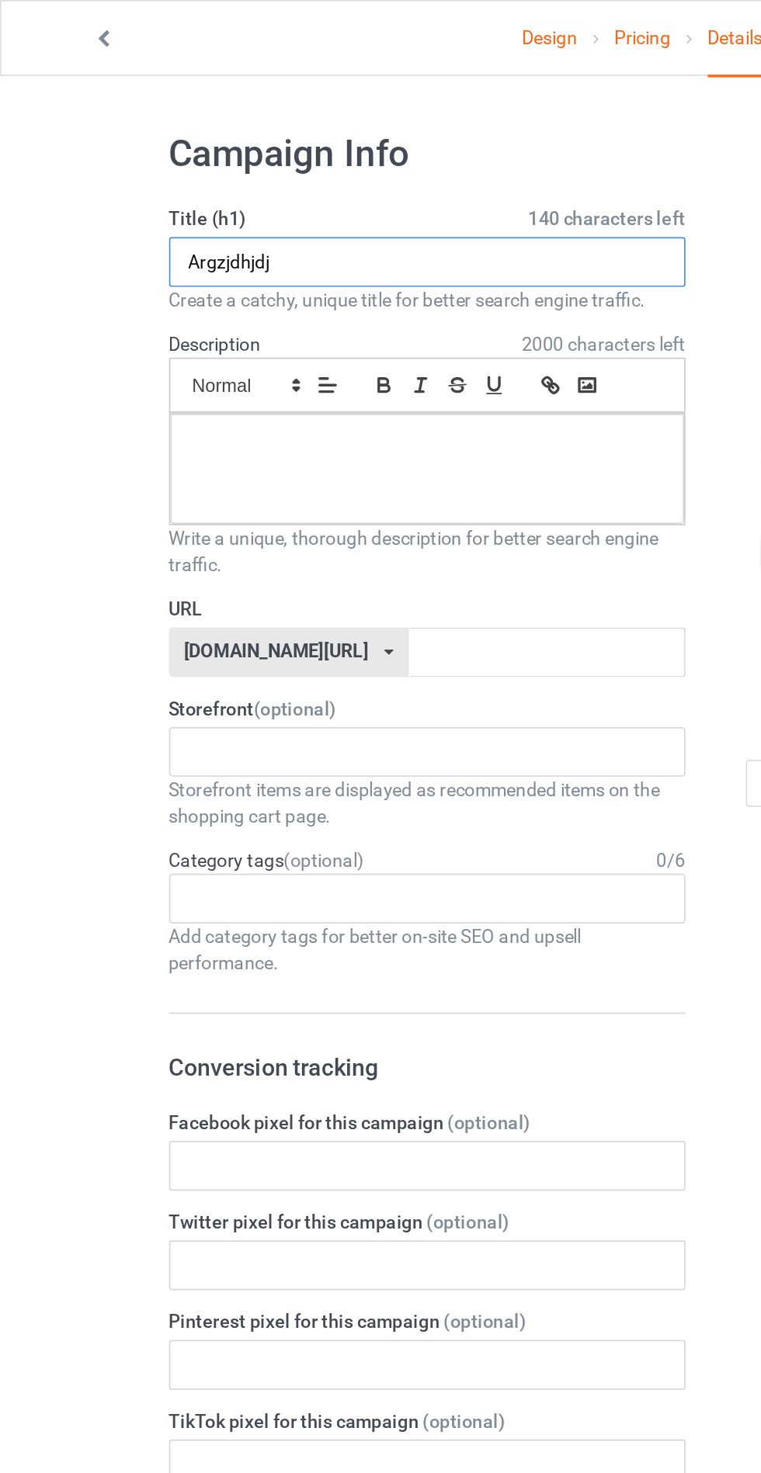
type input "Argzjdhjdj"
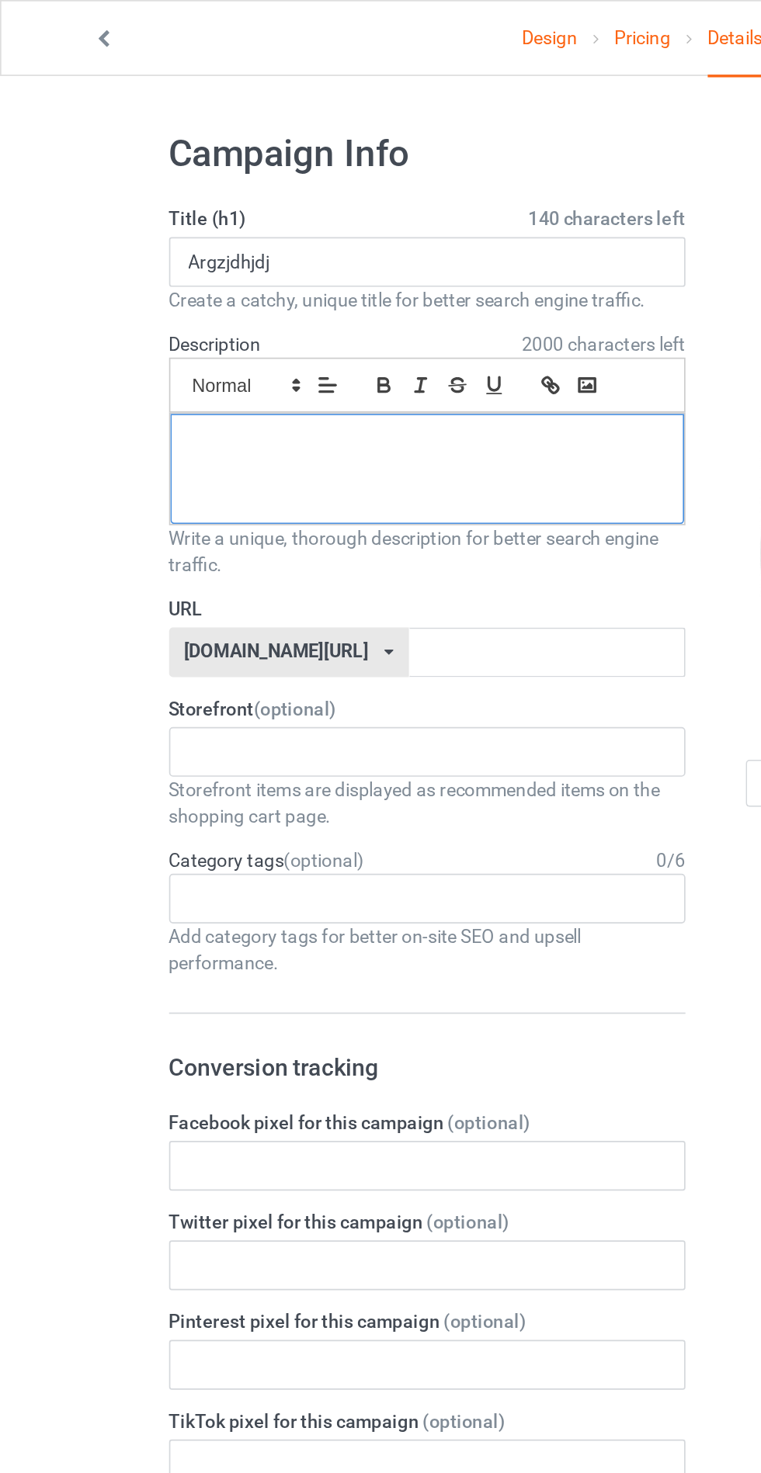
click at [140, 286] on div at bounding box center [253, 277] width 304 height 65
click at [352, 387] on input "text" at bounding box center [324, 386] width 164 height 29
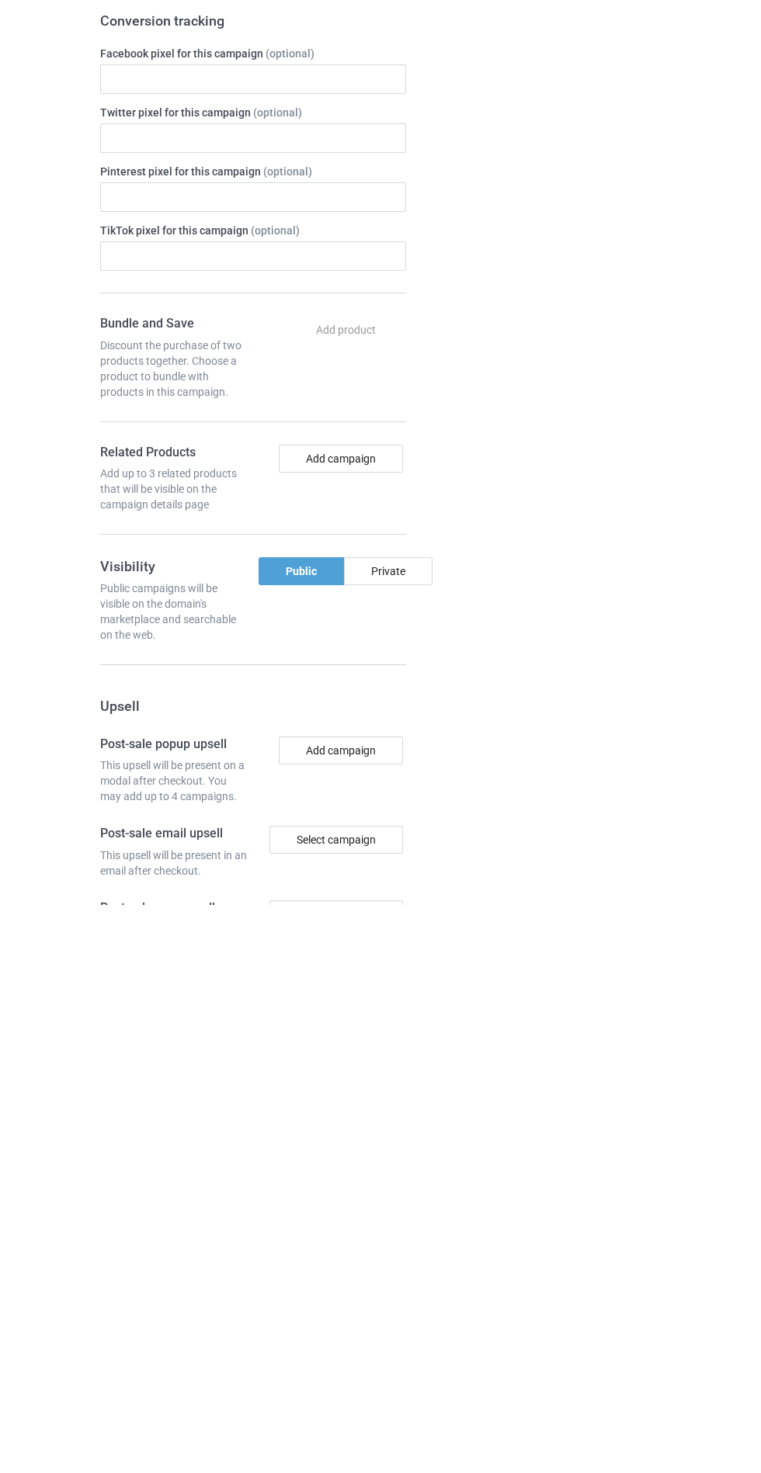
scroll to position [47, 0]
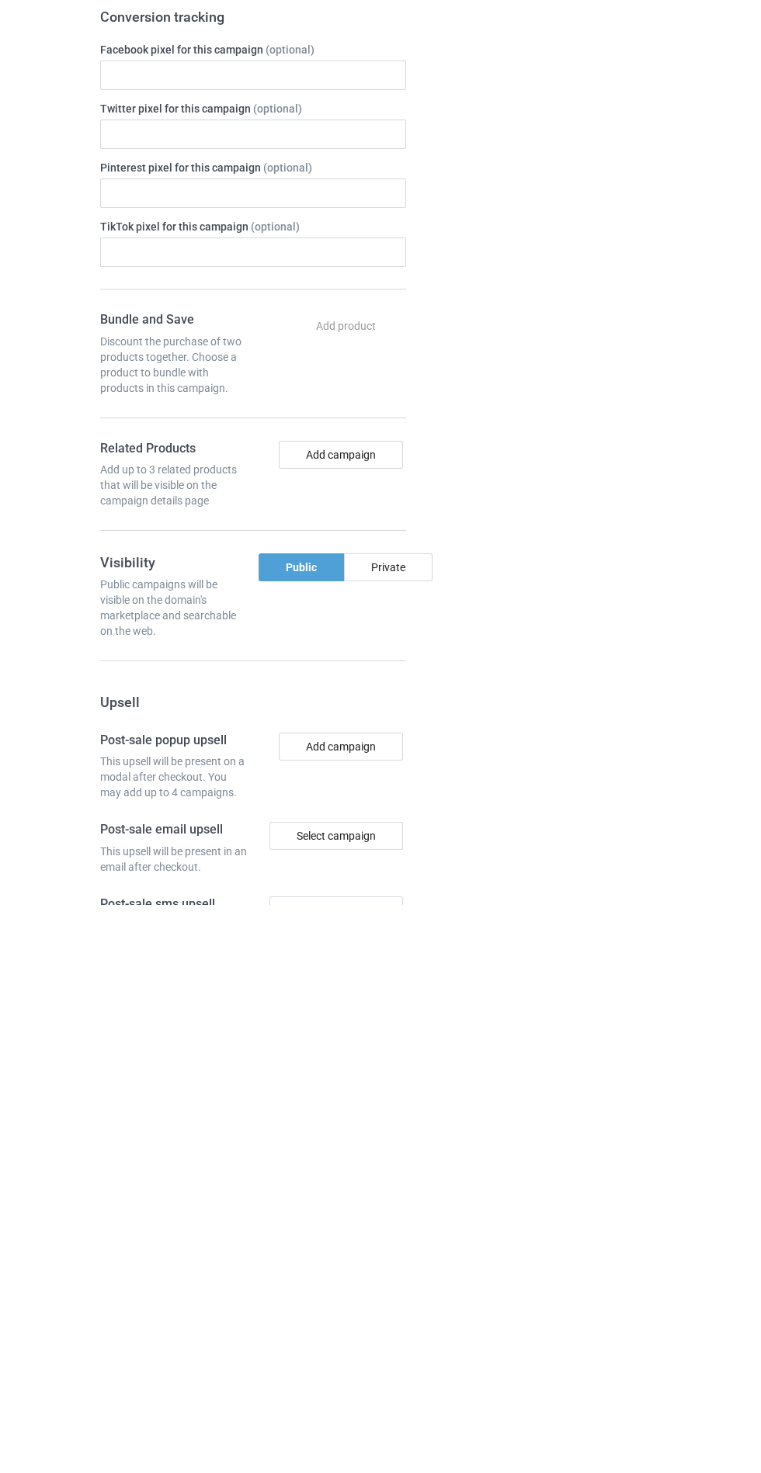
type input "Jdujdhd"
click at [396, 1124] on div "Private" at bounding box center [388, 1135] width 88 height 28
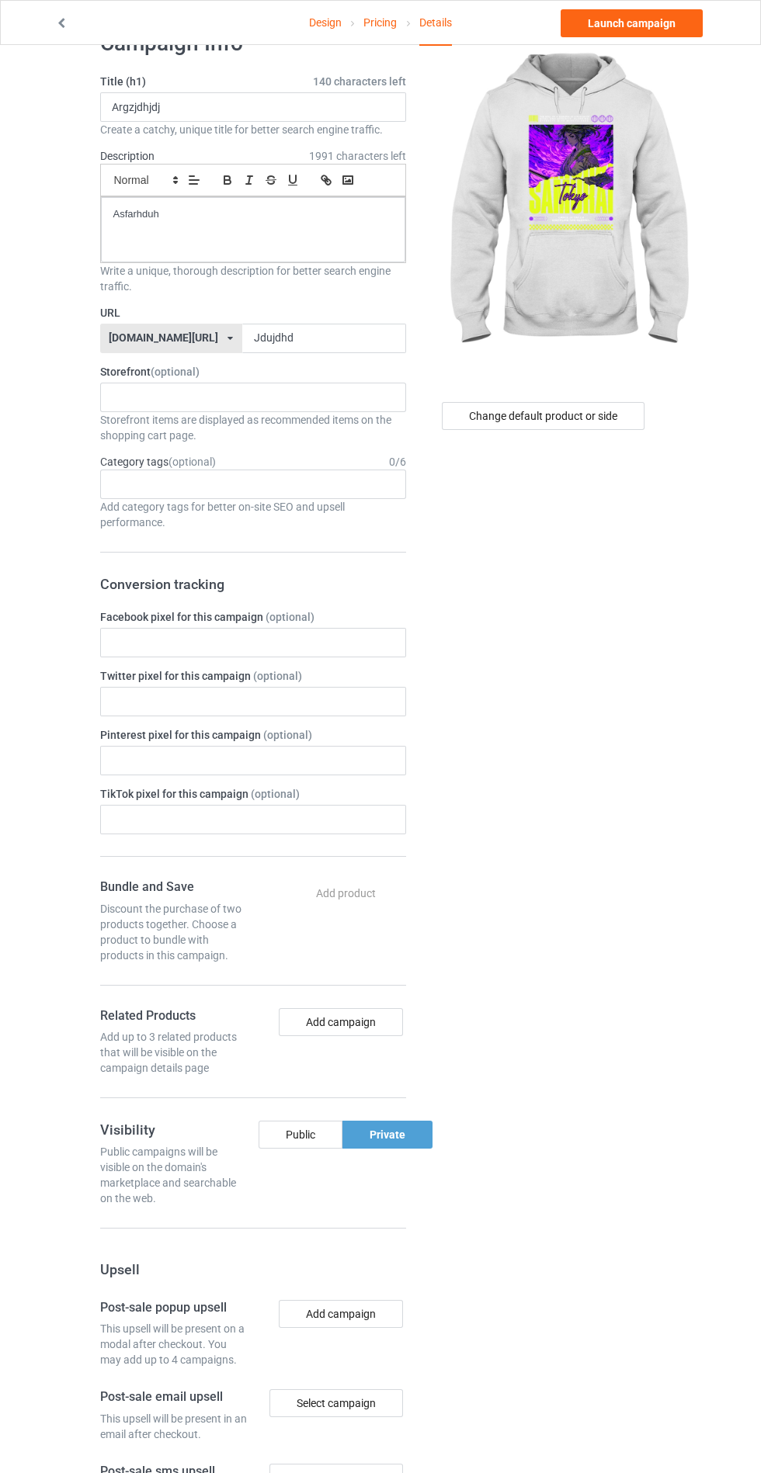
scroll to position [0, 0]
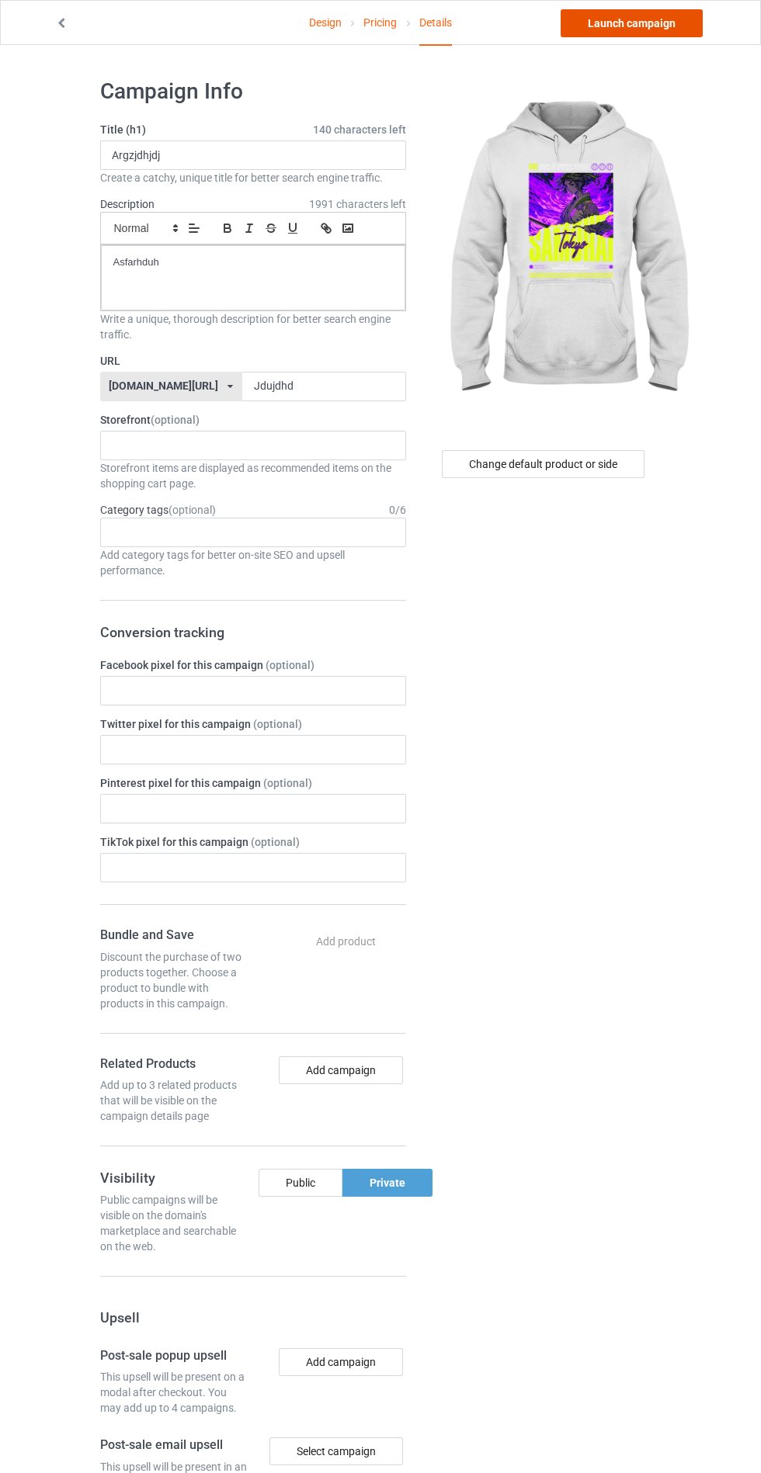
click at [682, 21] on link "Launch campaign" at bounding box center [631, 23] width 142 height 28
